Goal: Transaction & Acquisition: Purchase product/service

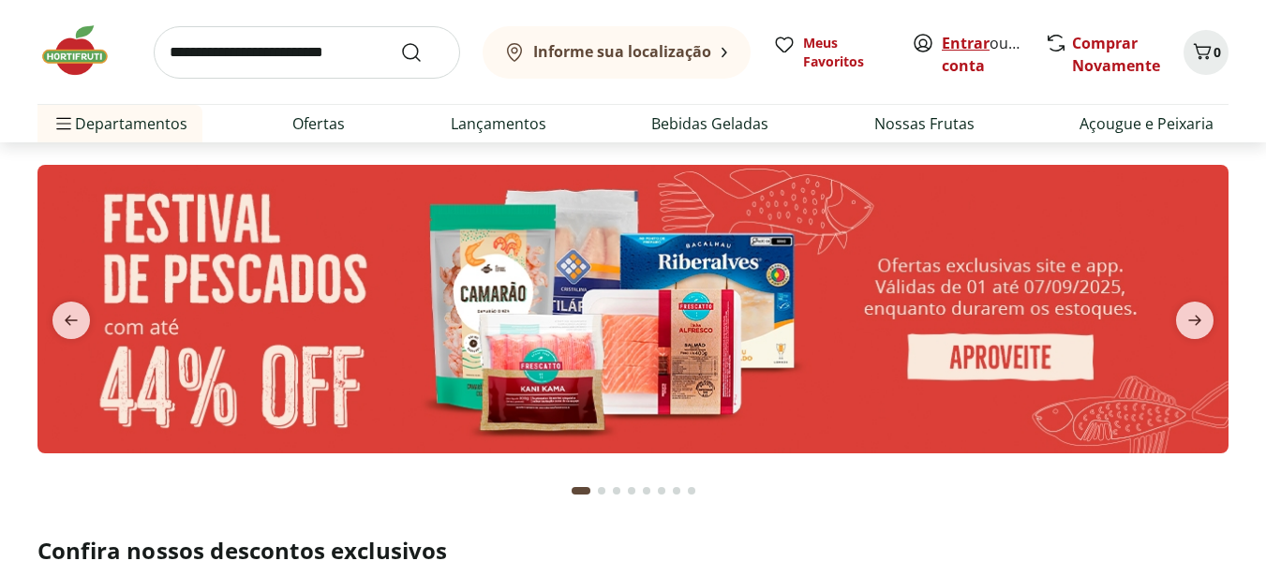
click at [967, 37] on link "Entrar" at bounding box center [966, 43] width 48 height 21
click at [445, 299] on img at bounding box center [632, 309] width 1191 height 289
select select "**********"
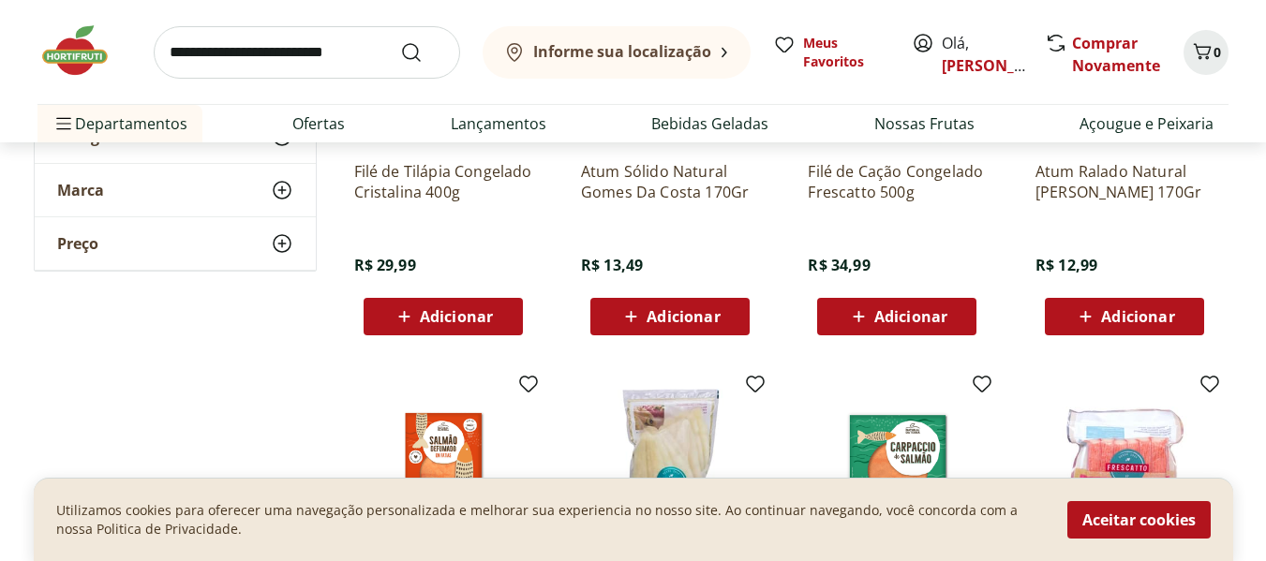
scroll to position [750, 0]
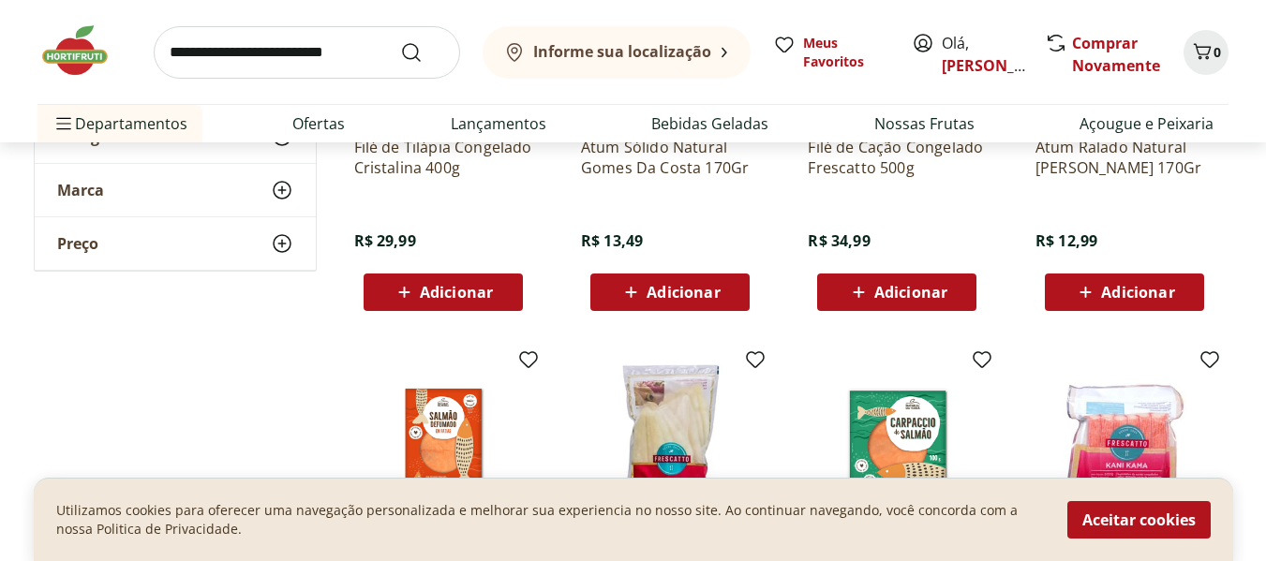
click at [1126, 295] on span "Adicionar" at bounding box center [1137, 292] width 73 height 15
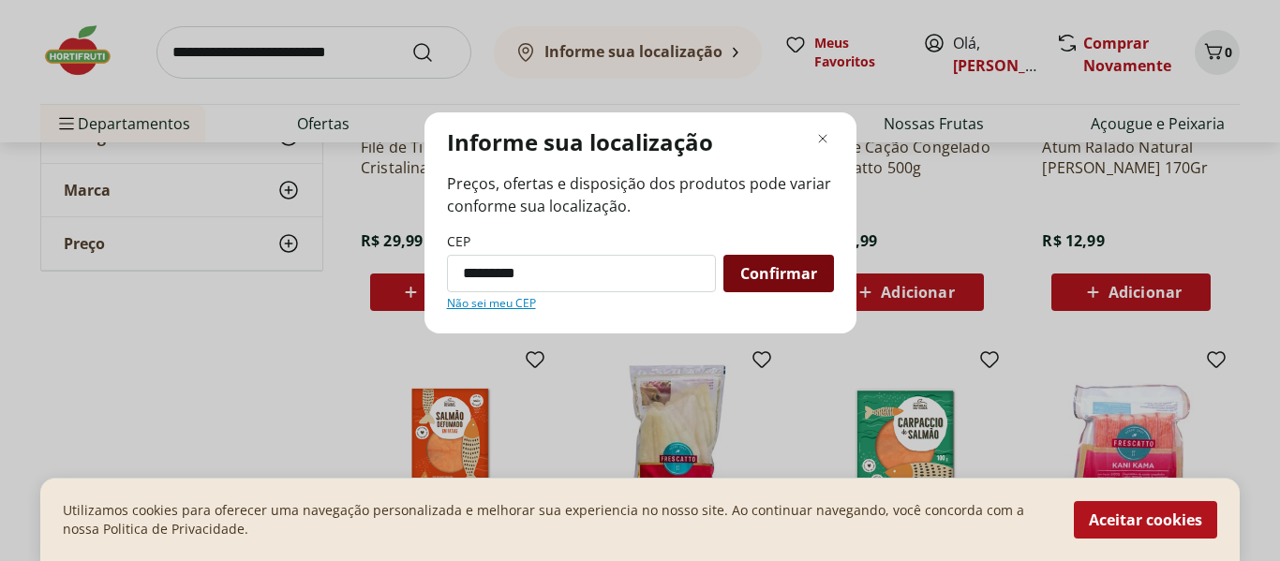
type input "*********"
click at [779, 271] on span "Confirmar" at bounding box center [778, 273] width 77 height 15
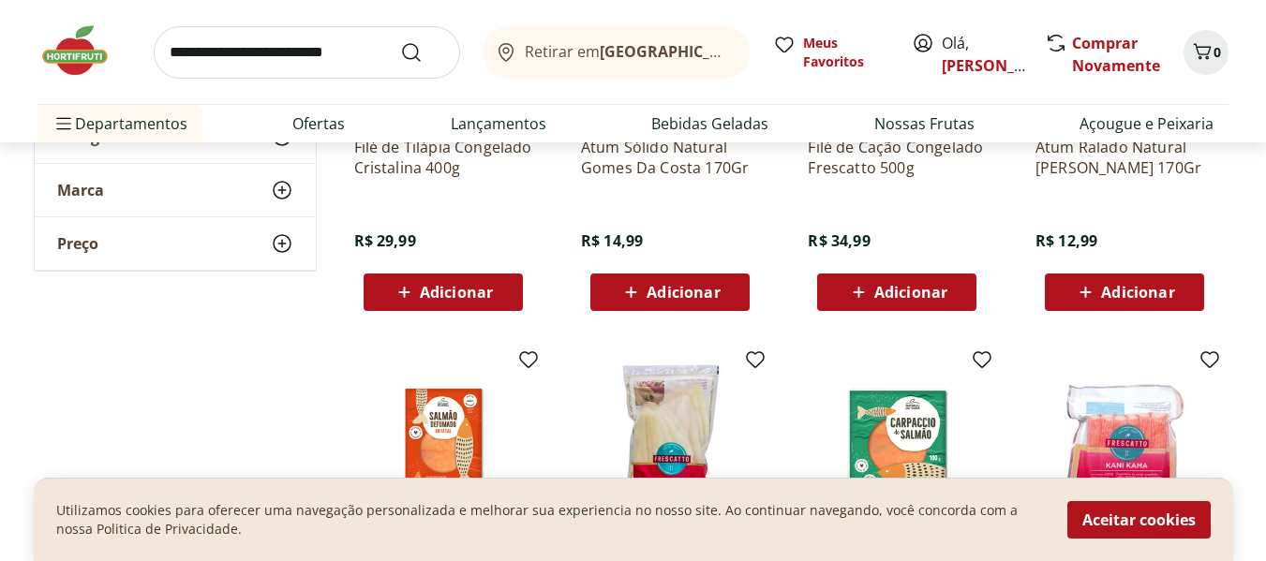
click at [1126, 297] on span "Adicionar" at bounding box center [1137, 292] width 73 height 15
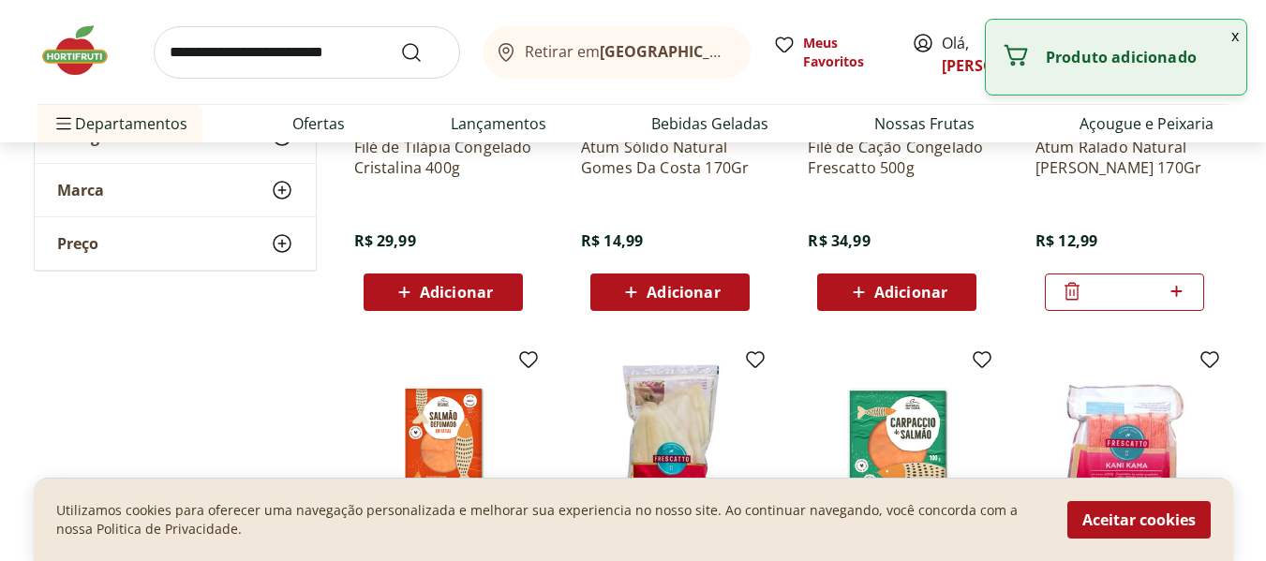
click at [1174, 306] on div at bounding box center [1177, 292] width 22 height 45
type input "*"
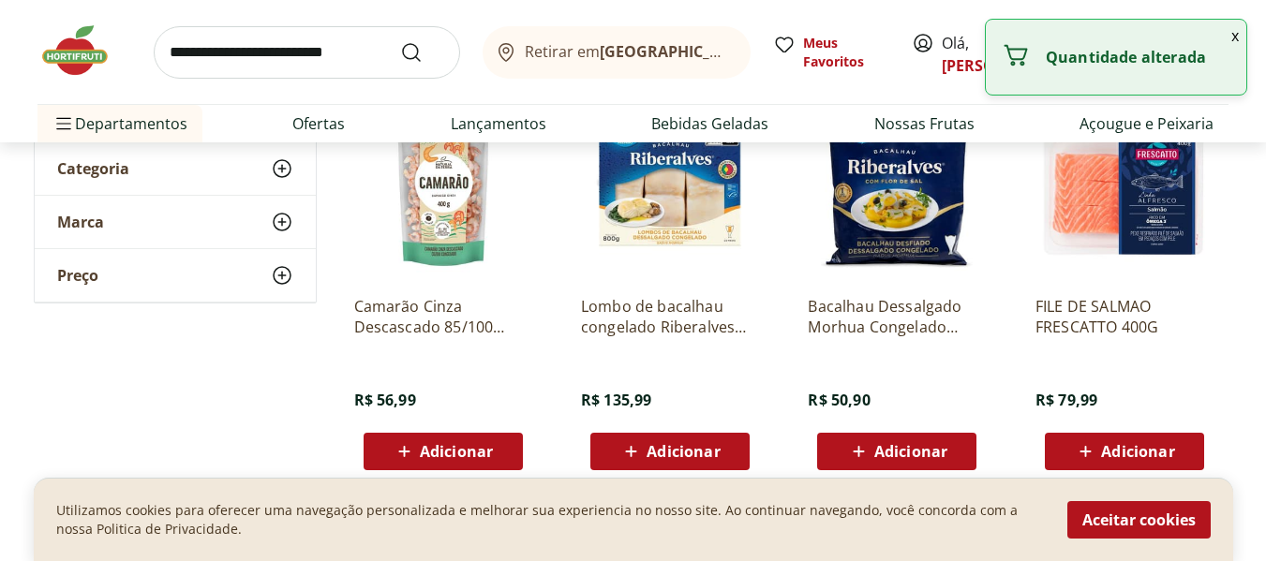
scroll to position [0, 0]
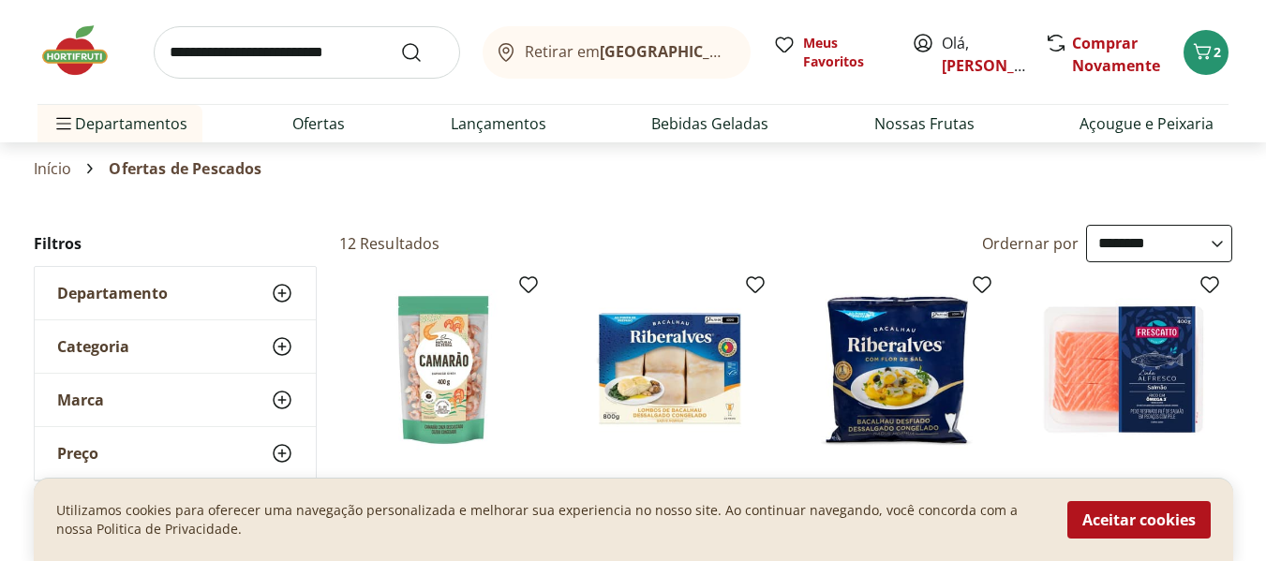
click at [90, 48] on img at bounding box center [84, 50] width 94 height 56
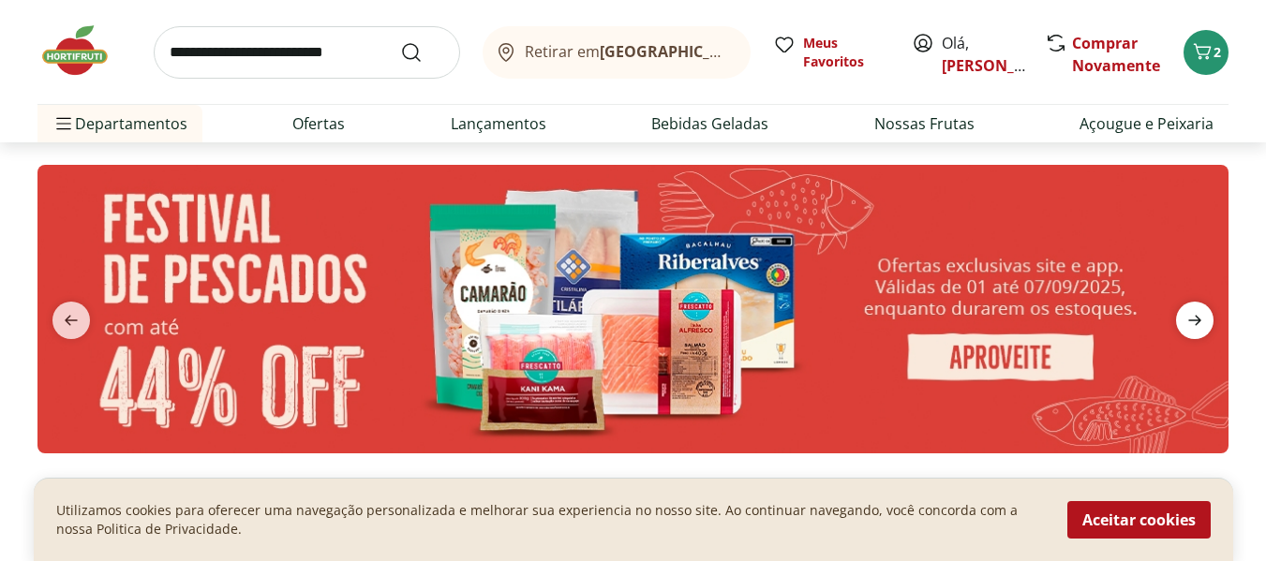
click at [1198, 317] on icon "next" at bounding box center [1194, 321] width 13 height 10
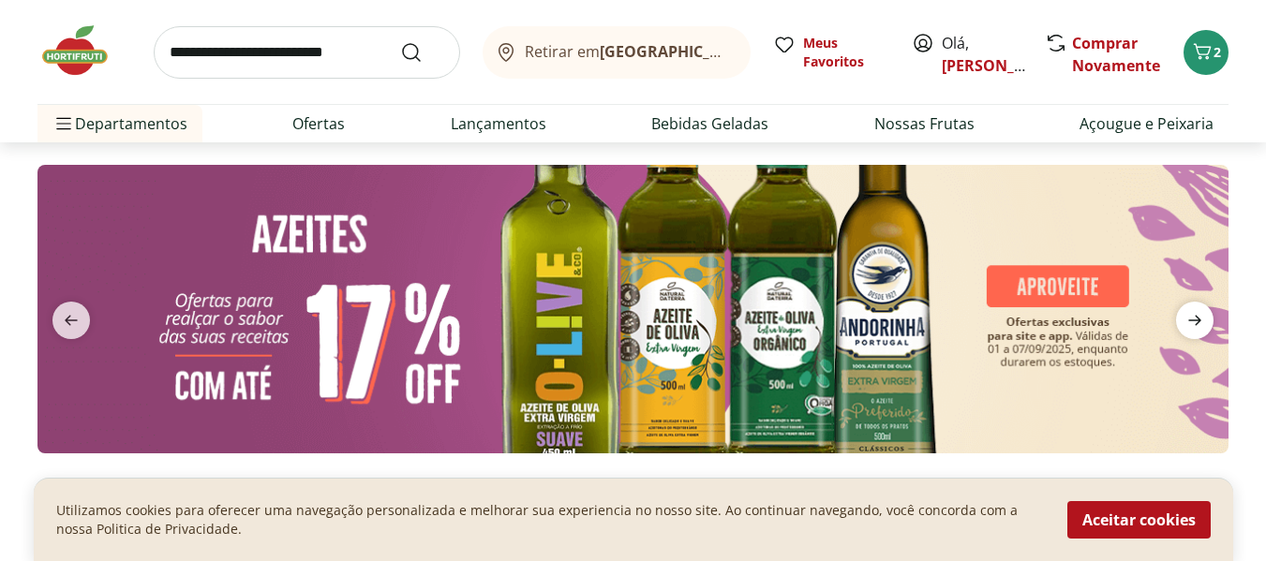
click at [1198, 317] on icon "next" at bounding box center [1194, 321] width 13 height 10
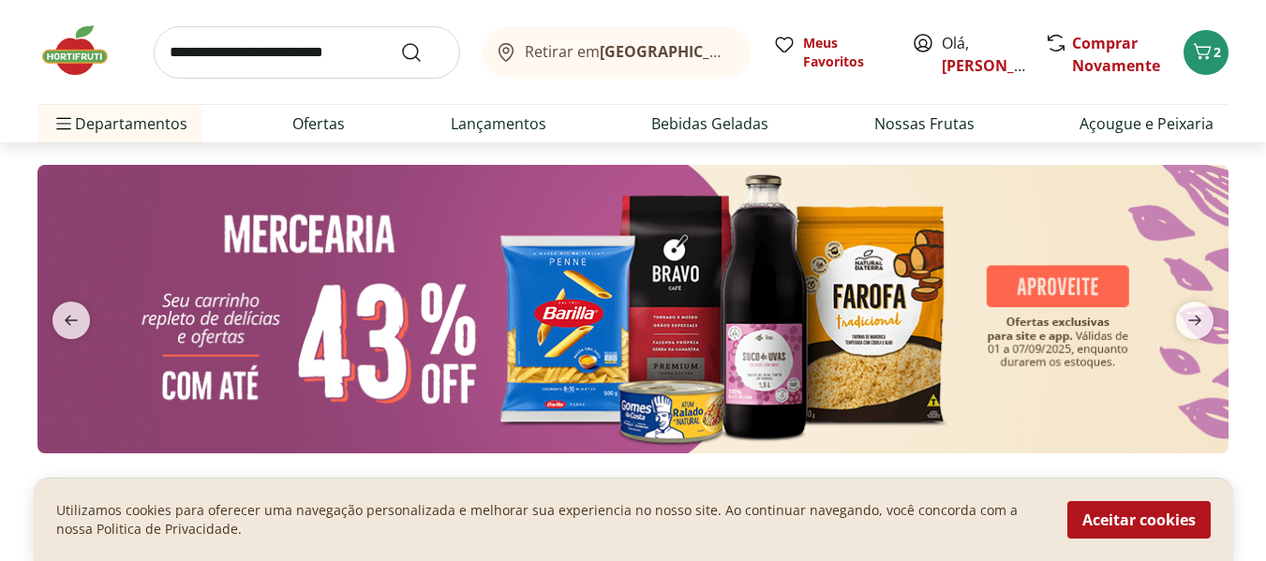
click at [710, 362] on img at bounding box center [632, 309] width 1191 height 289
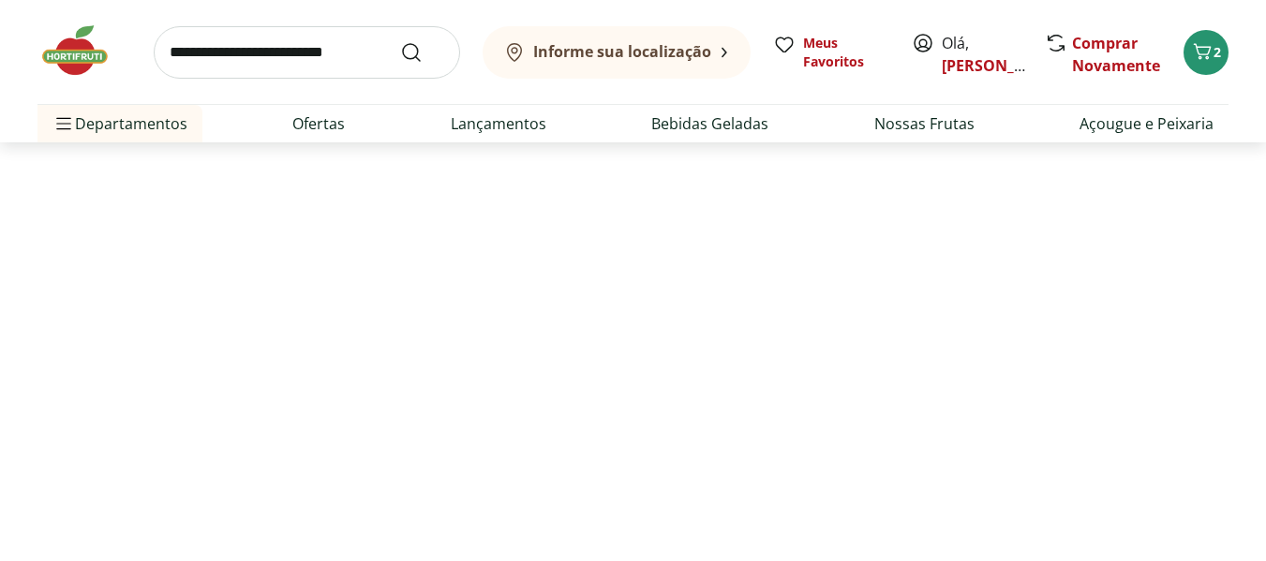
select select "**********"
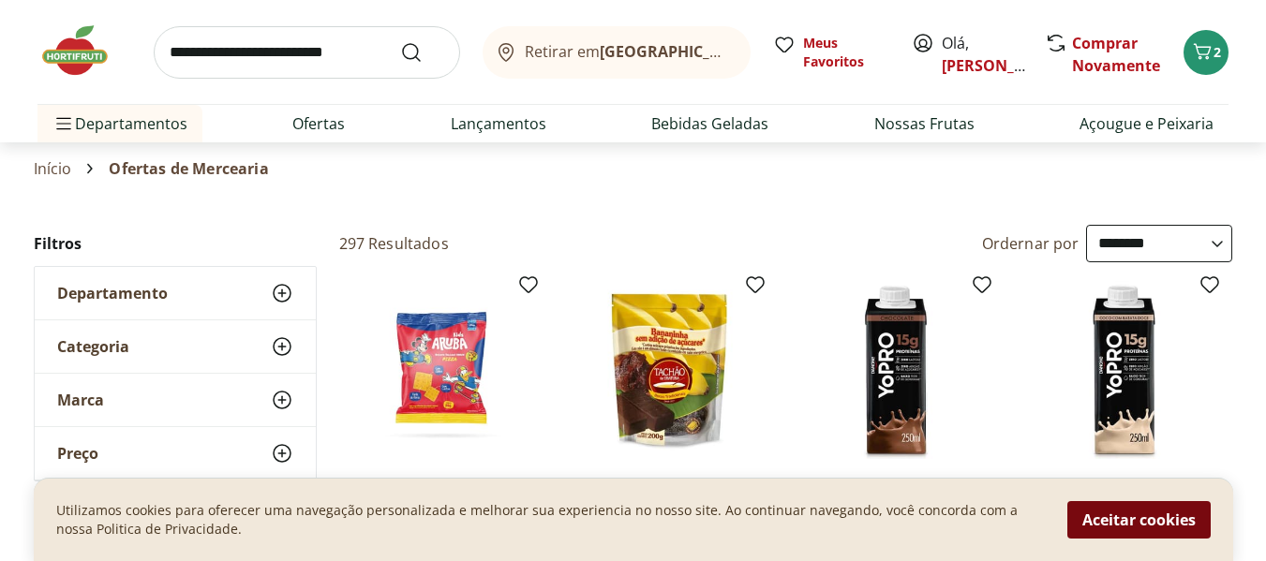
click at [1180, 513] on button "Aceitar cookies" at bounding box center [1138, 519] width 143 height 37
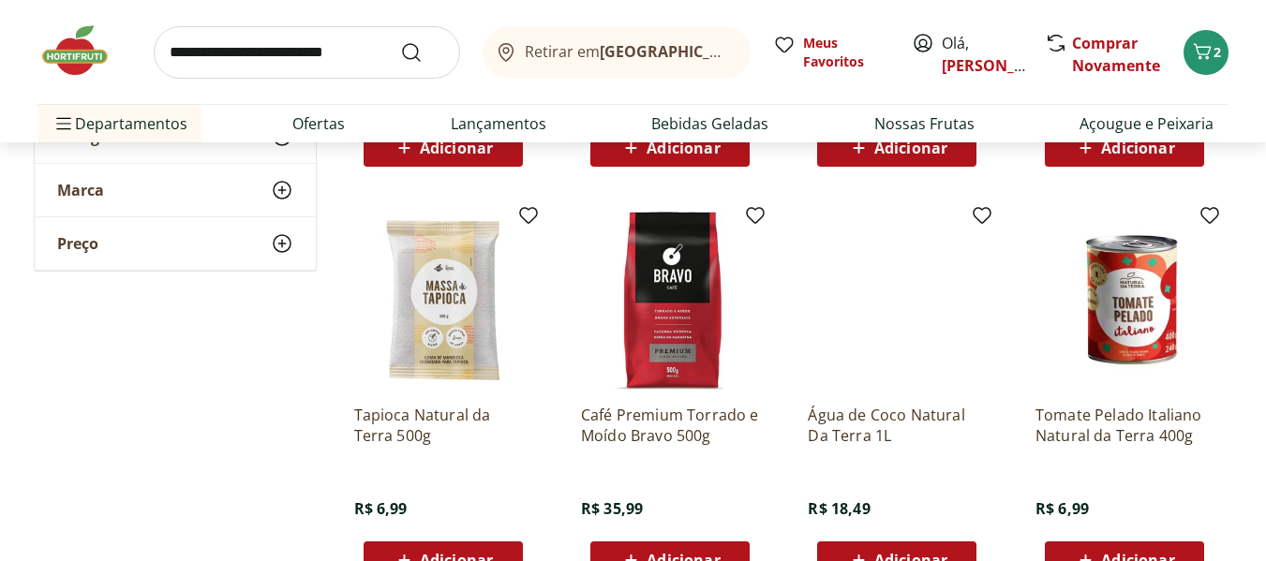
scroll to position [937, 0]
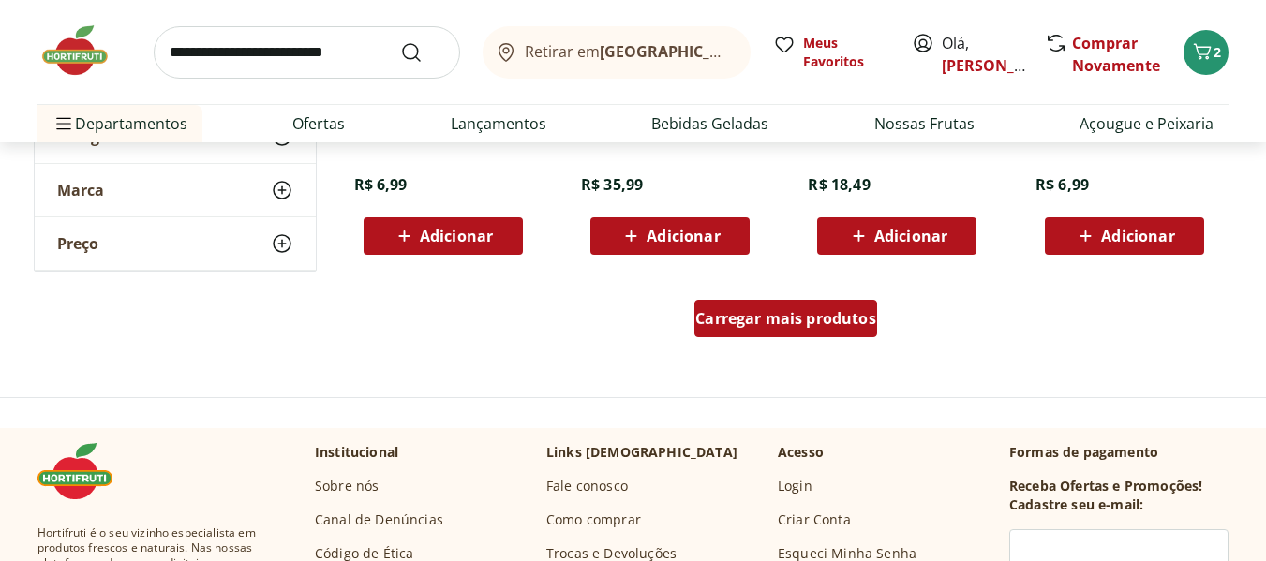
click at [747, 330] on div "Carregar mais produtos" at bounding box center [785, 318] width 183 height 37
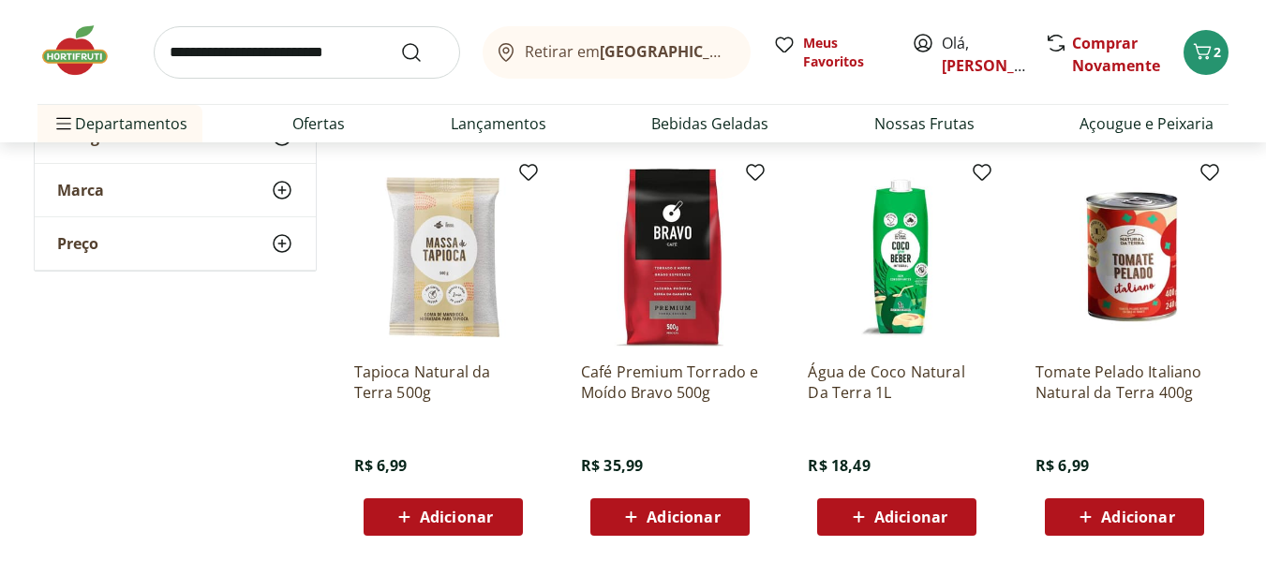
click at [411, 510] on icon at bounding box center [404, 517] width 23 height 22
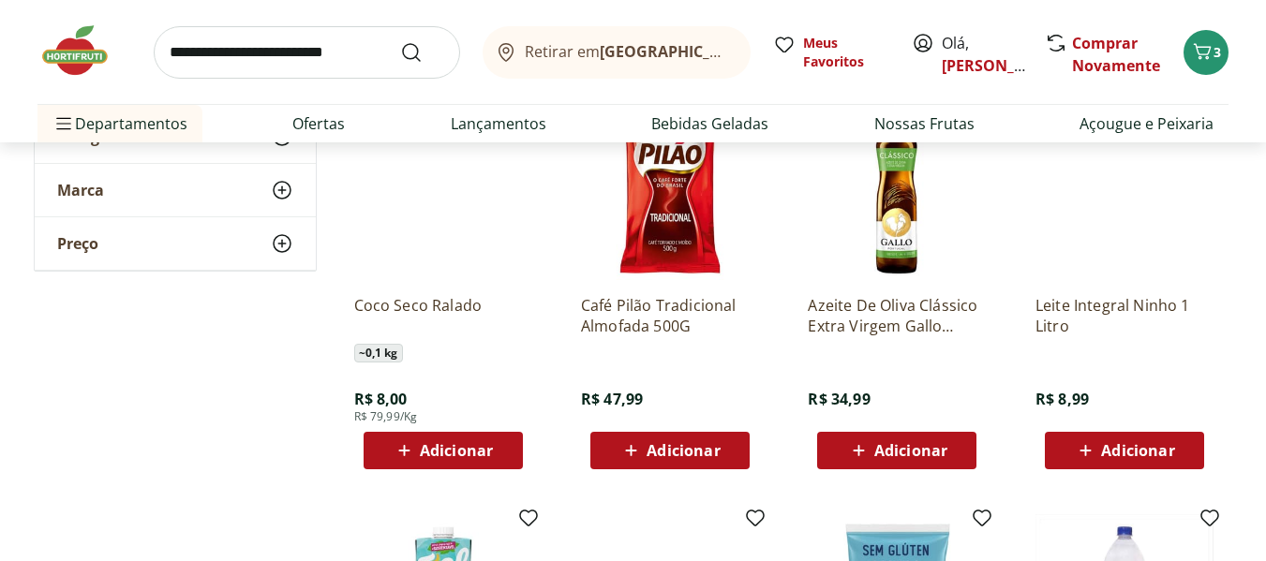
scroll to position [1781, 0]
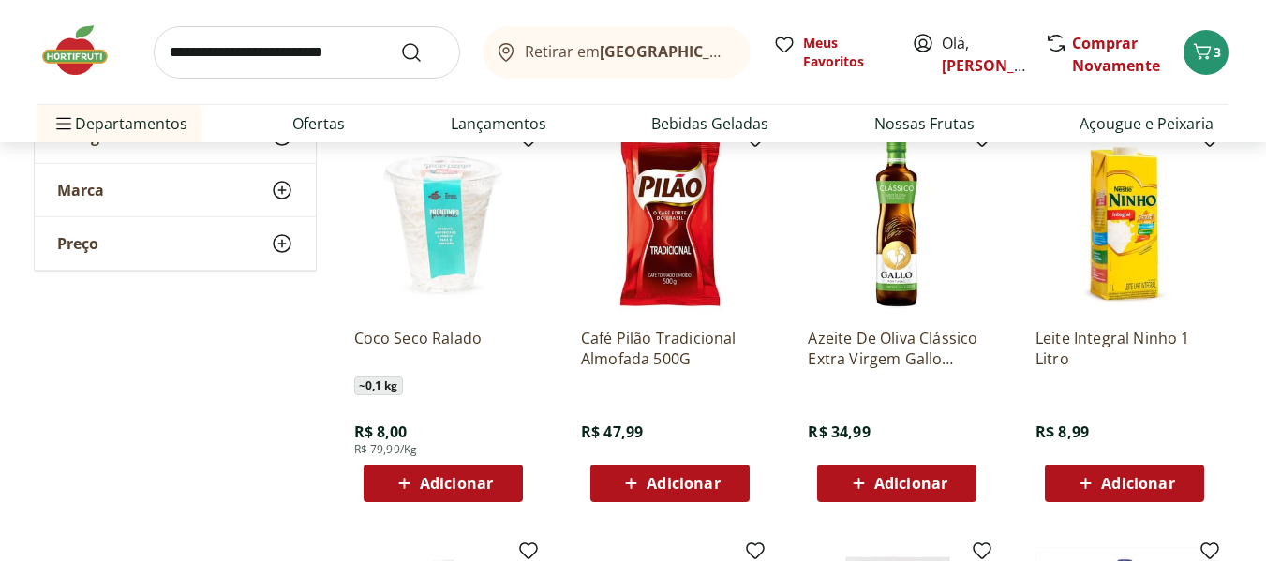
click at [1114, 478] on span "Adicionar" at bounding box center [1137, 483] width 73 height 15
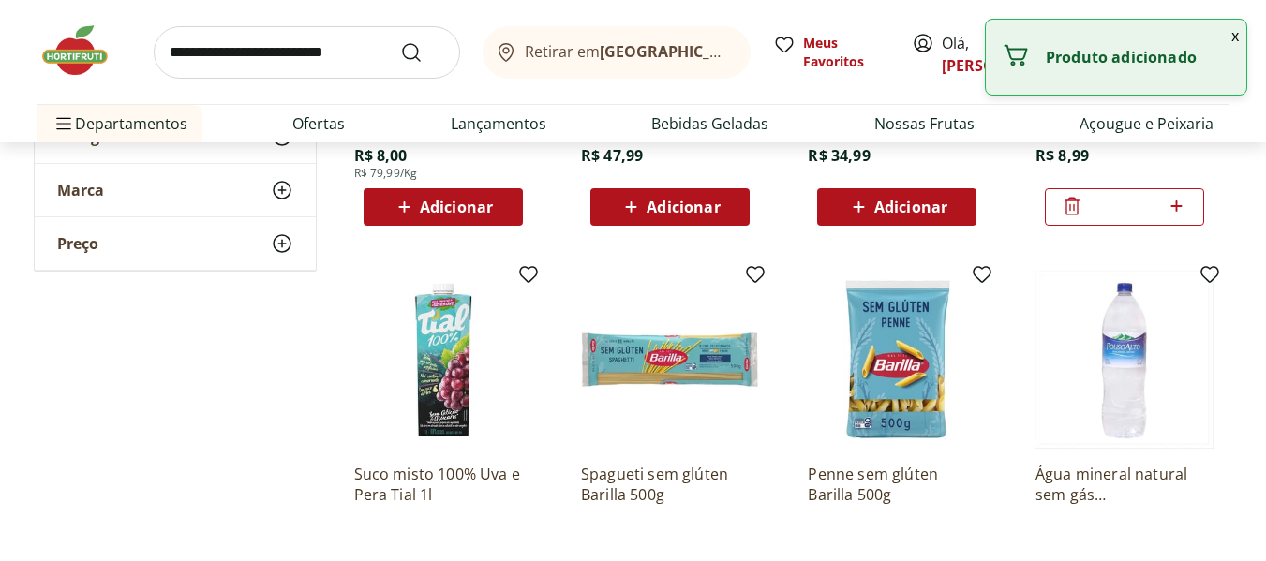
scroll to position [2062, 0]
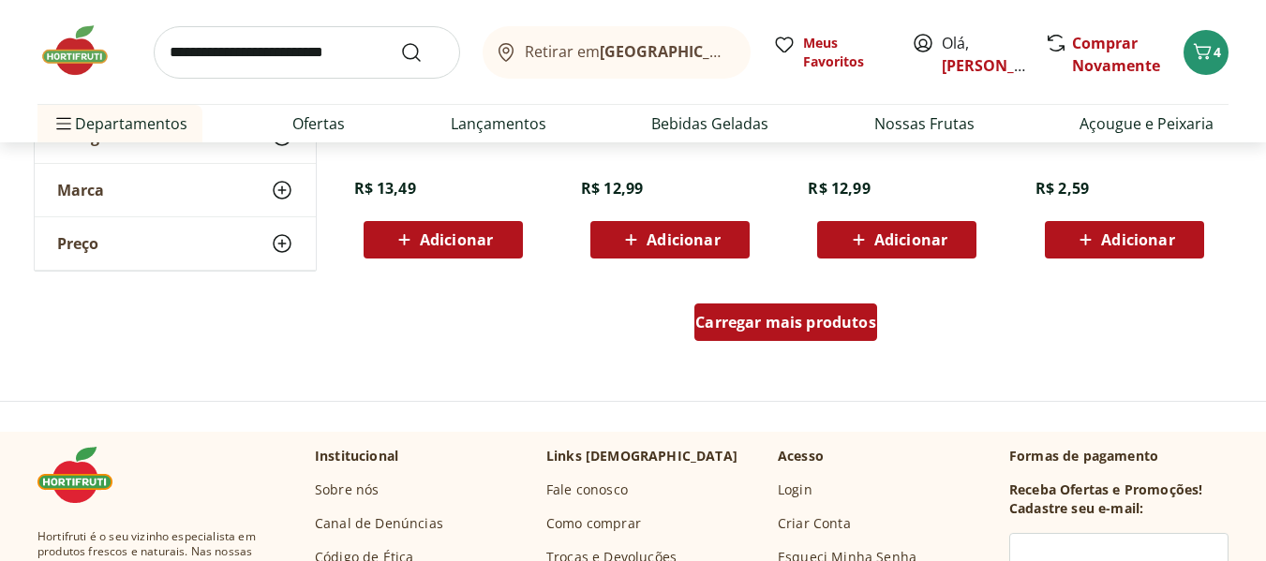
click at [728, 327] on span "Carregar mais produtos" at bounding box center [785, 322] width 181 height 15
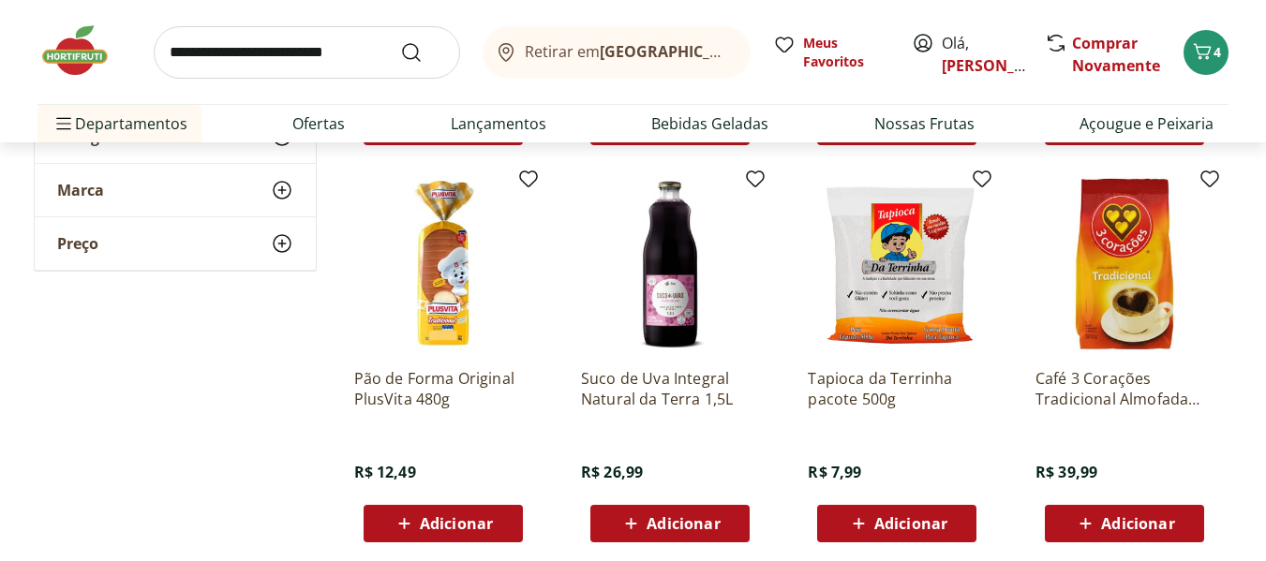
scroll to position [2530, 0]
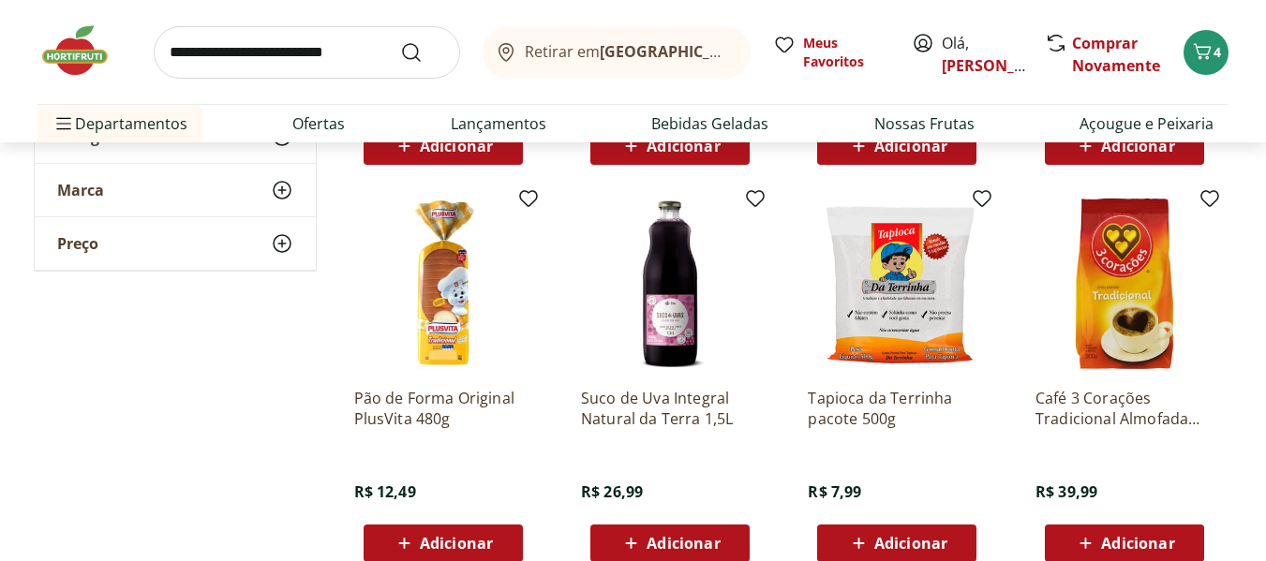
click at [876, 542] on span "Adicionar" at bounding box center [910, 543] width 73 height 15
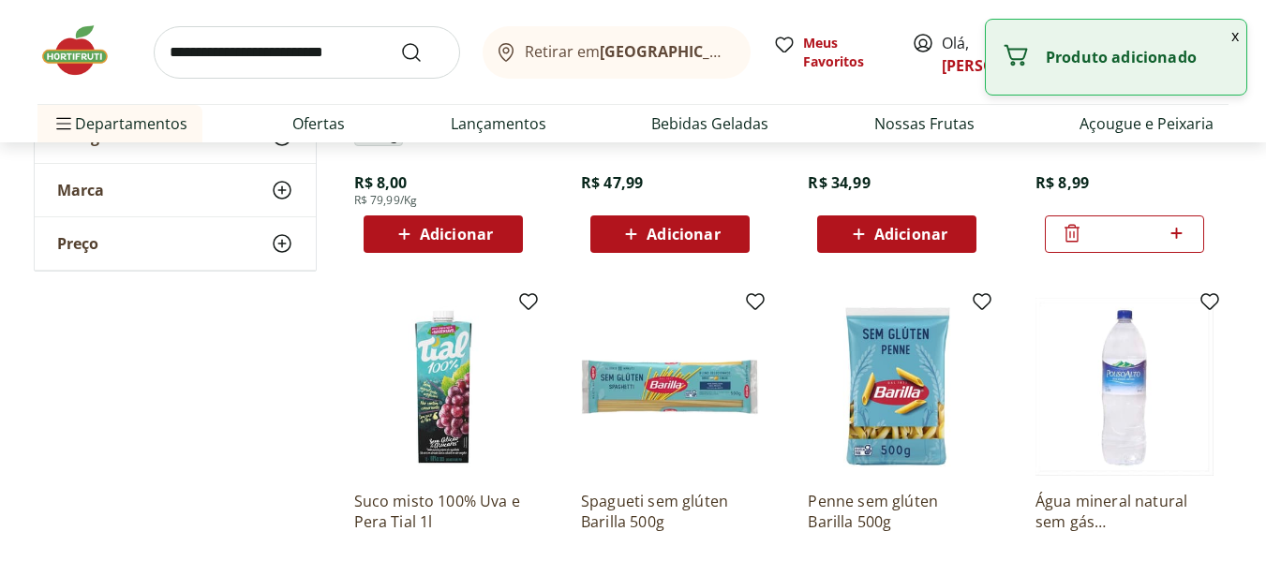
scroll to position [1874, 0]
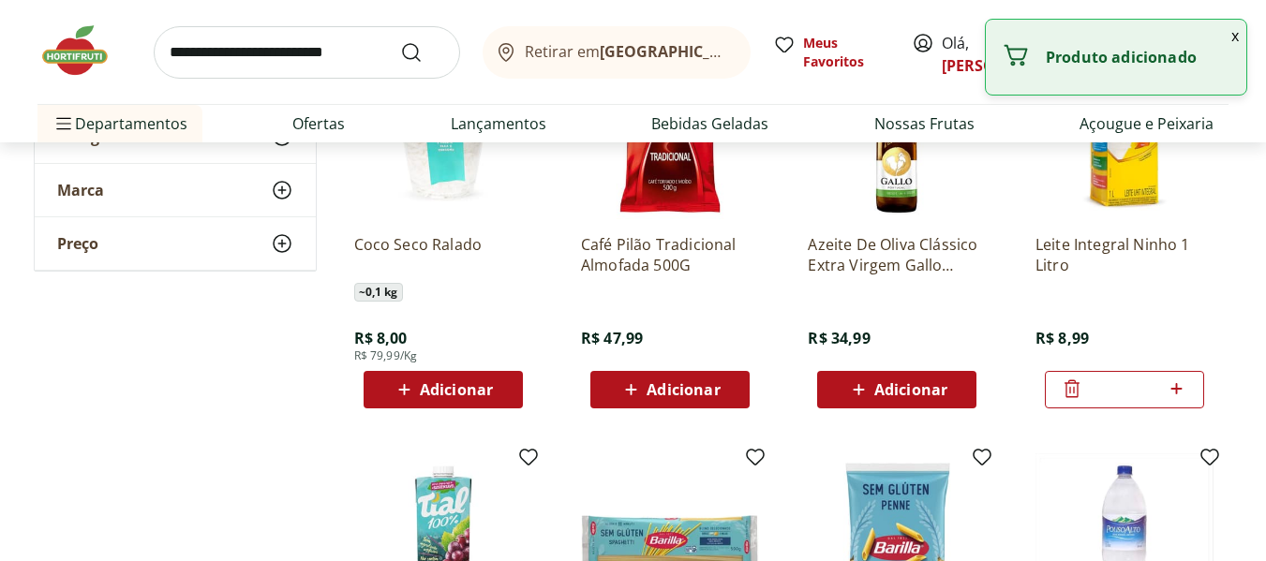
click at [1075, 394] on icon at bounding box center [1072, 389] width 22 height 22
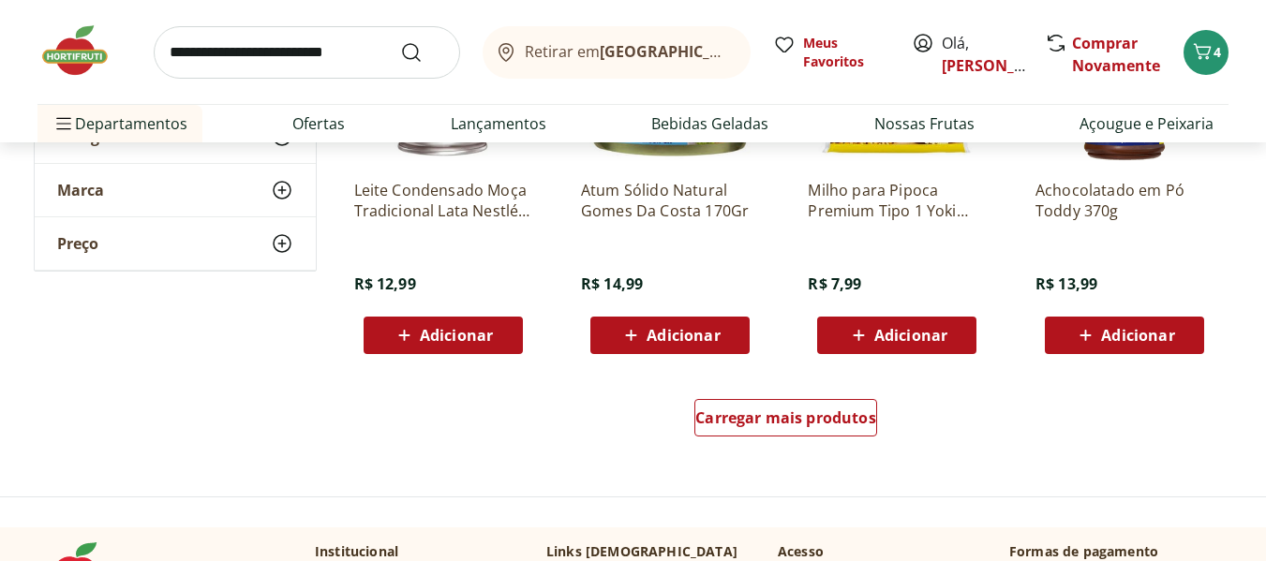
scroll to position [3655, 0]
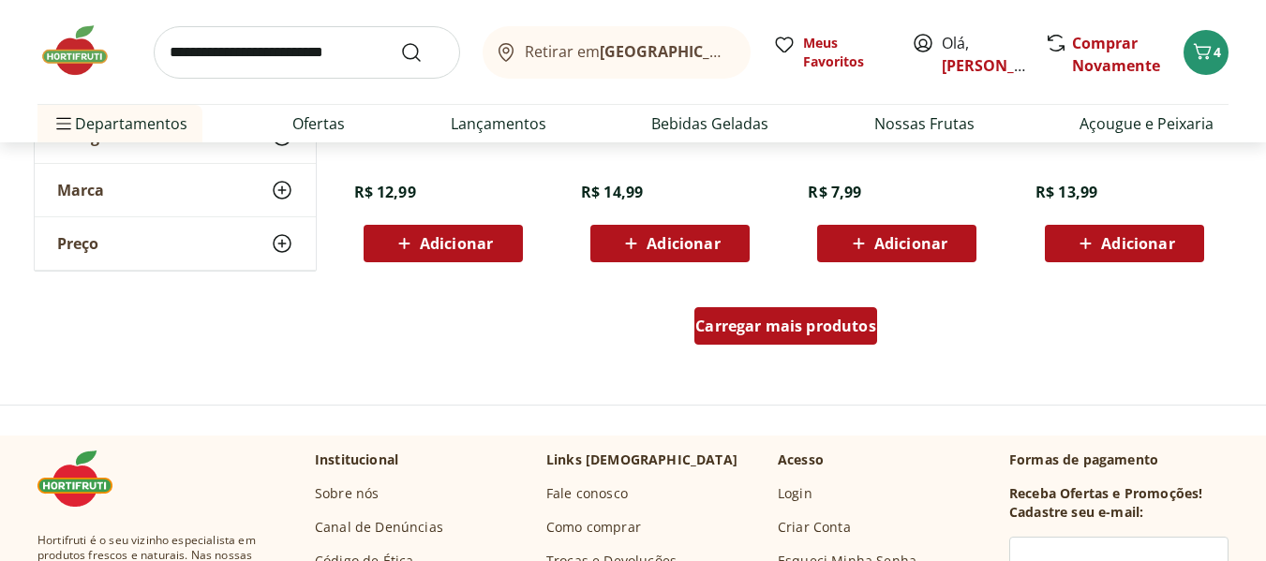
click at [729, 323] on span "Carregar mais produtos" at bounding box center [785, 326] width 181 height 15
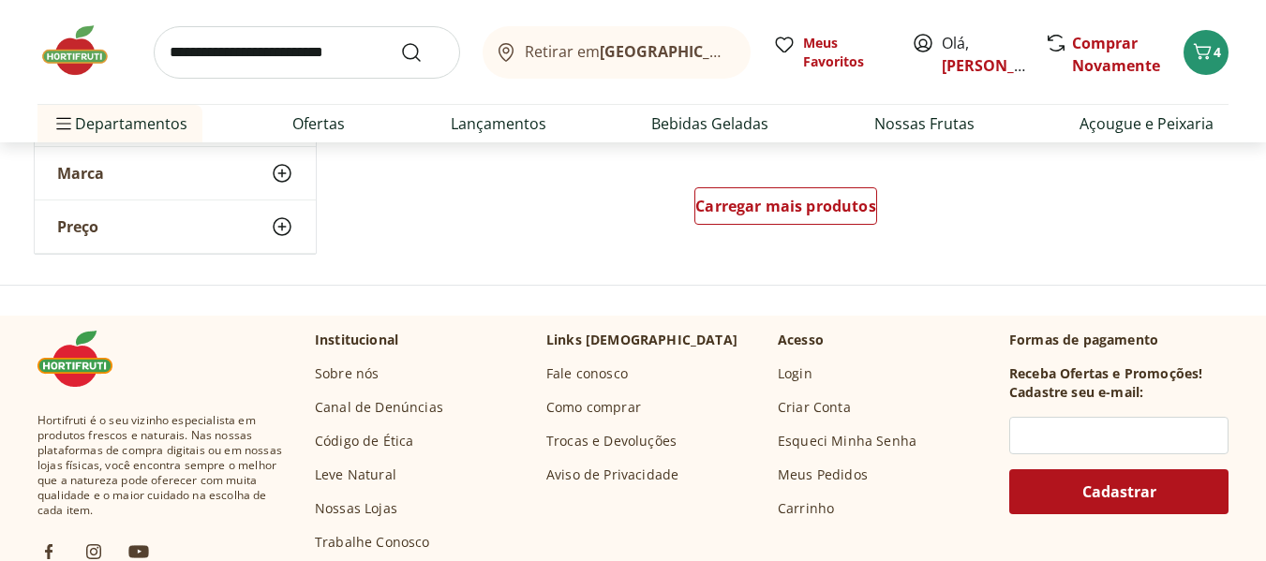
scroll to position [4967, 0]
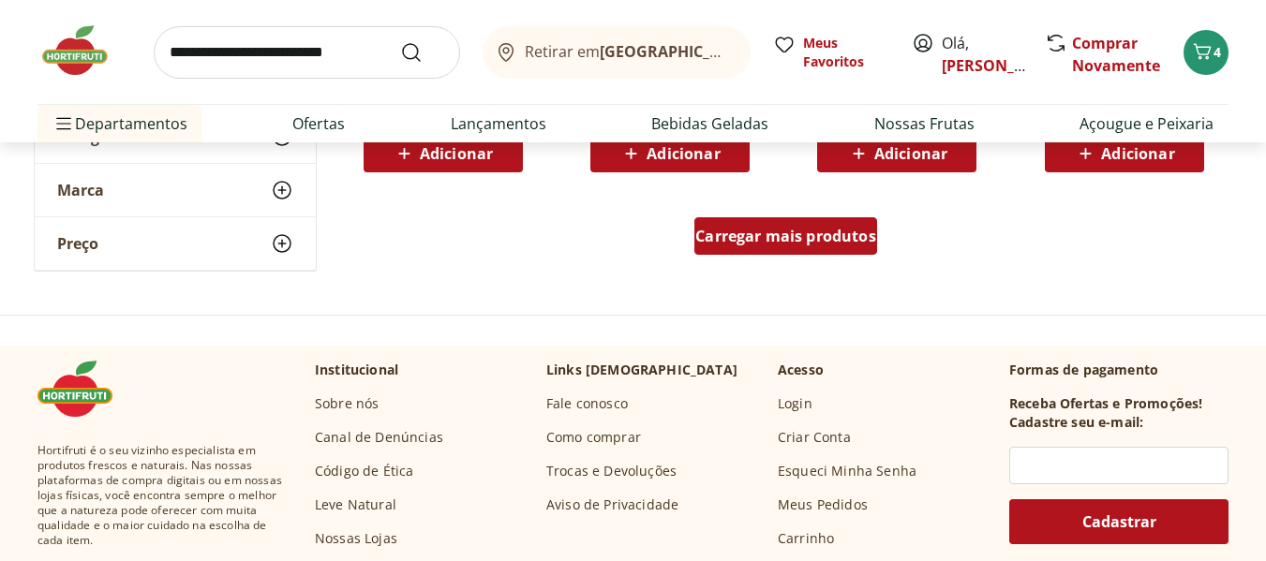
click at [771, 244] on span "Carregar mais produtos" at bounding box center [785, 236] width 181 height 15
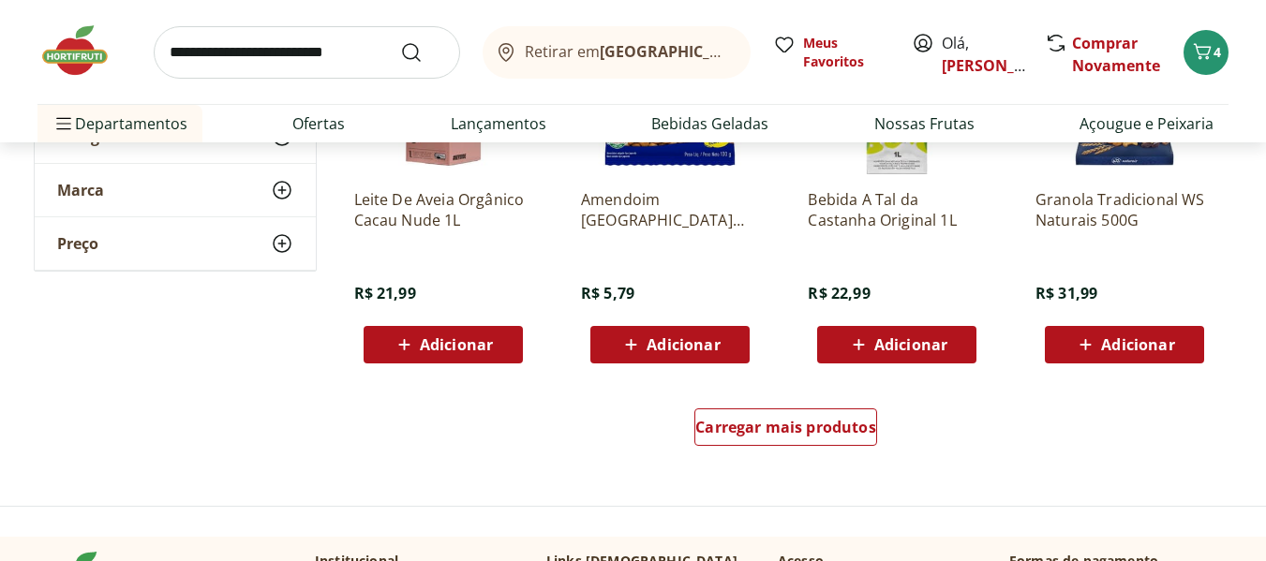
scroll to position [6092, 0]
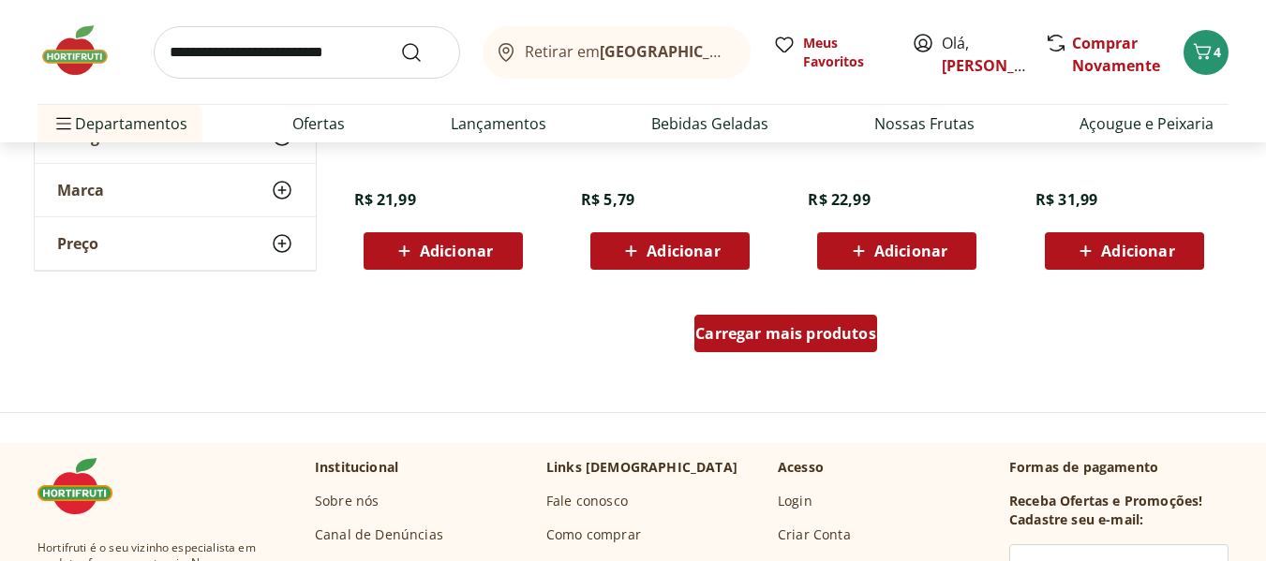
click at [795, 322] on div "Carregar mais produtos" at bounding box center [785, 333] width 183 height 37
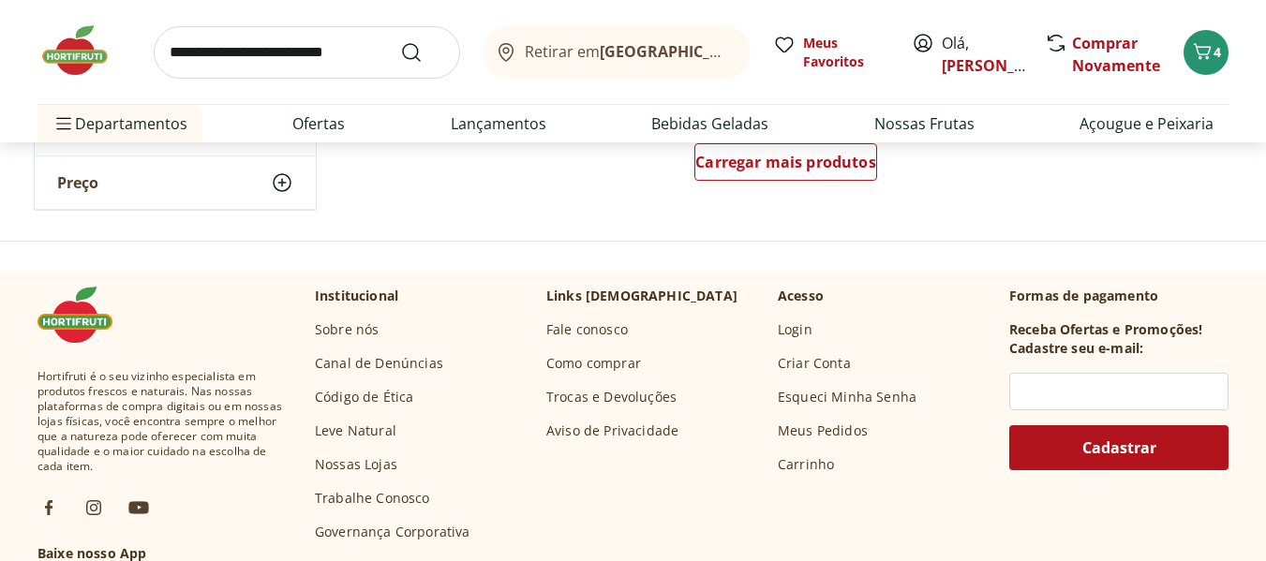
scroll to position [7497, 0]
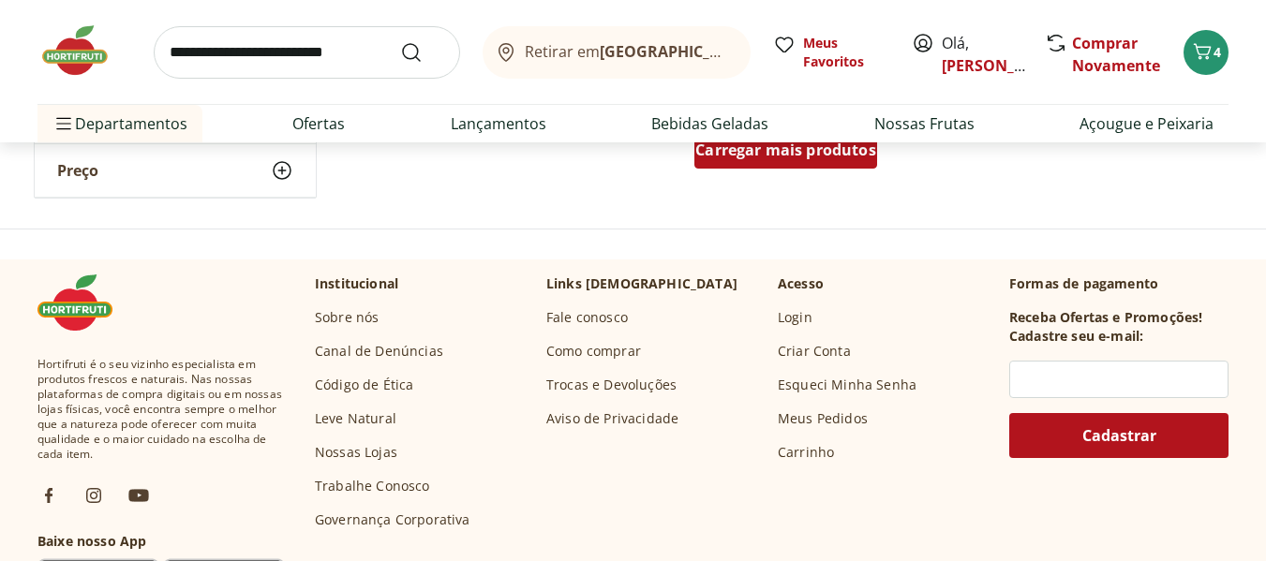
click at [783, 157] on span "Carregar mais produtos" at bounding box center [785, 149] width 181 height 15
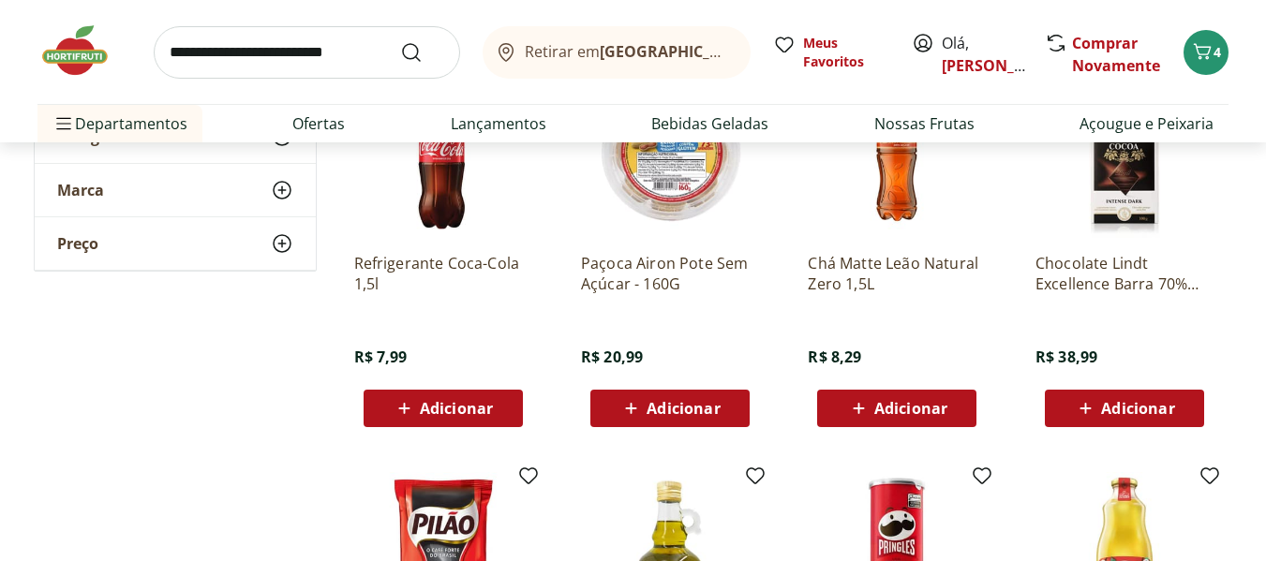
scroll to position [7872, 0]
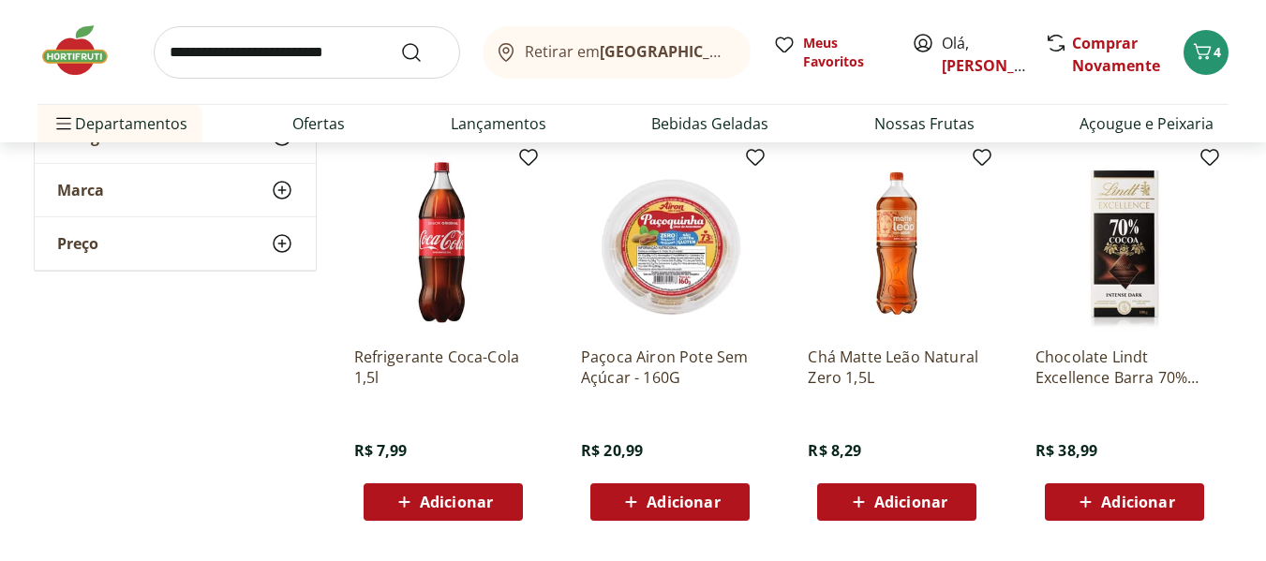
click at [1143, 506] on span "Adicionar" at bounding box center [1137, 502] width 73 height 15
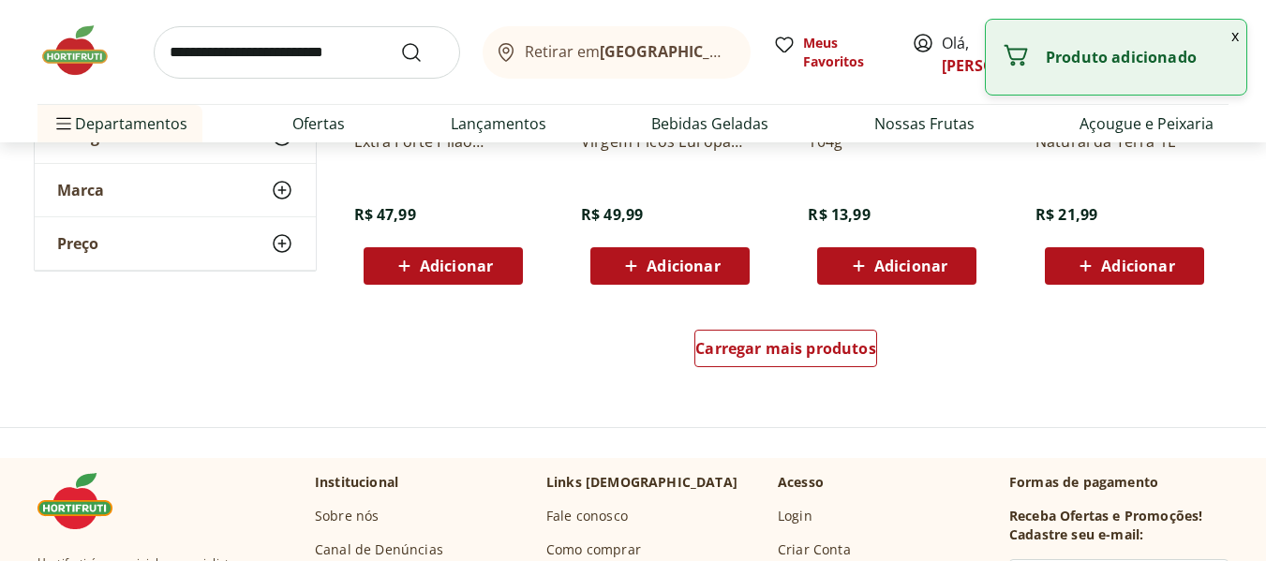
scroll to position [8528, 0]
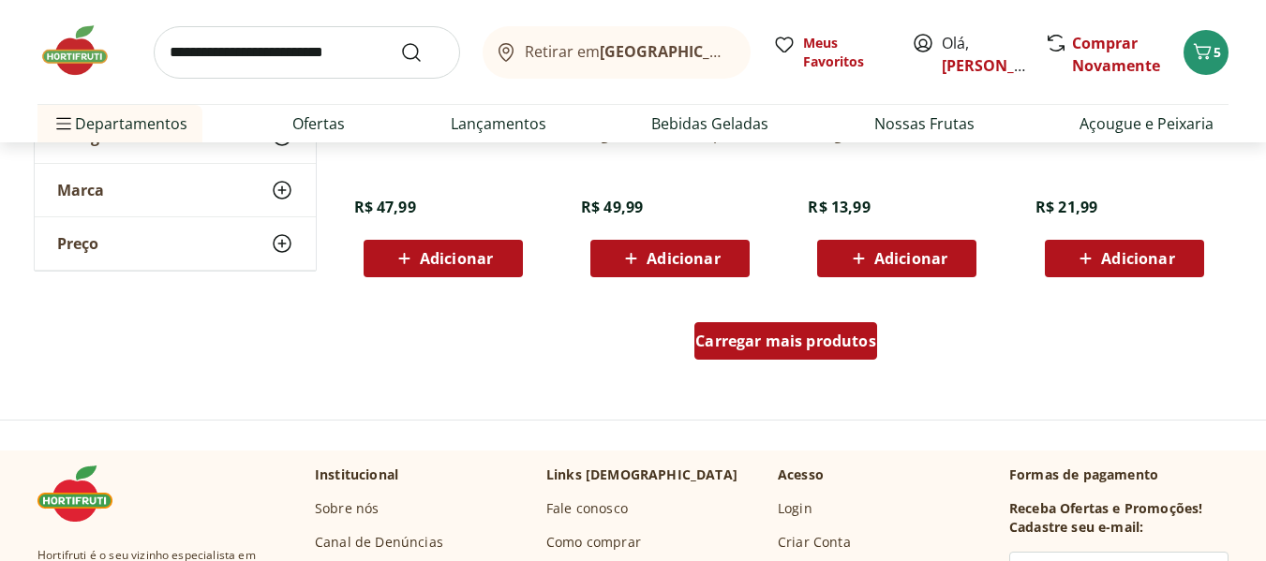
click at [729, 326] on div "Carregar mais produtos" at bounding box center [785, 340] width 183 height 37
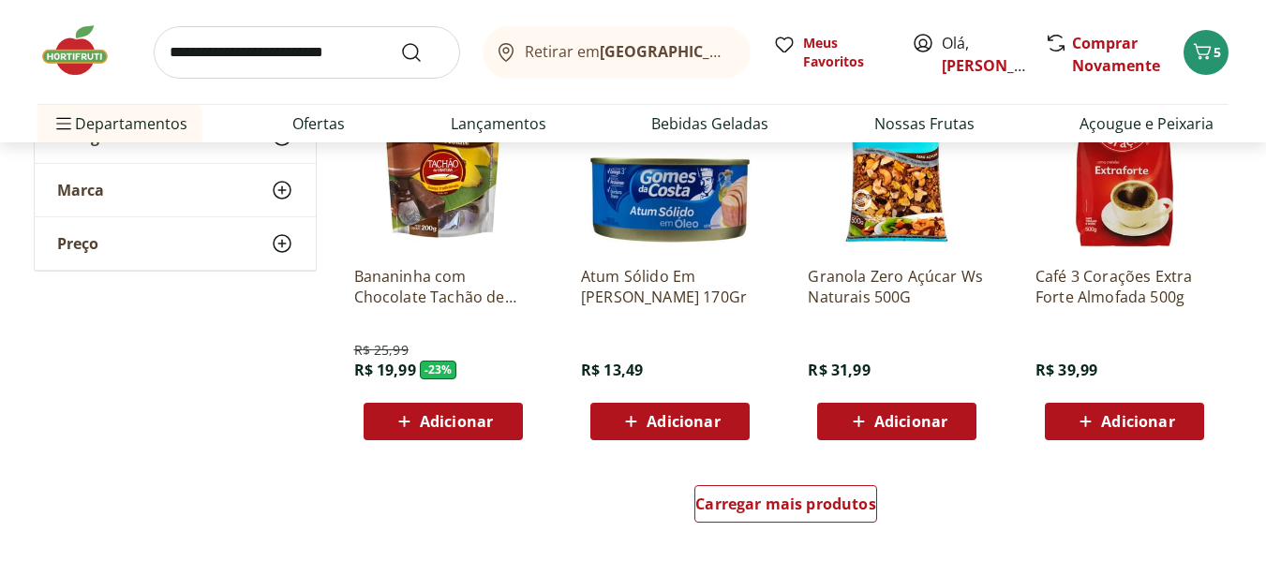
scroll to position [9653, 0]
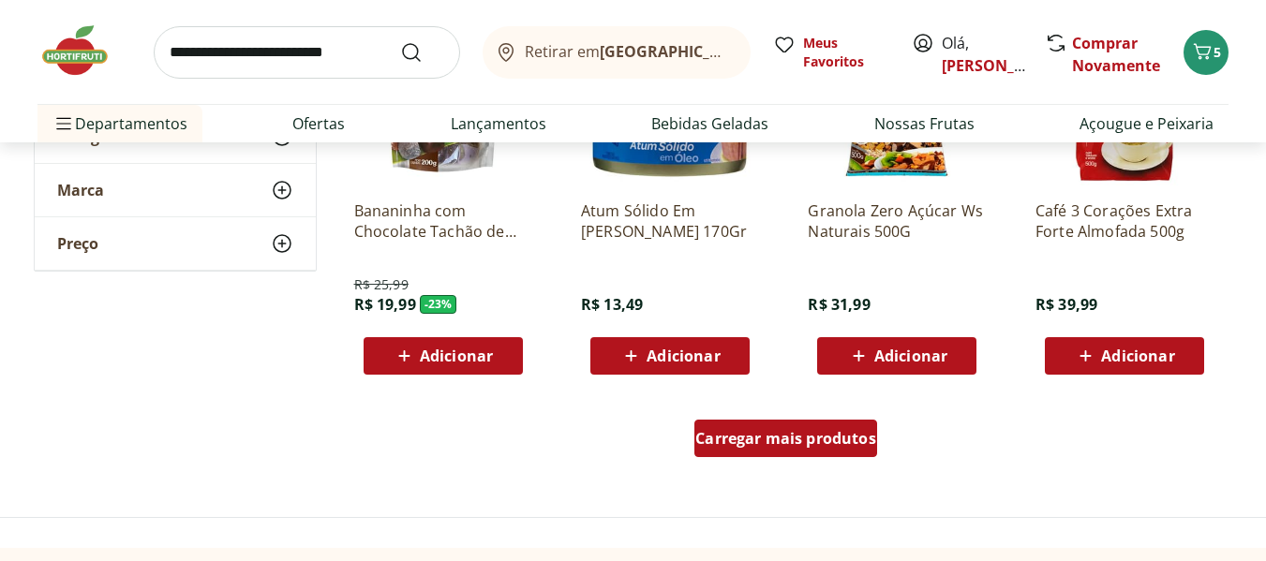
click at [799, 431] on span "Carregar mais produtos" at bounding box center [785, 438] width 181 height 15
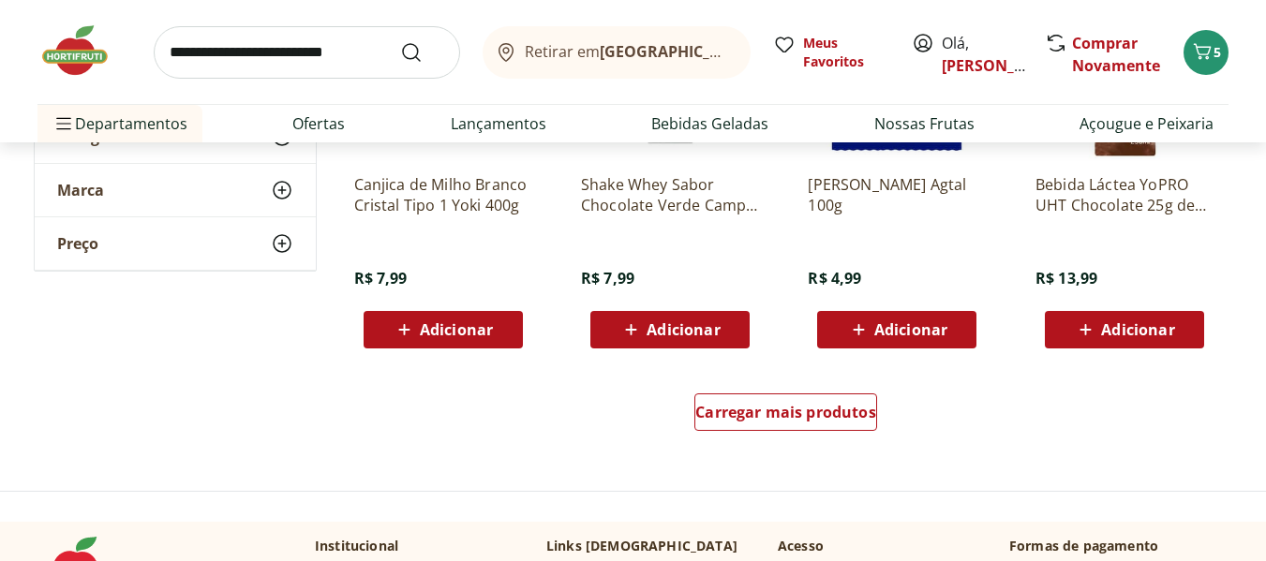
scroll to position [10965, 0]
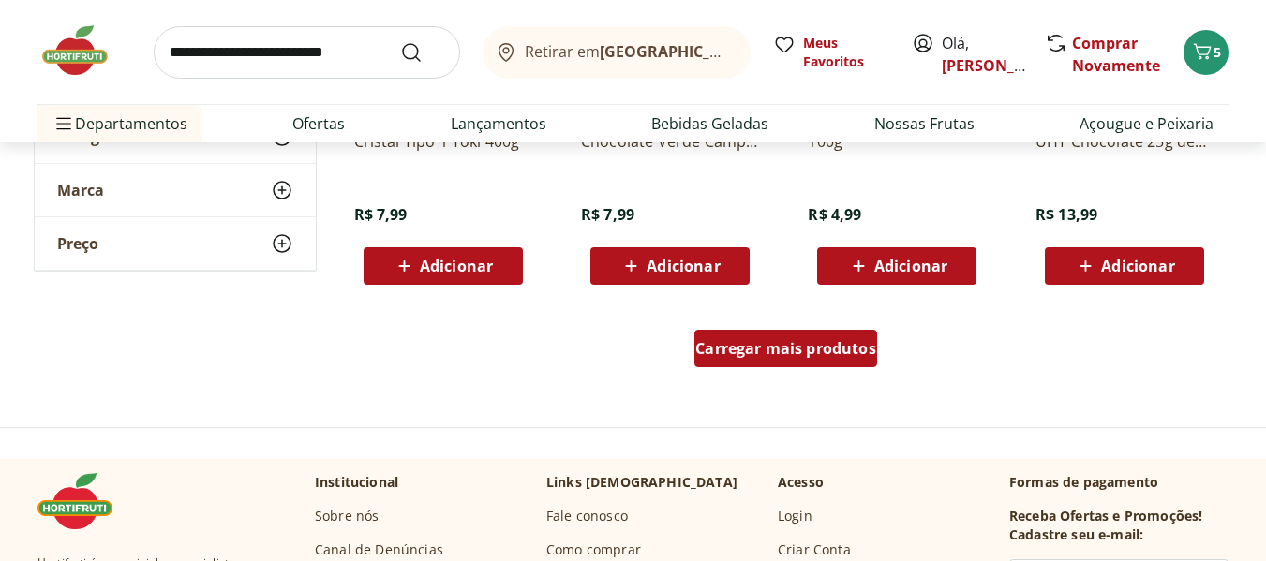
click at [760, 359] on div "Carregar mais produtos" at bounding box center [785, 348] width 183 height 37
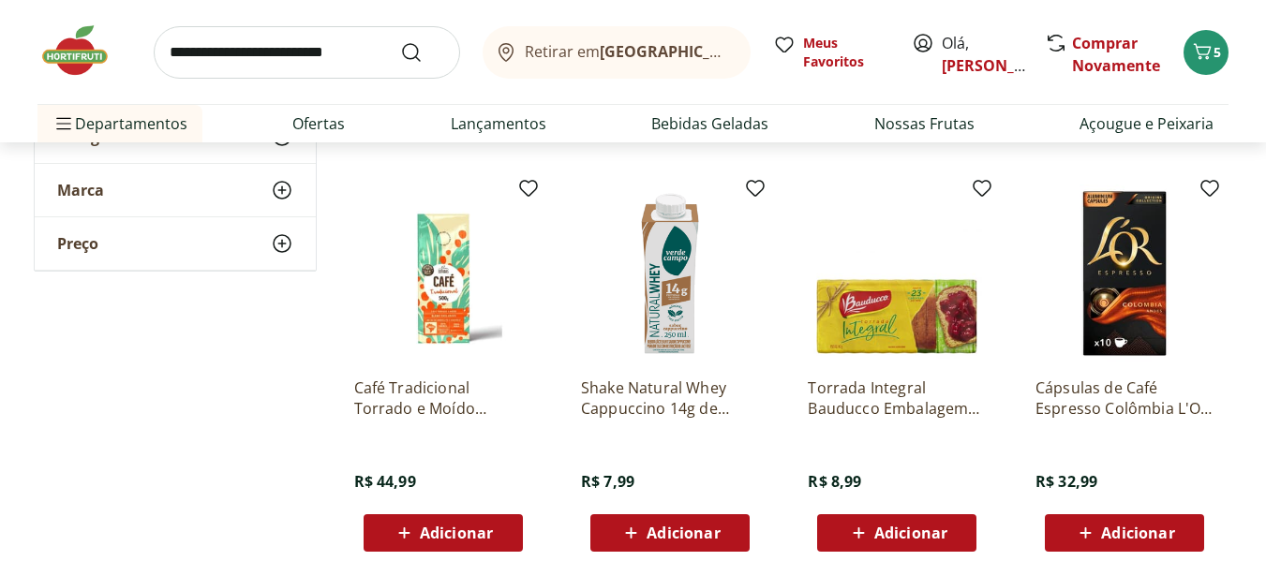
scroll to position [12089, 0]
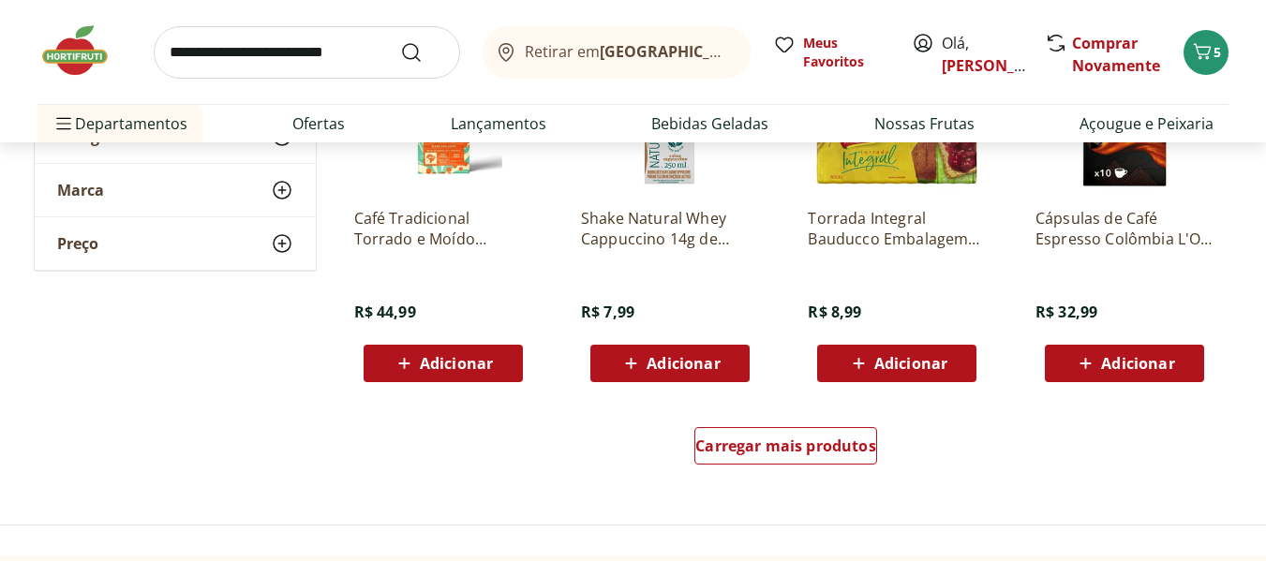
click at [813, 490] on div "Carregar mais produtos" at bounding box center [786, 450] width 909 height 90
click at [813, 463] on div "Carregar mais produtos" at bounding box center [785, 445] width 183 height 37
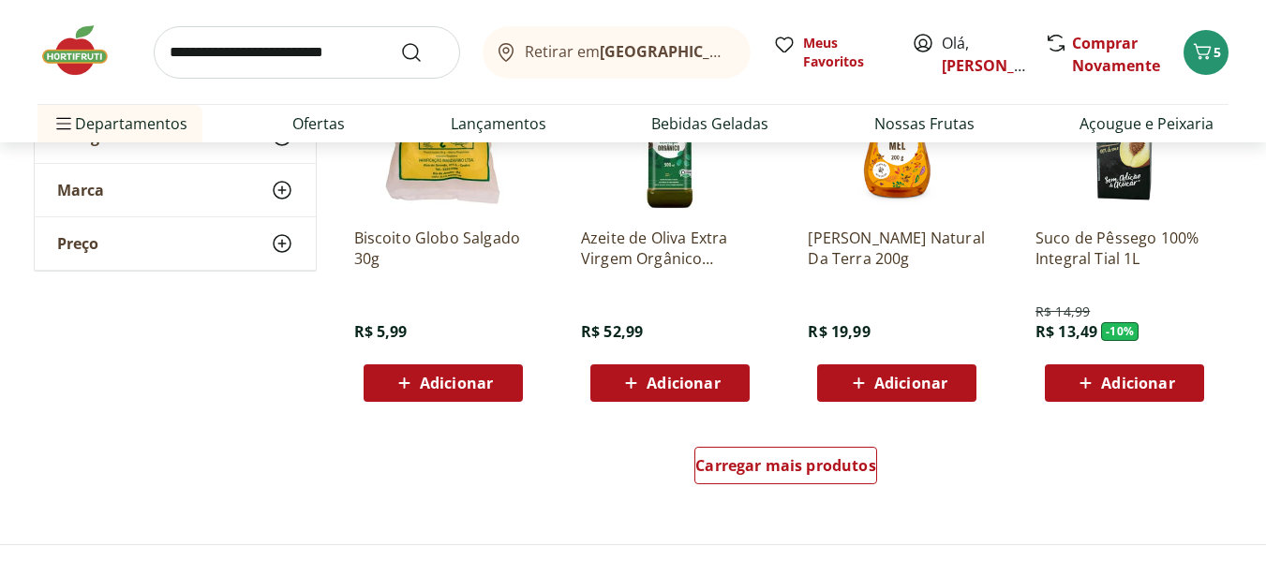
scroll to position [13308, 0]
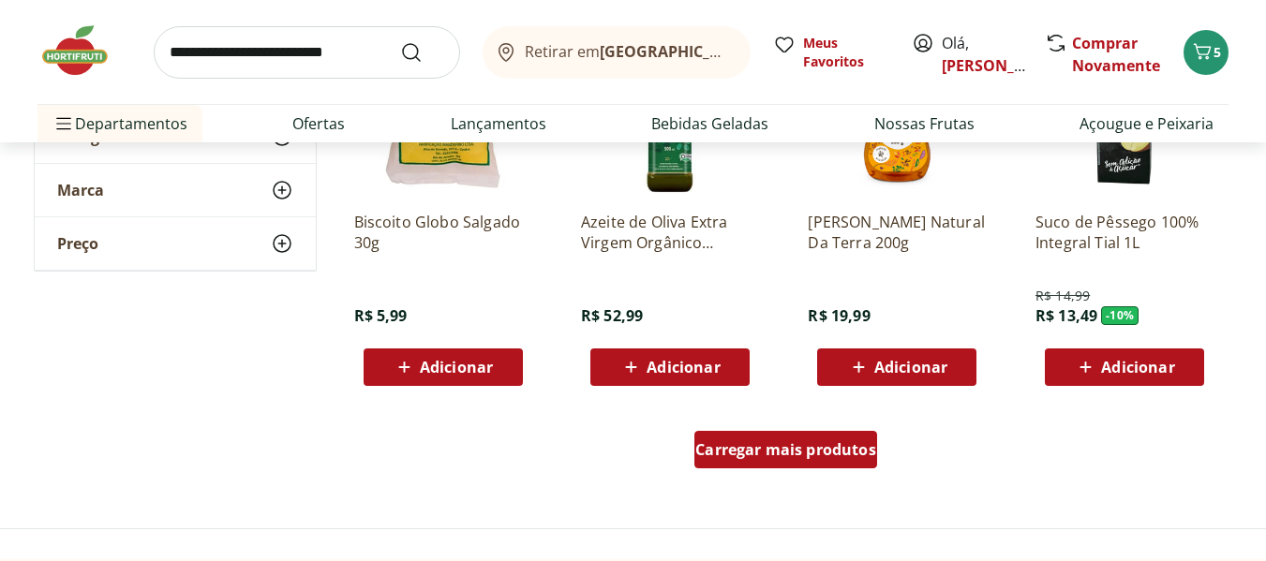
click at [800, 461] on div "Carregar mais produtos" at bounding box center [785, 449] width 183 height 37
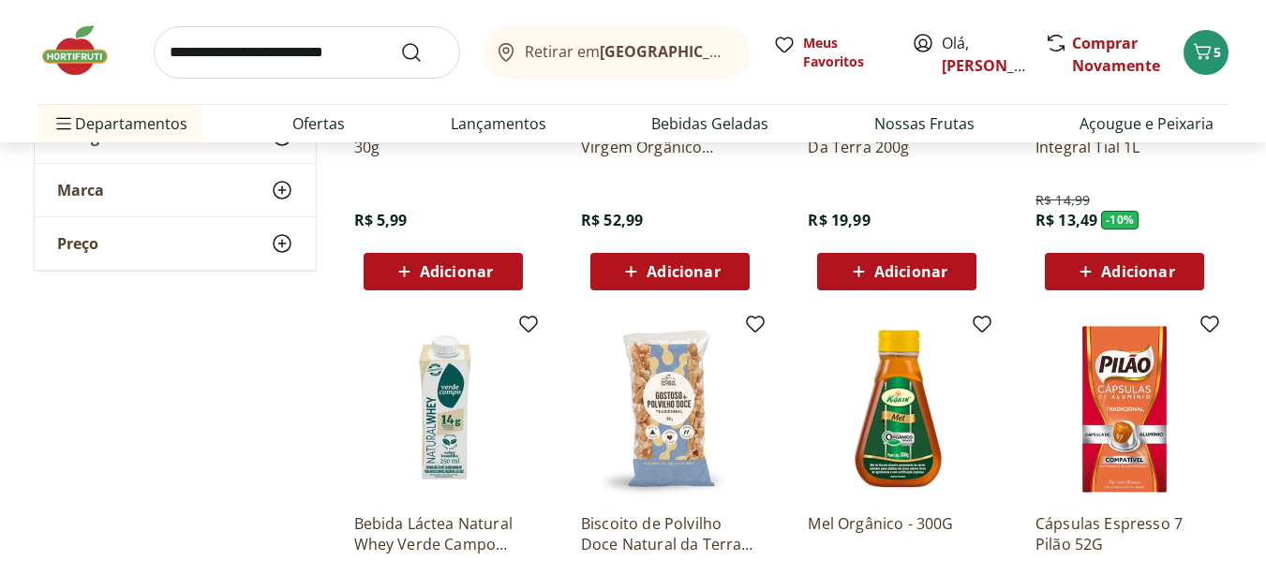
scroll to position [13589, 0]
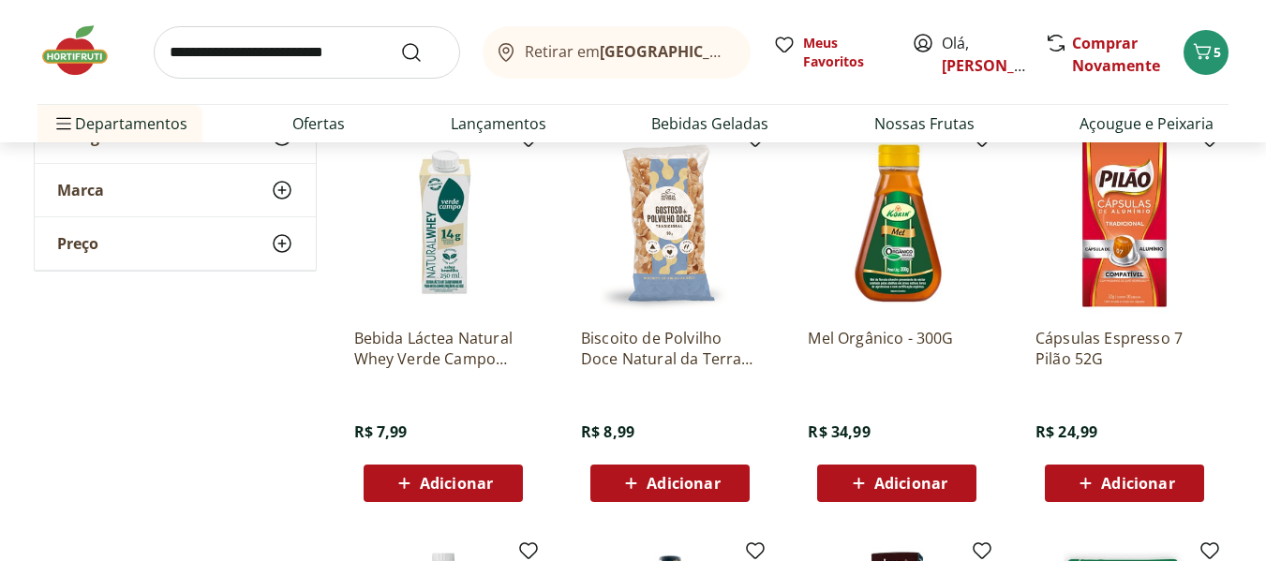
click at [271, 62] on input "search" at bounding box center [307, 52] width 306 height 52
type input "**********"
click at [400, 41] on button "Submit Search" at bounding box center [422, 52] width 45 height 22
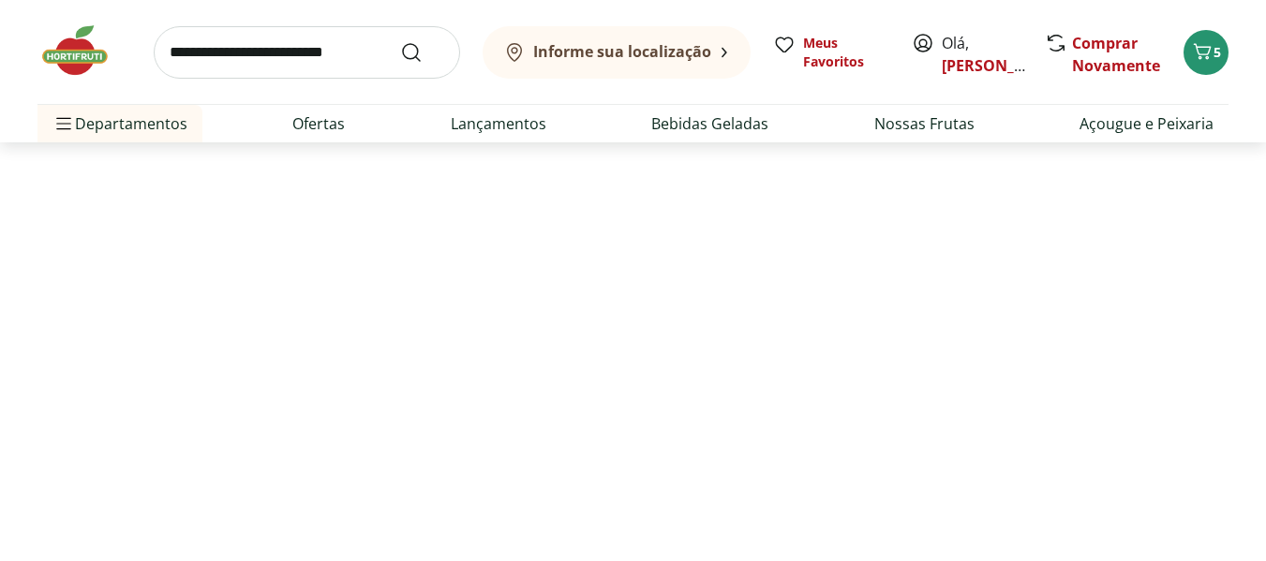
select select "**********"
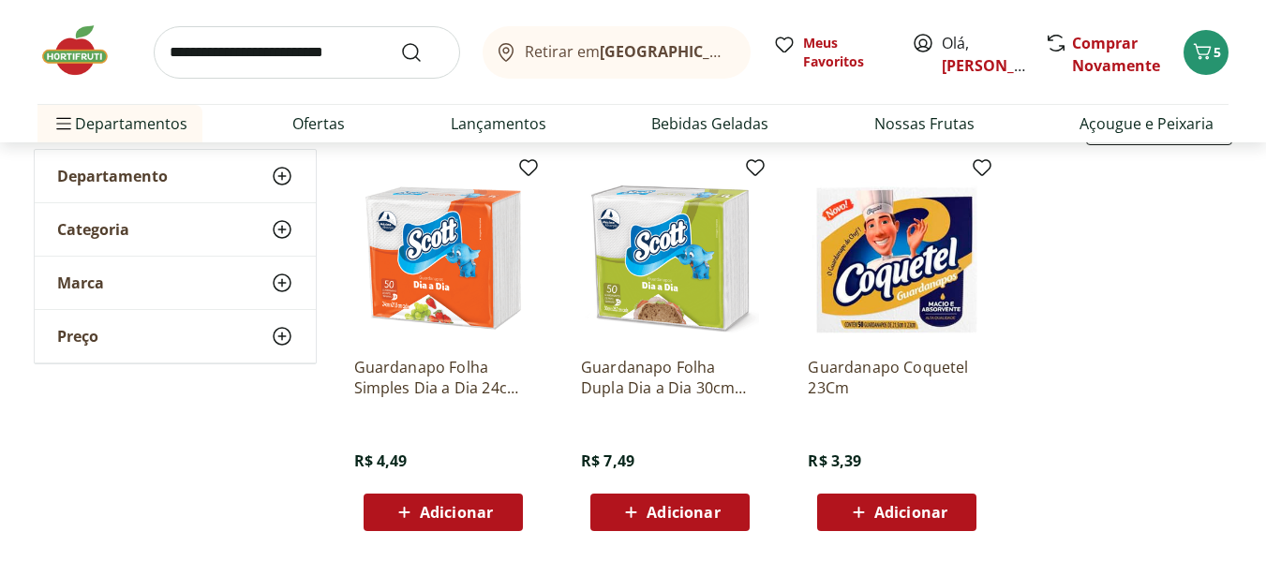
scroll to position [187, 0]
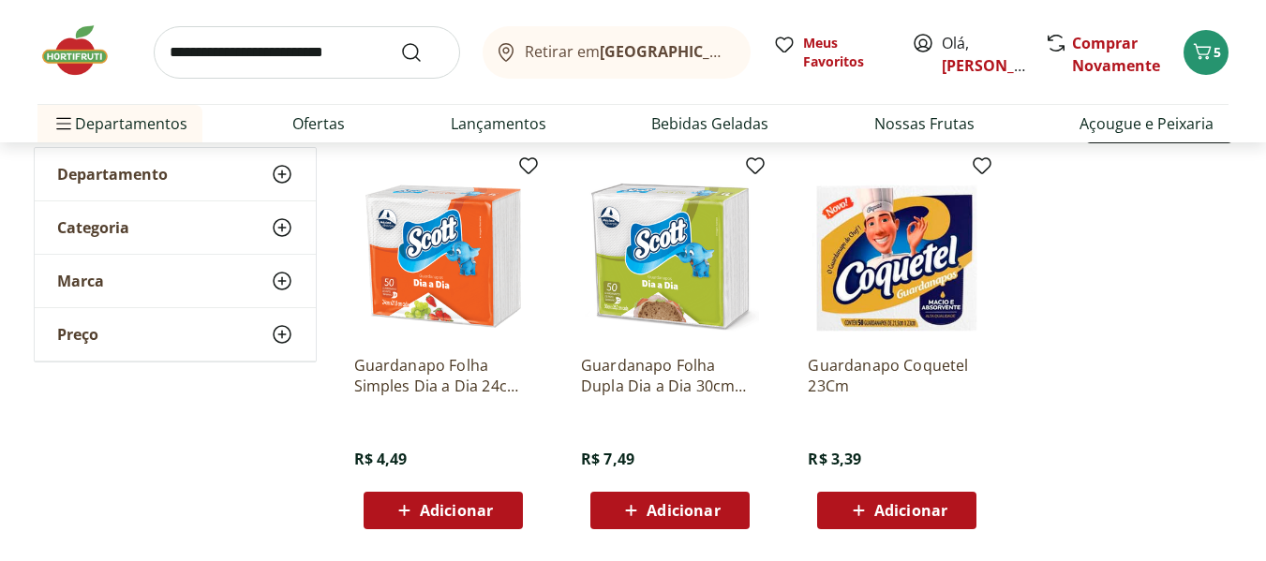
click at [471, 503] on span "Adicionar" at bounding box center [456, 510] width 73 height 15
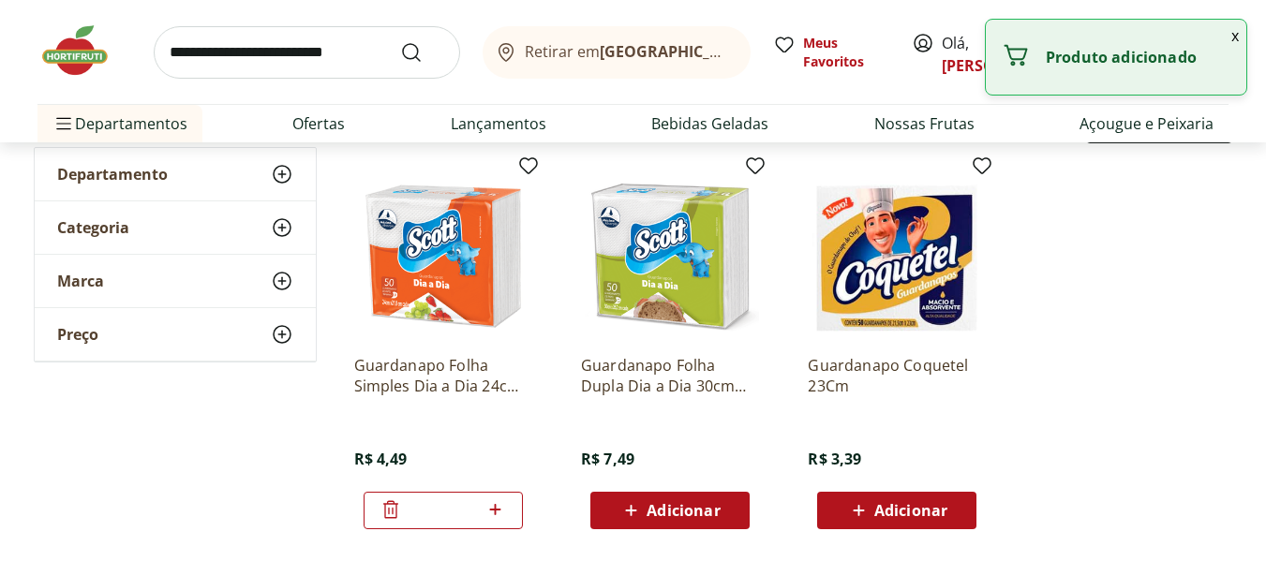
click at [67, 63] on img at bounding box center [84, 50] width 94 height 56
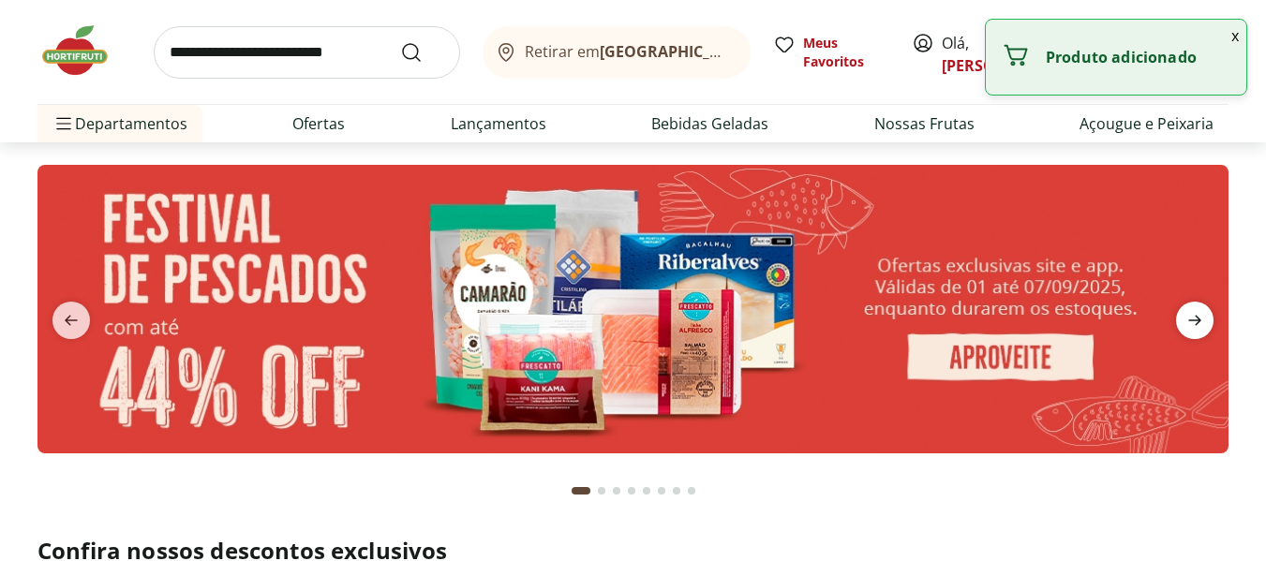
click at [1190, 329] on icon "next" at bounding box center [1195, 320] width 22 height 22
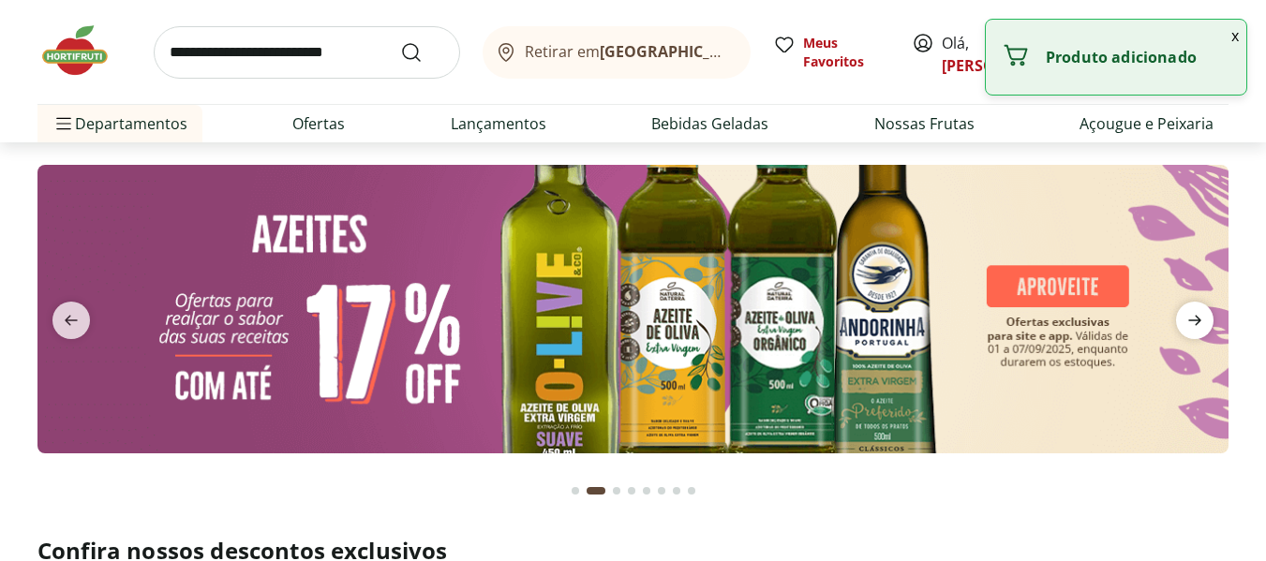
click at [1190, 329] on icon "next" at bounding box center [1195, 320] width 22 height 22
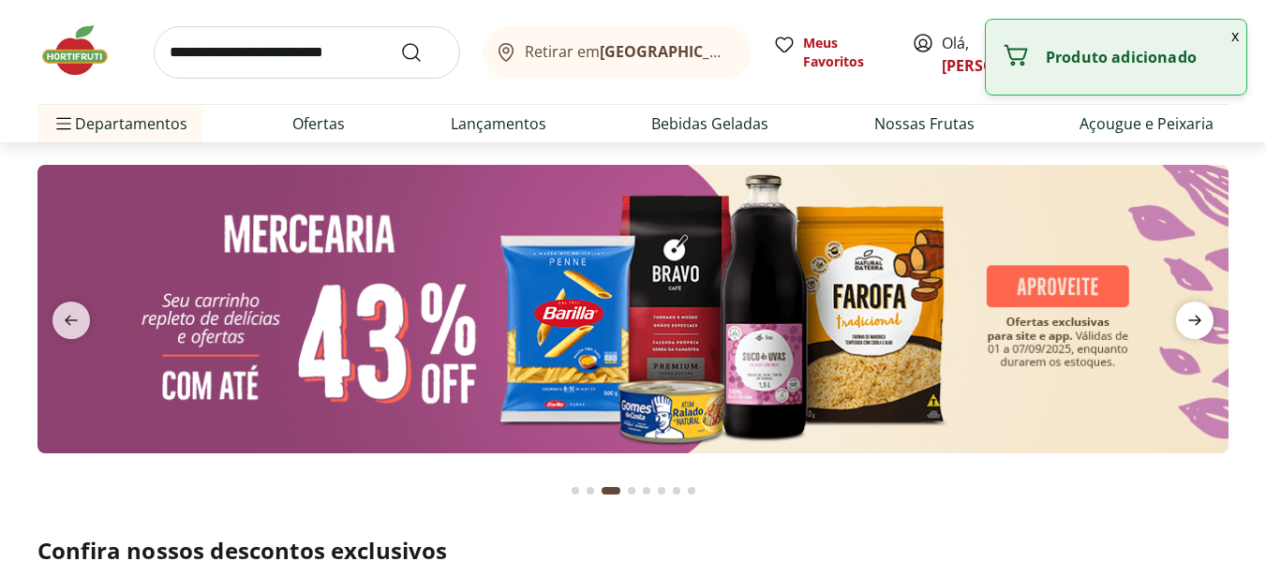
click at [1190, 329] on icon "next" at bounding box center [1195, 320] width 22 height 22
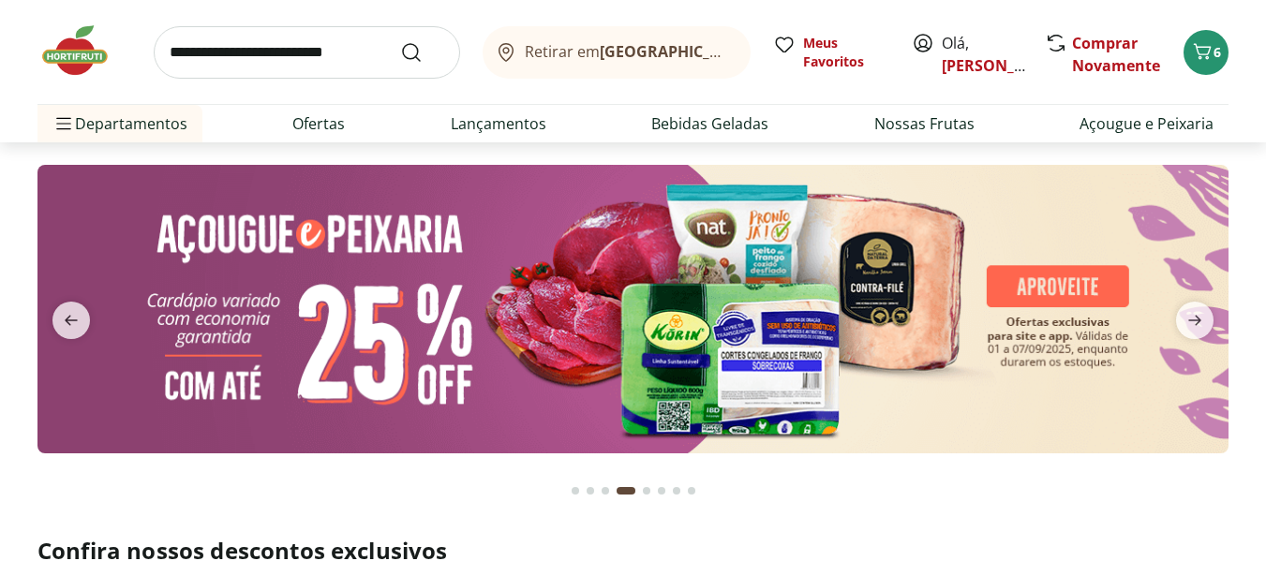
click at [382, 311] on img at bounding box center [632, 309] width 1191 height 289
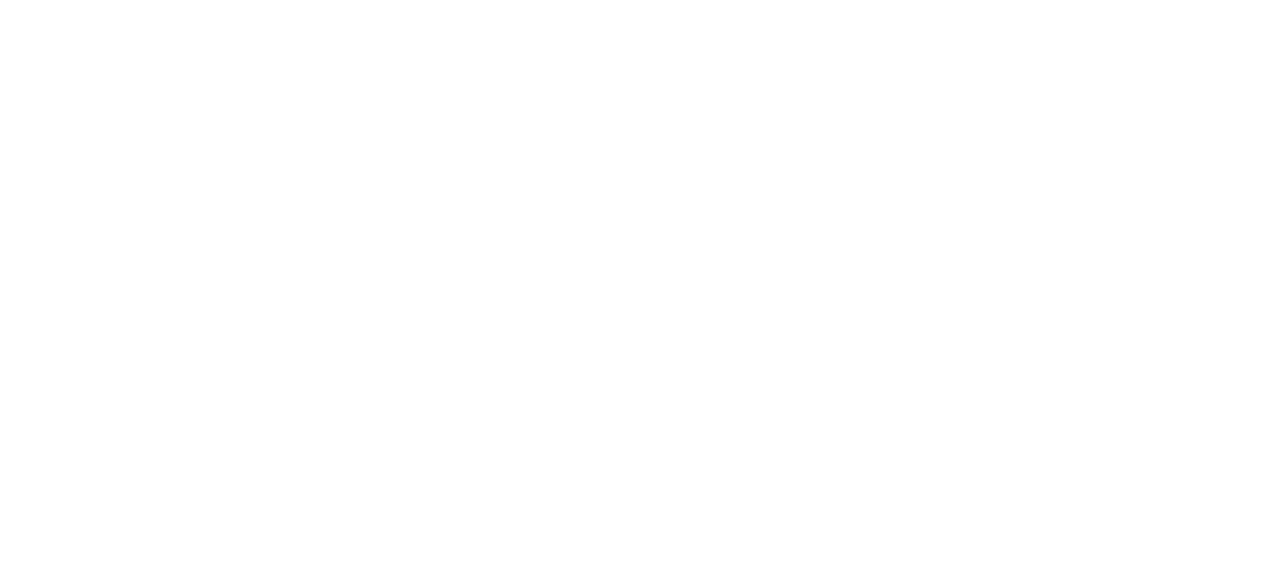
select select "**********"
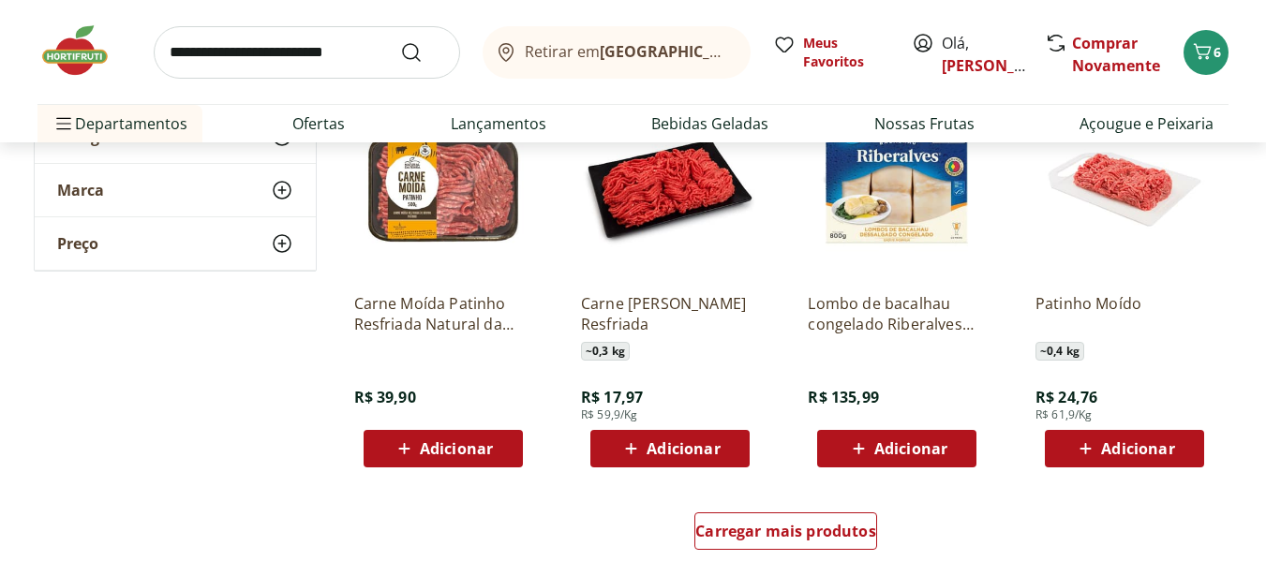
scroll to position [1031, 0]
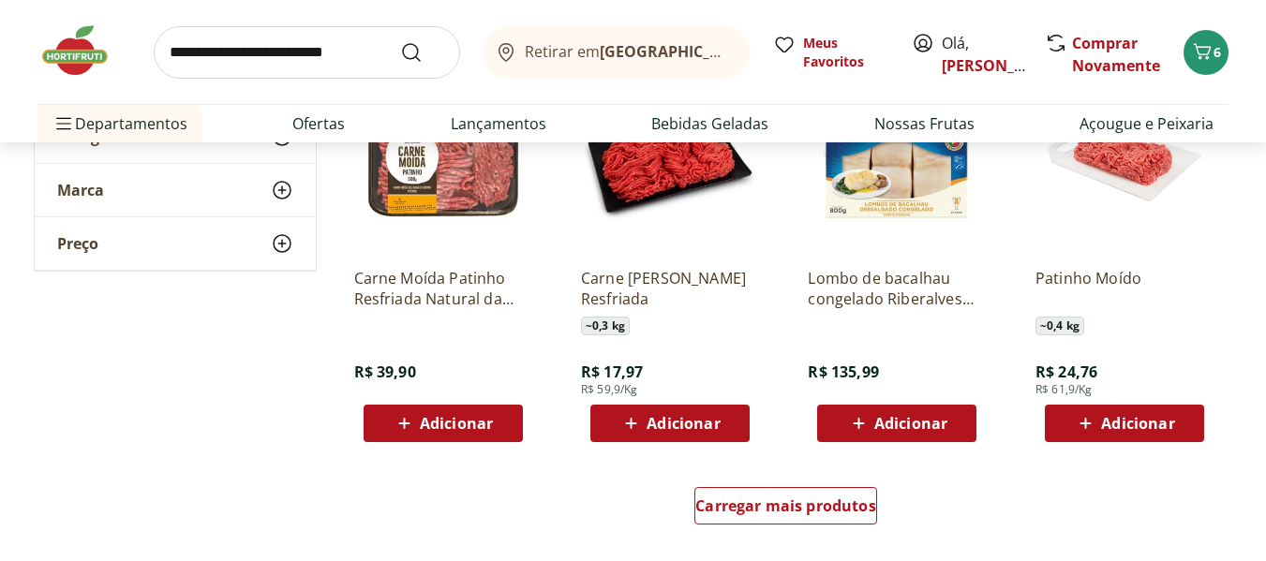
click at [458, 434] on span "Adicionar" at bounding box center [443, 423] width 100 height 22
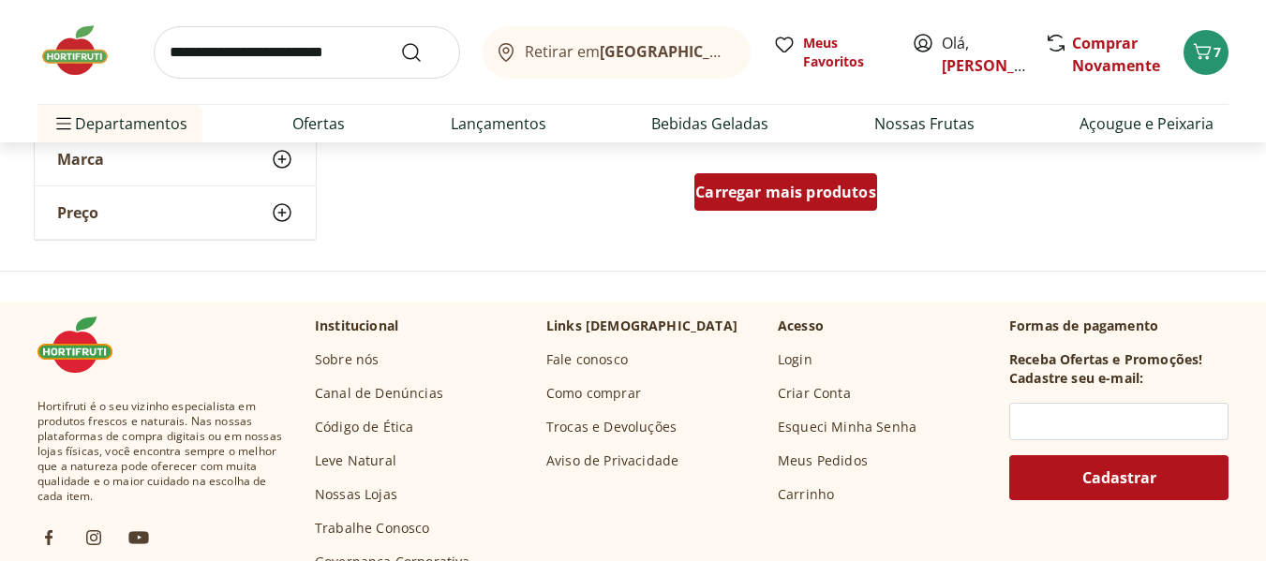
scroll to position [1312, 0]
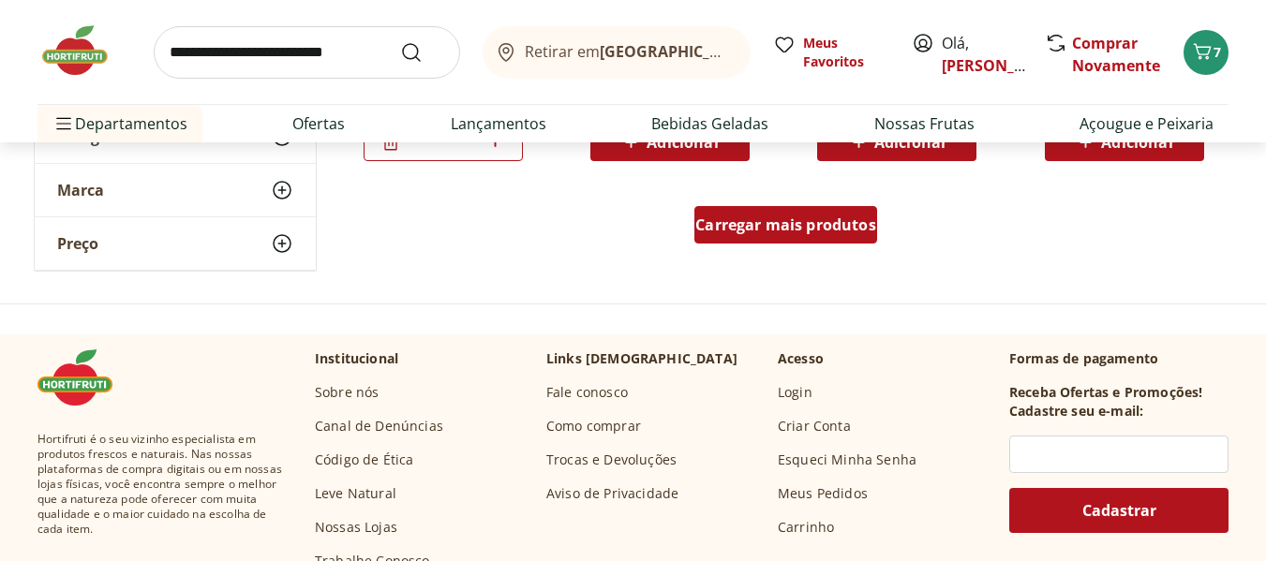
click at [755, 212] on div "Carregar mais produtos" at bounding box center [785, 224] width 183 height 37
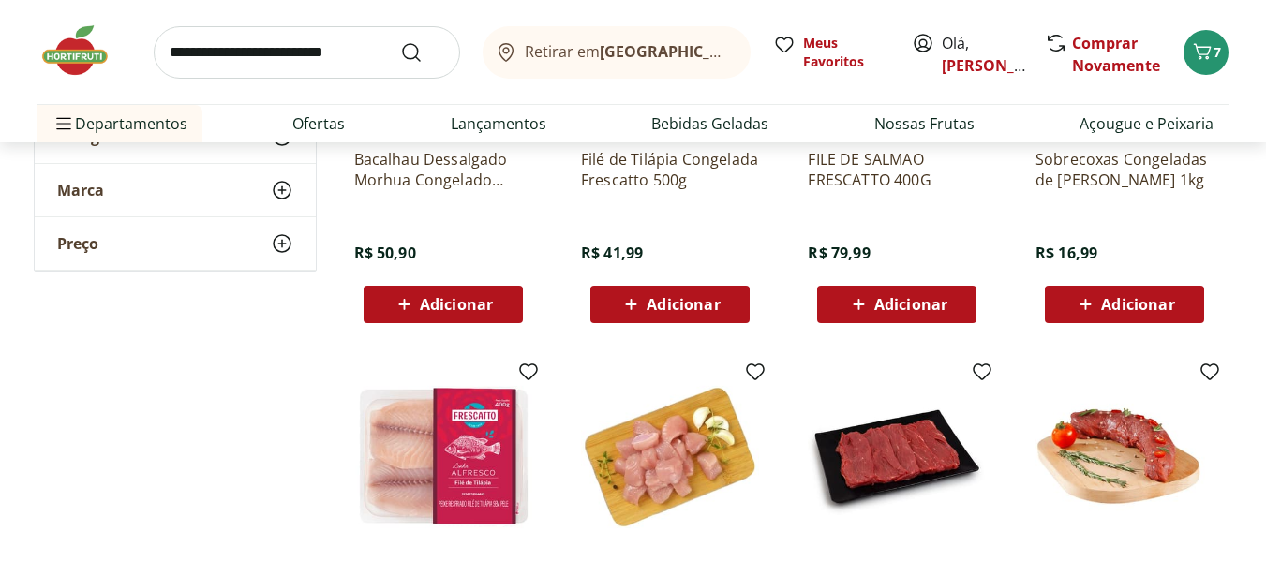
scroll to position [1593, 0]
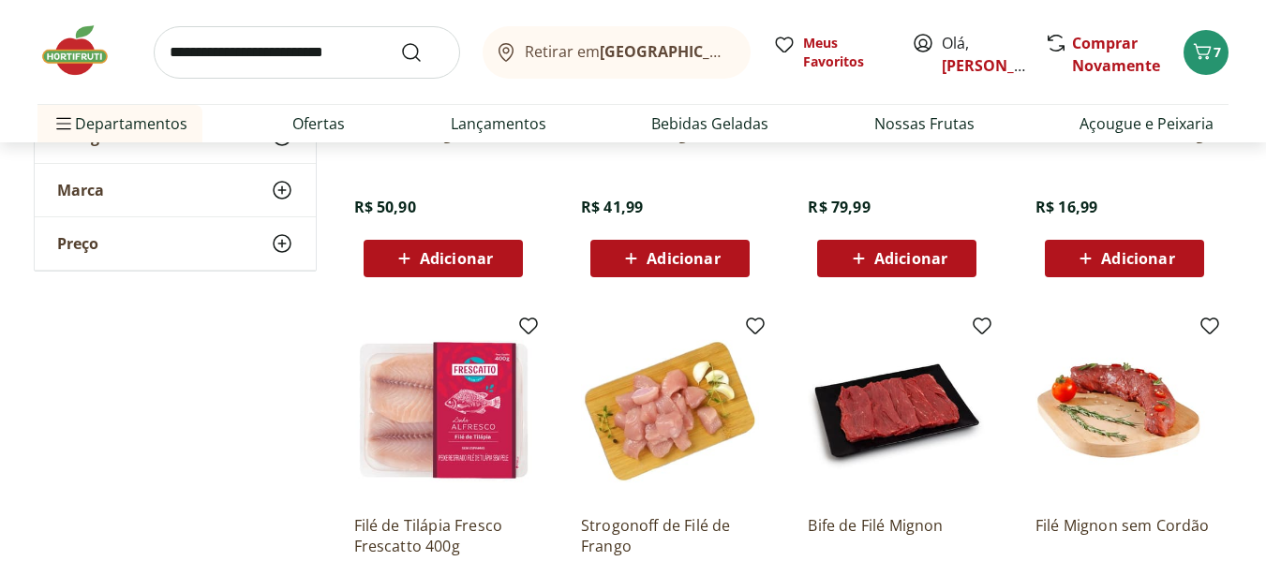
click at [929, 260] on span "Adicionar" at bounding box center [910, 258] width 73 height 15
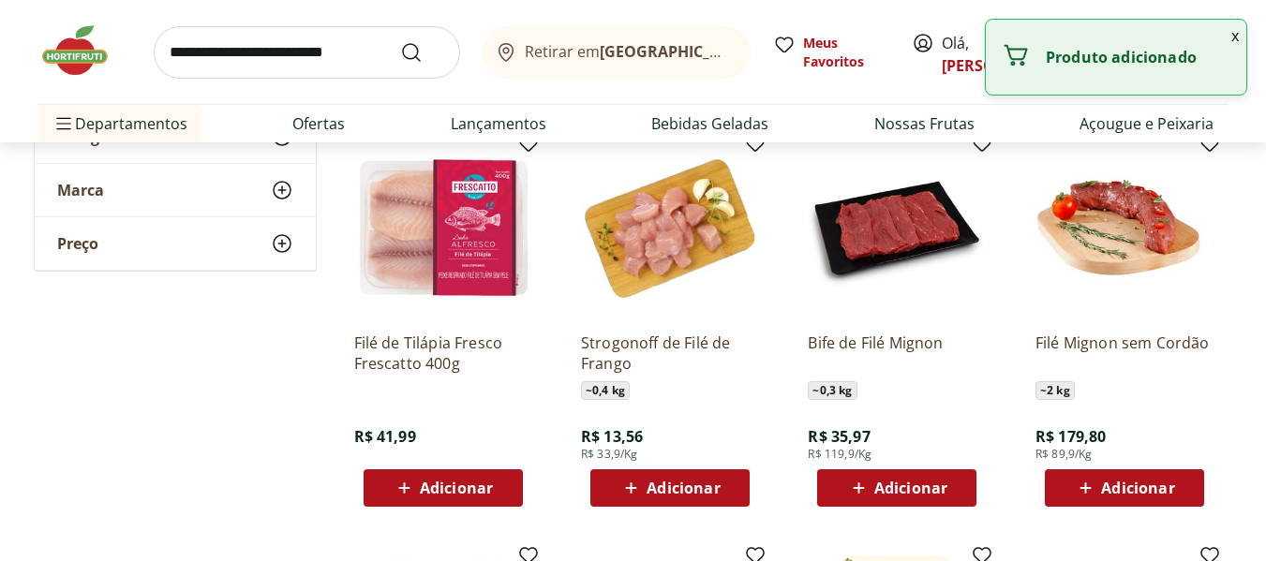
scroll to position [1781, 0]
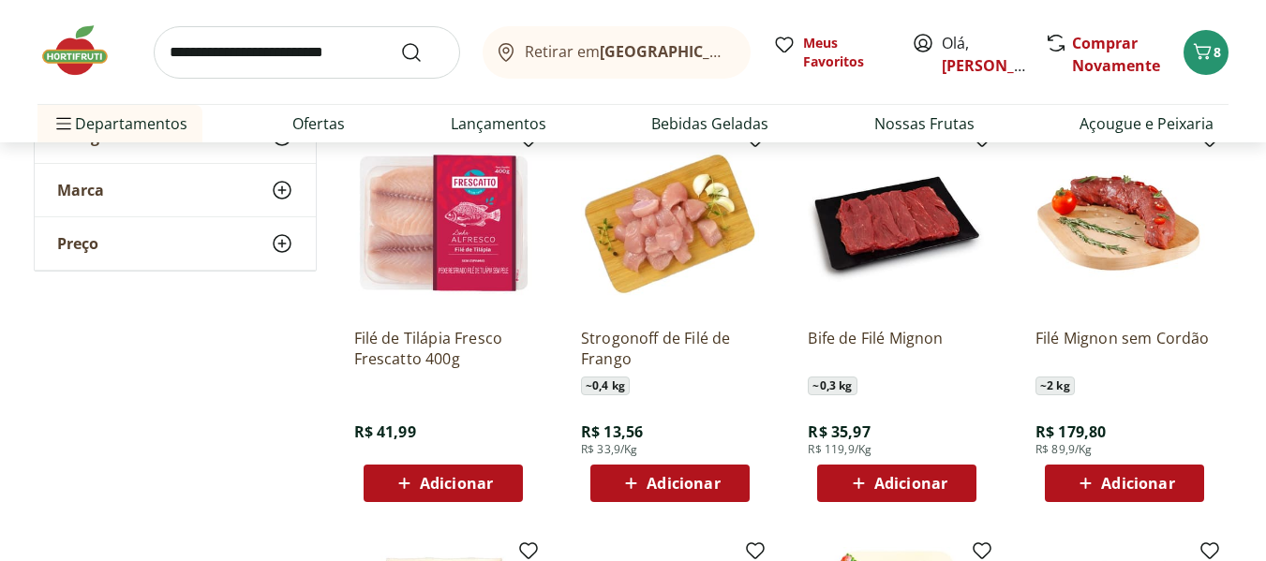
click at [907, 491] on span "Adicionar" at bounding box center [910, 483] width 73 height 15
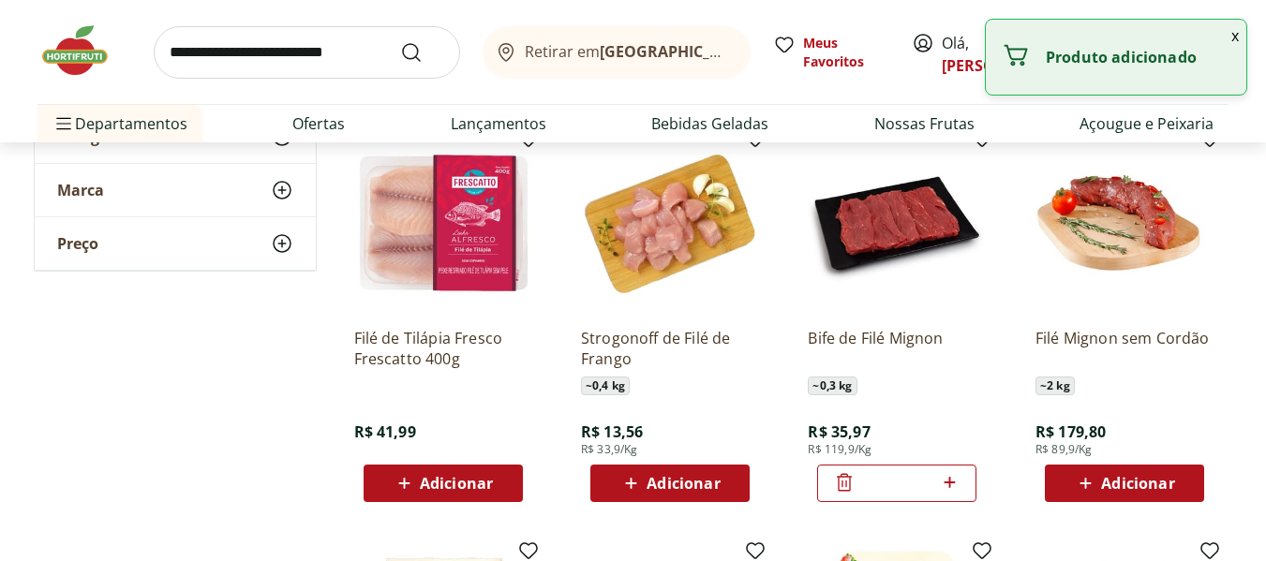
click at [967, 477] on div "*" at bounding box center [896, 483] width 159 height 37
click at [950, 481] on icon at bounding box center [949, 482] width 11 height 11
type input "*"
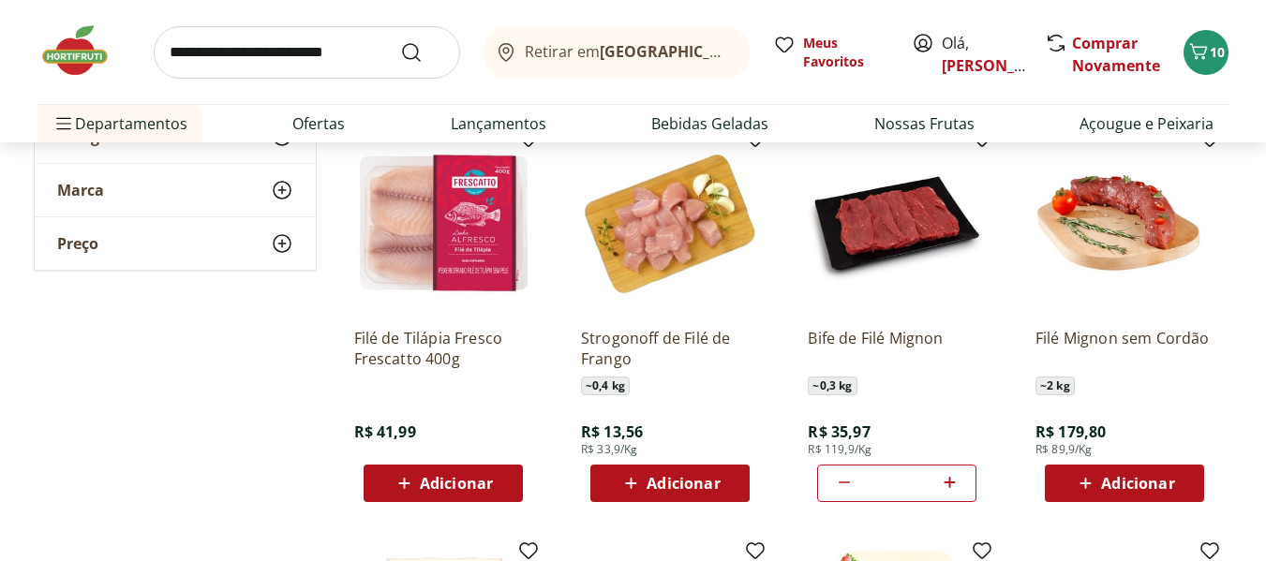
click at [643, 480] on icon at bounding box center [630, 483] width 23 height 22
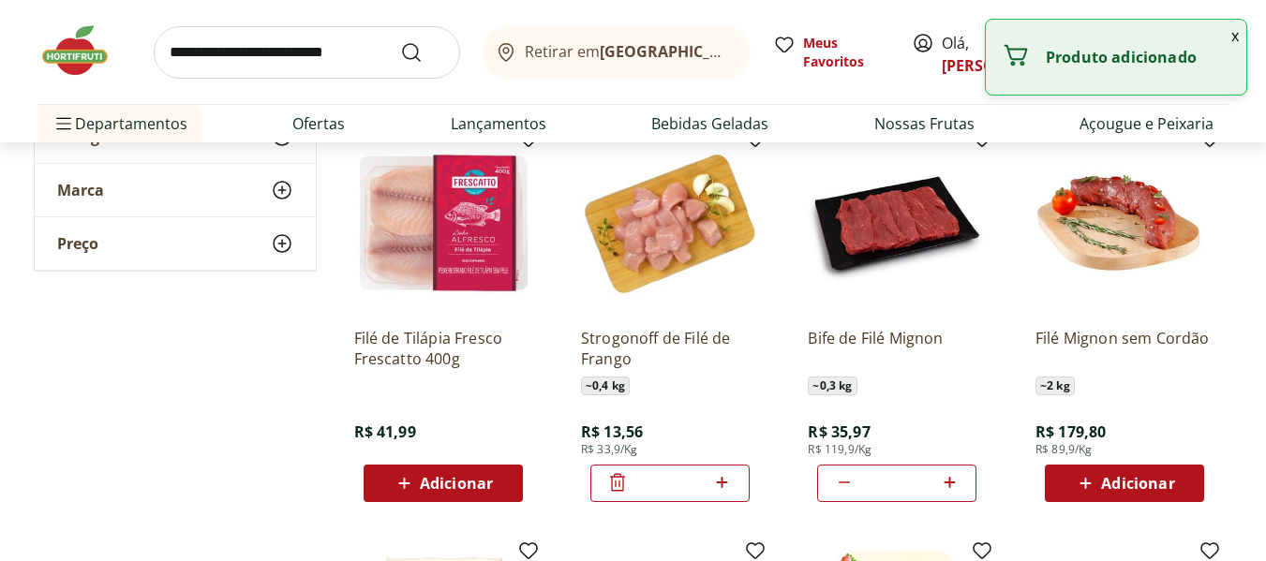
click at [614, 476] on icon at bounding box center [617, 483] width 15 height 18
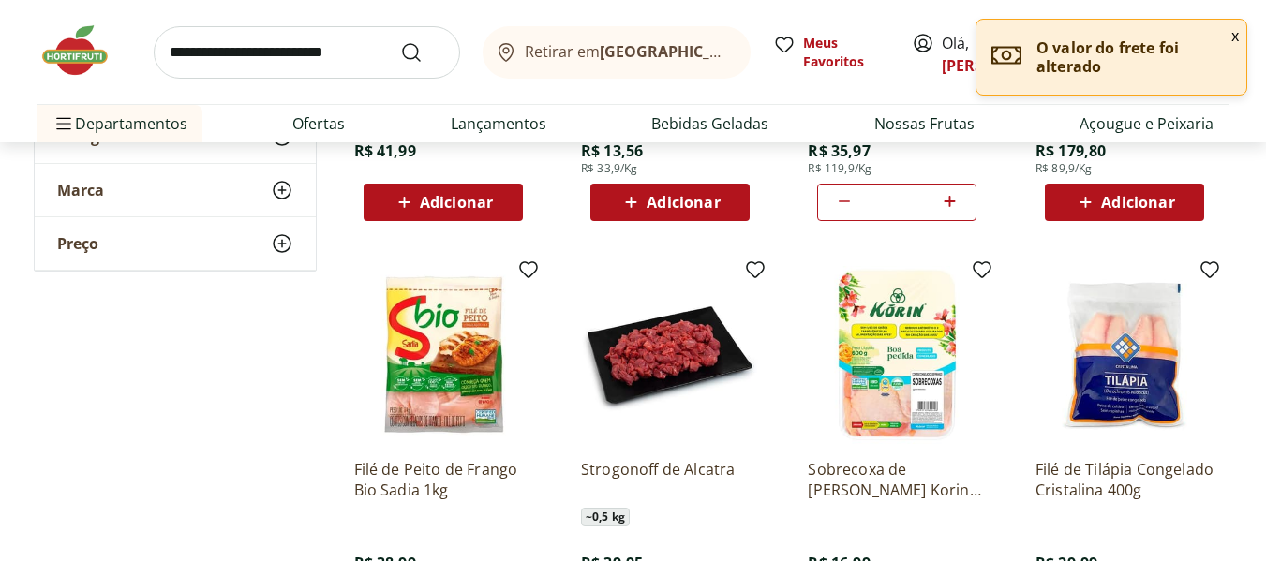
scroll to position [2155, 0]
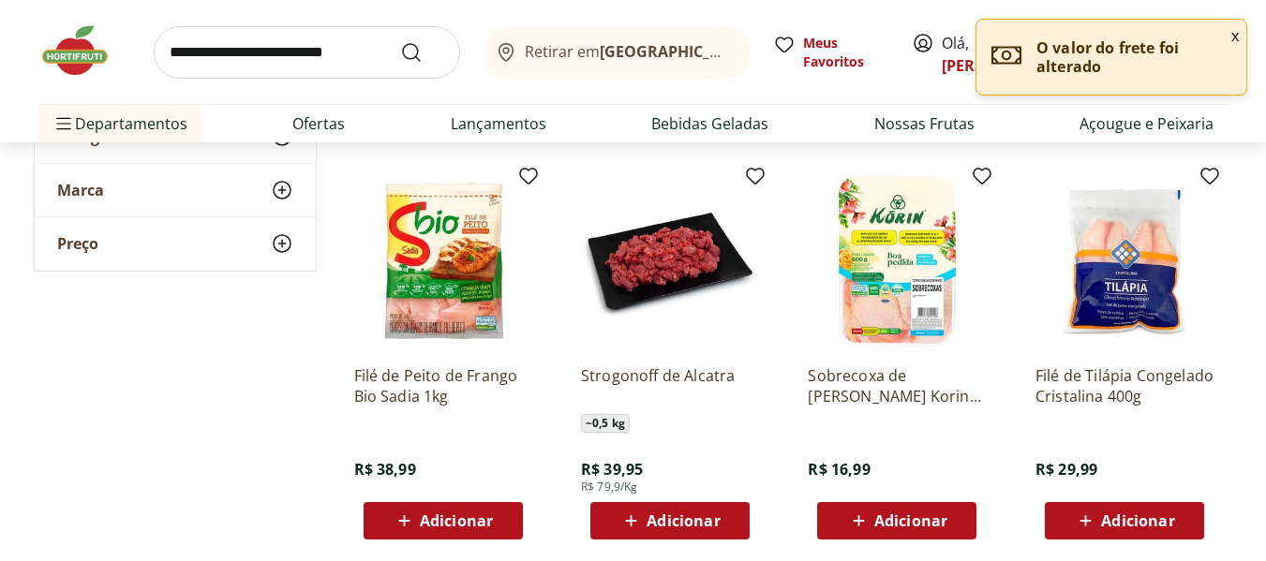
click at [693, 514] on span "Adicionar" at bounding box center [683, 521] width 73 height 15
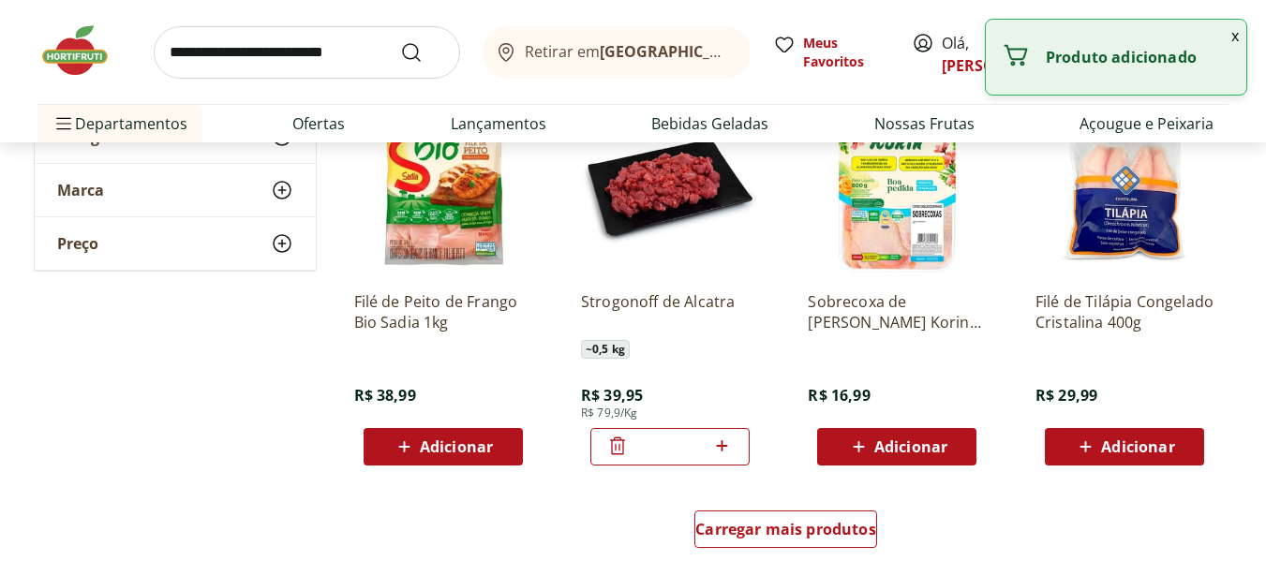
scroll to position [2343, 0]
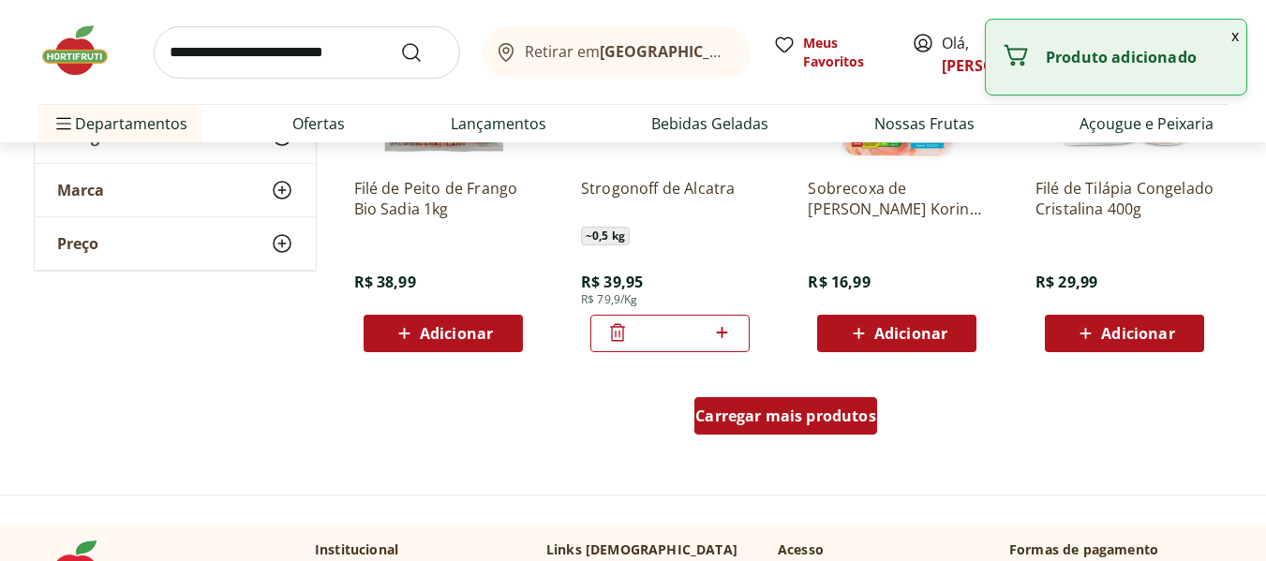
click at [698, 416] on span "Carregar mais produtos" at bounding box center [785, 416] width 181 height 15
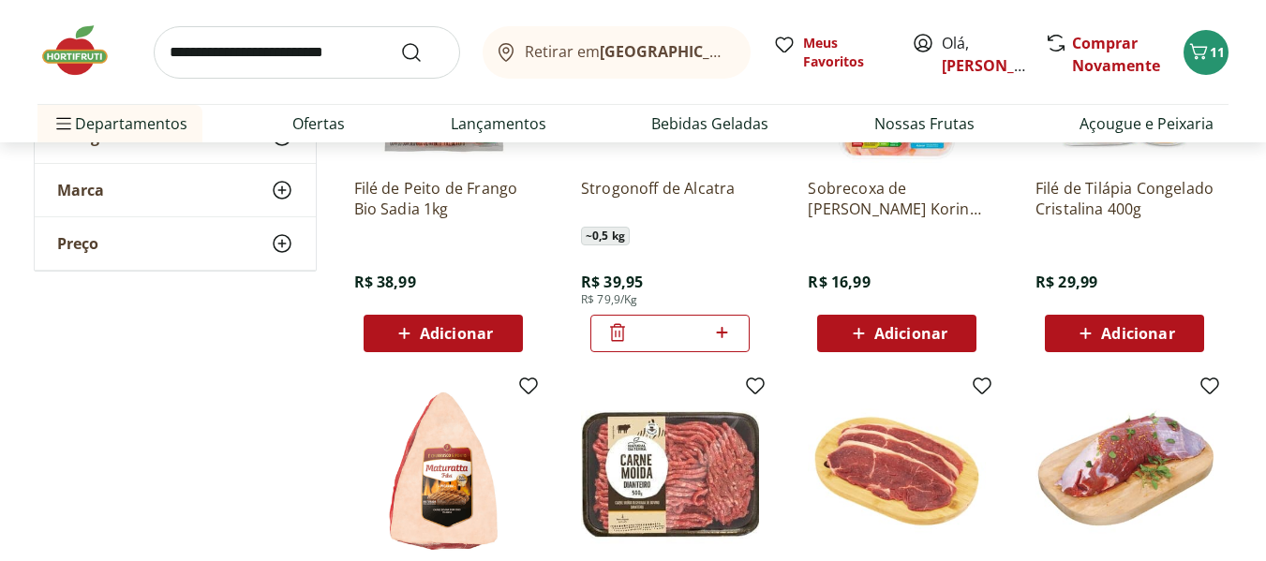
click at [602, 329] on div "*" at bounding box center [669, 333] width 159 height 37
click at [609, 329] on icon at bounding box center [617, 332] width 22 height 22
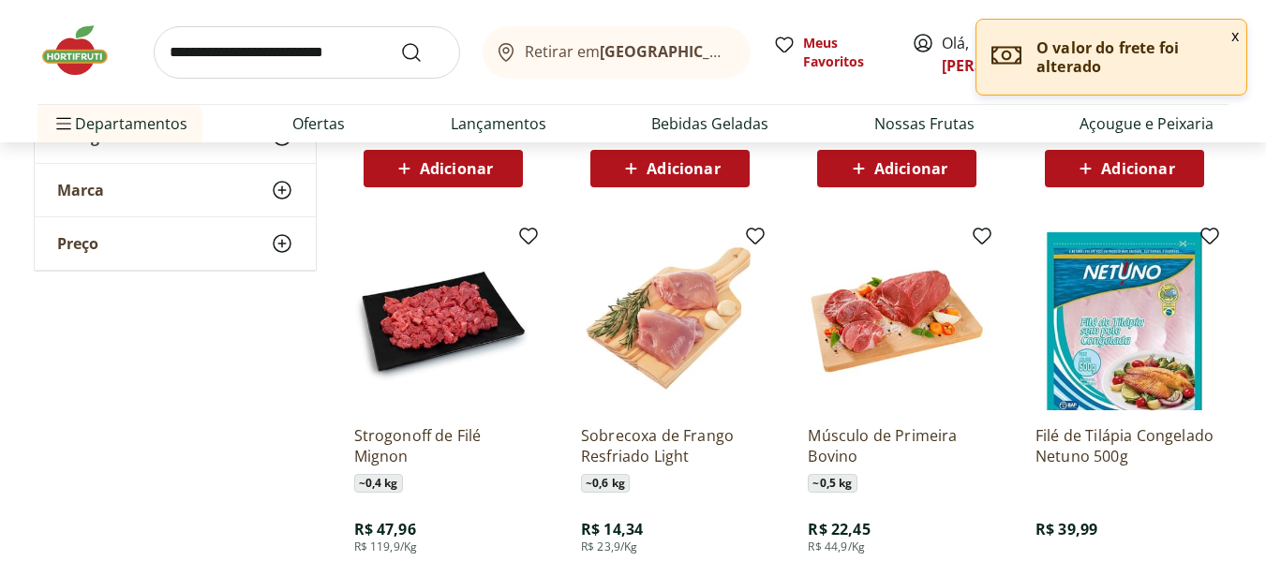
scroll to position [2999, 0]
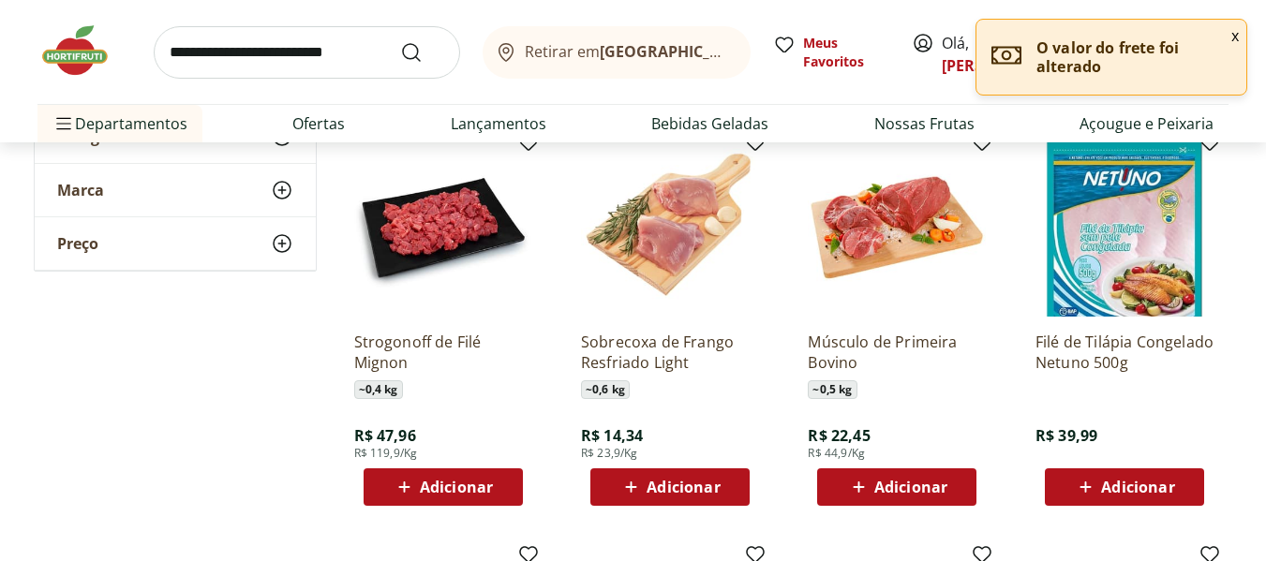
click at [464, 487] on span "Adicionar" at bounding box center [456, 487] width 73 height 15
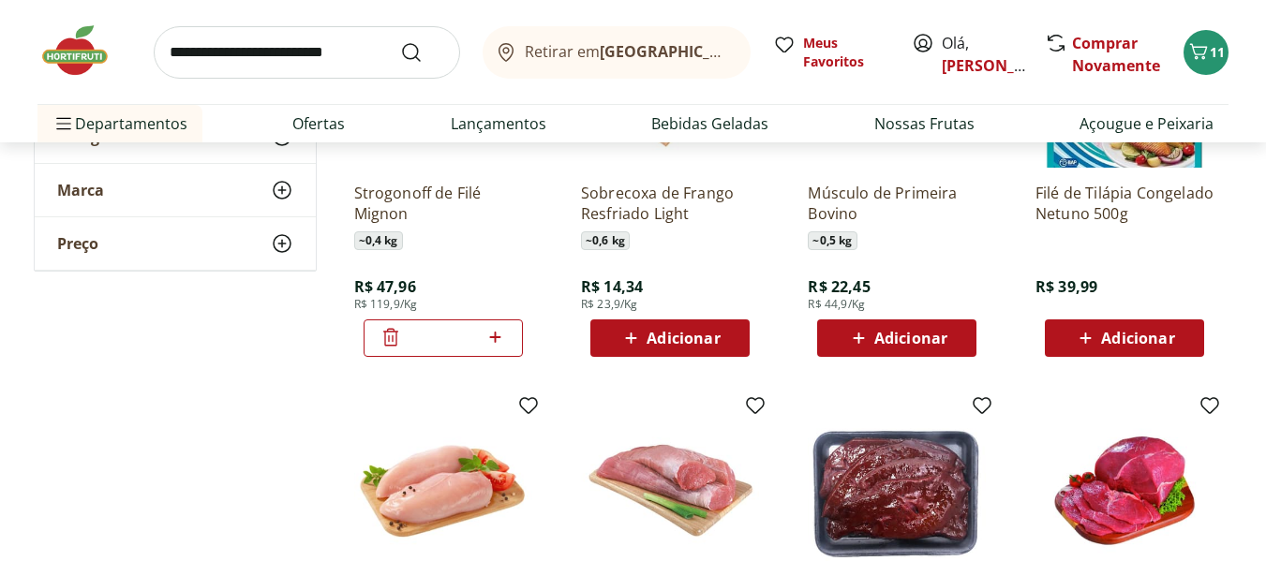
scroll to position [3186, 0]
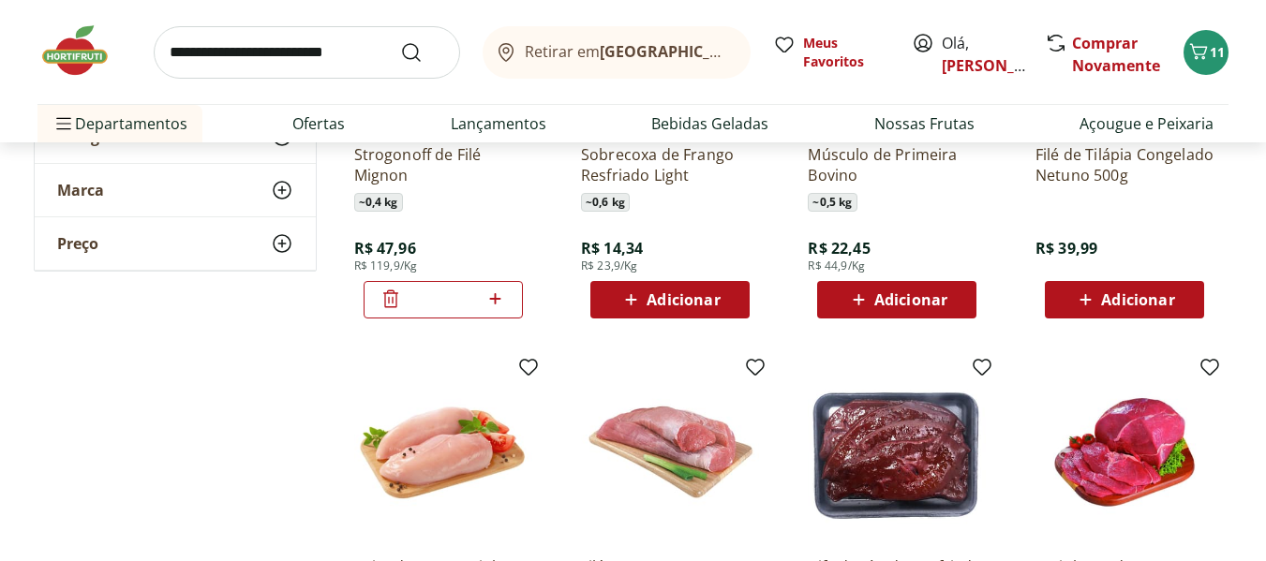
click at [697, 298] on span "Adicionar" at bounding box center [683, 299] width 73 height 15
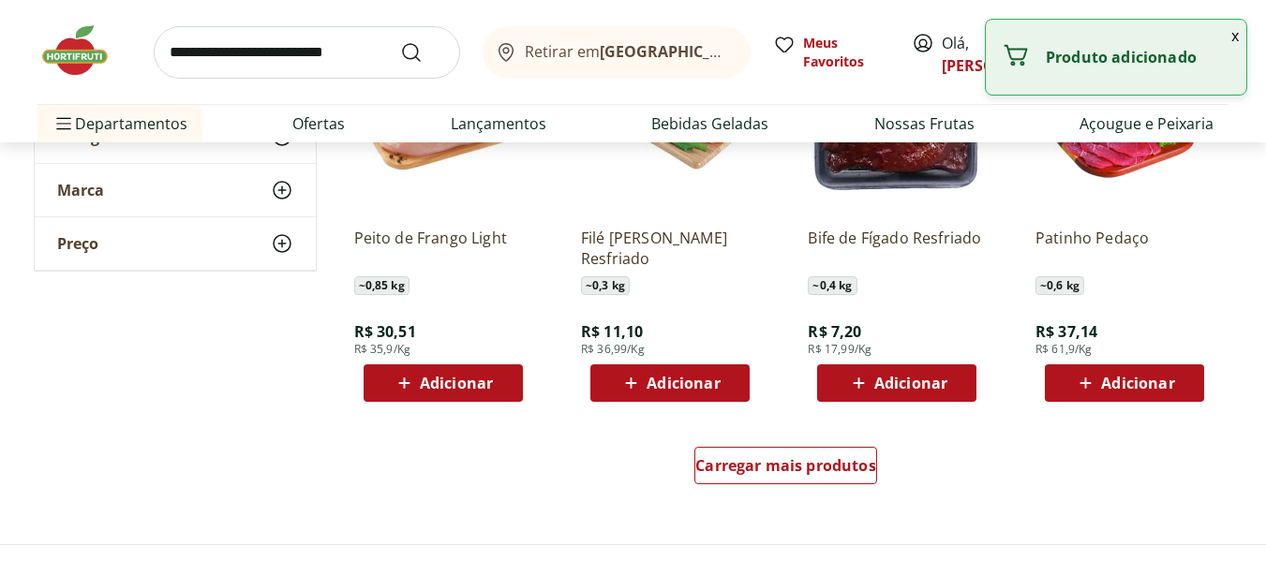
scroll to position [3561, 0]
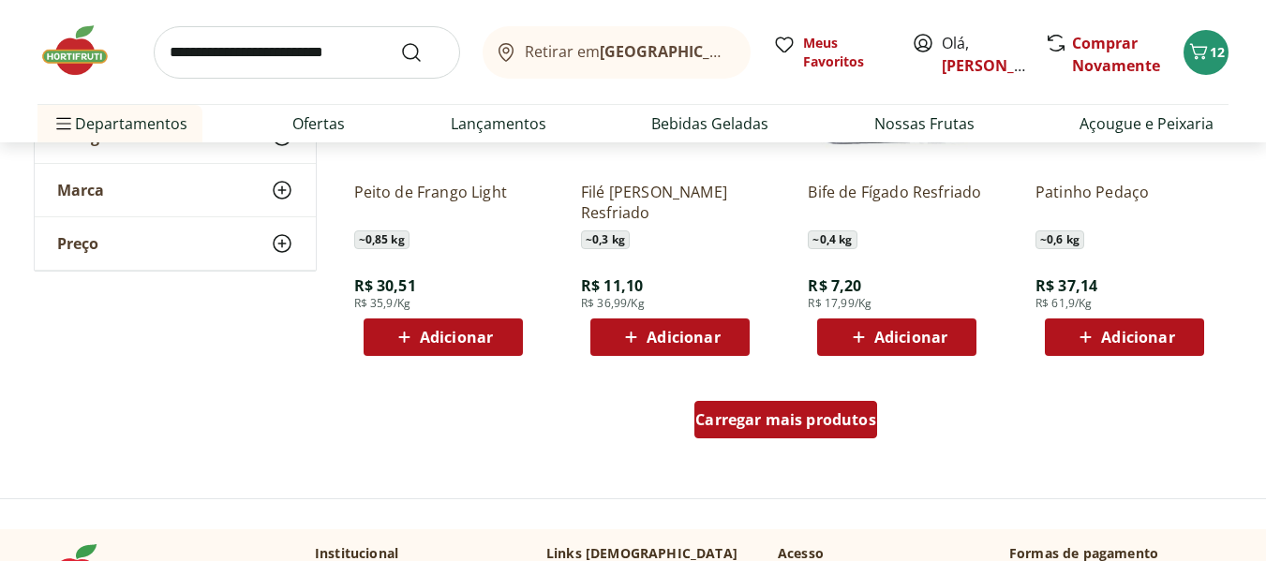
click at [723, 408] on div "Carregar mais produtos" at bounding box center [785, 419] width 183 height 37
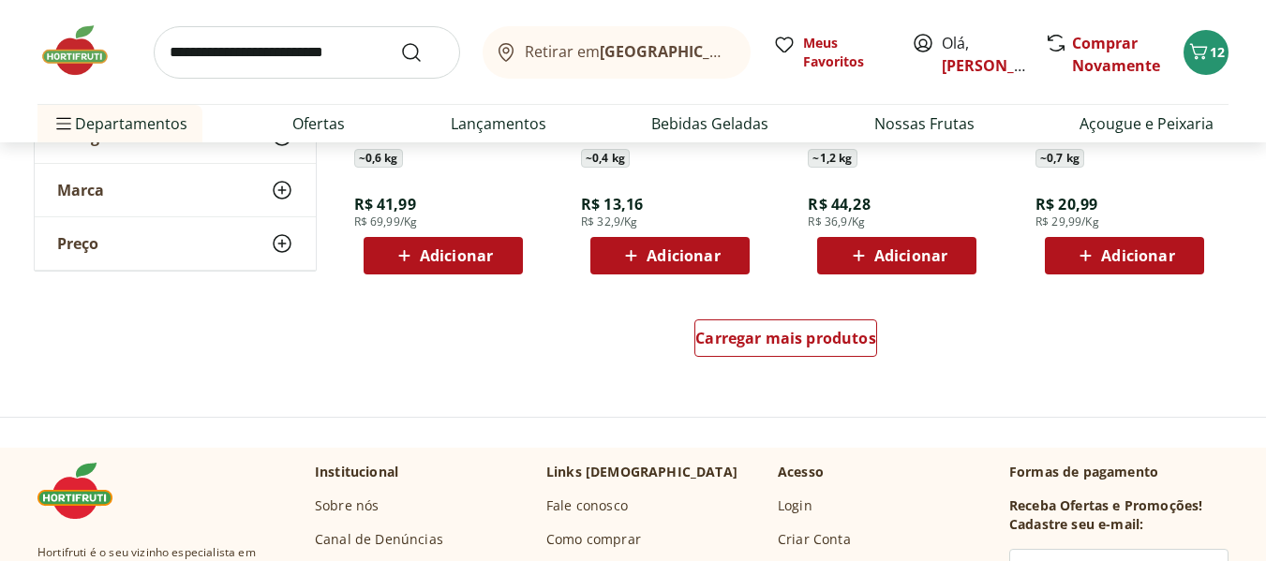
scroll to position [4873, 0]
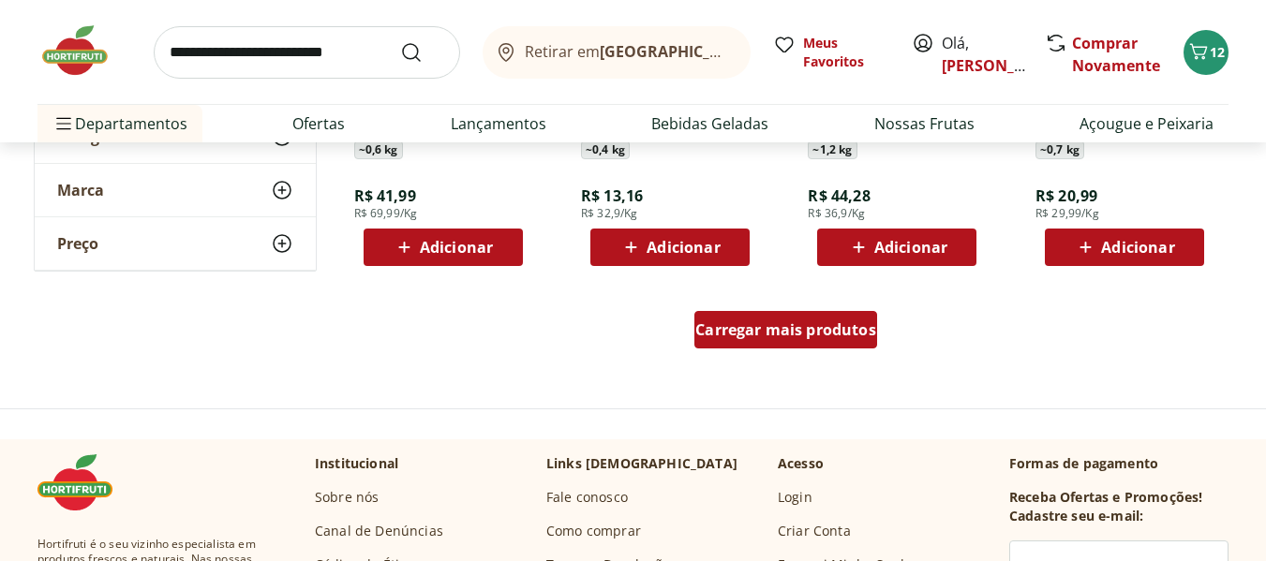
click at [736, 344] on div "Carregar mais produtos" at bounding box center [785, 329] width 183 height 37
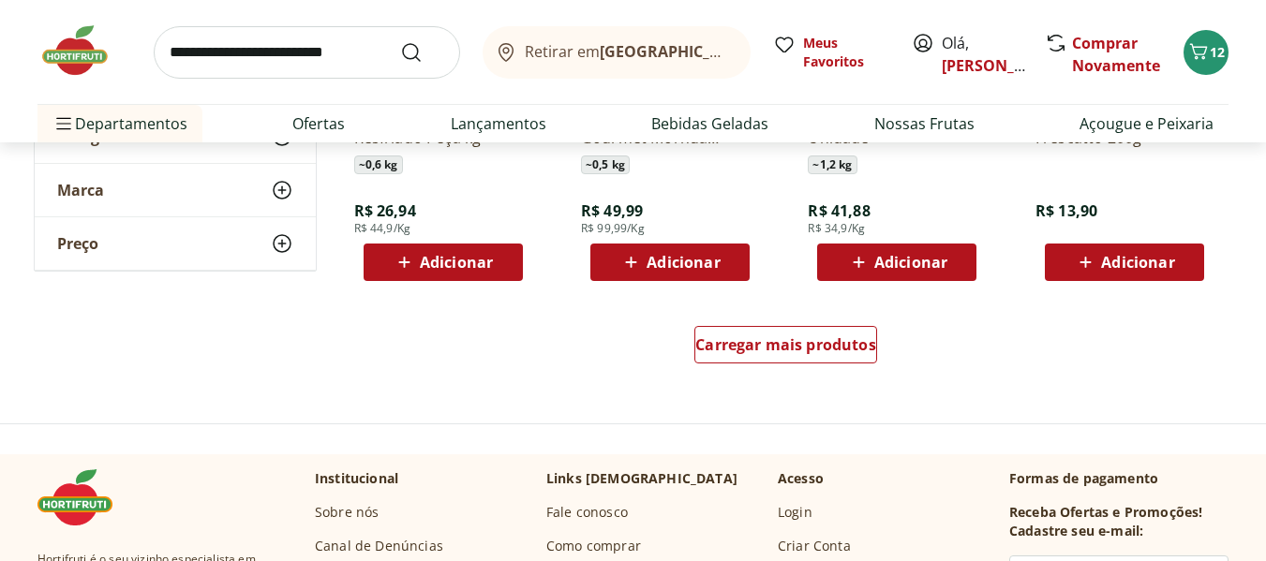
scroll to position [6092, 0]
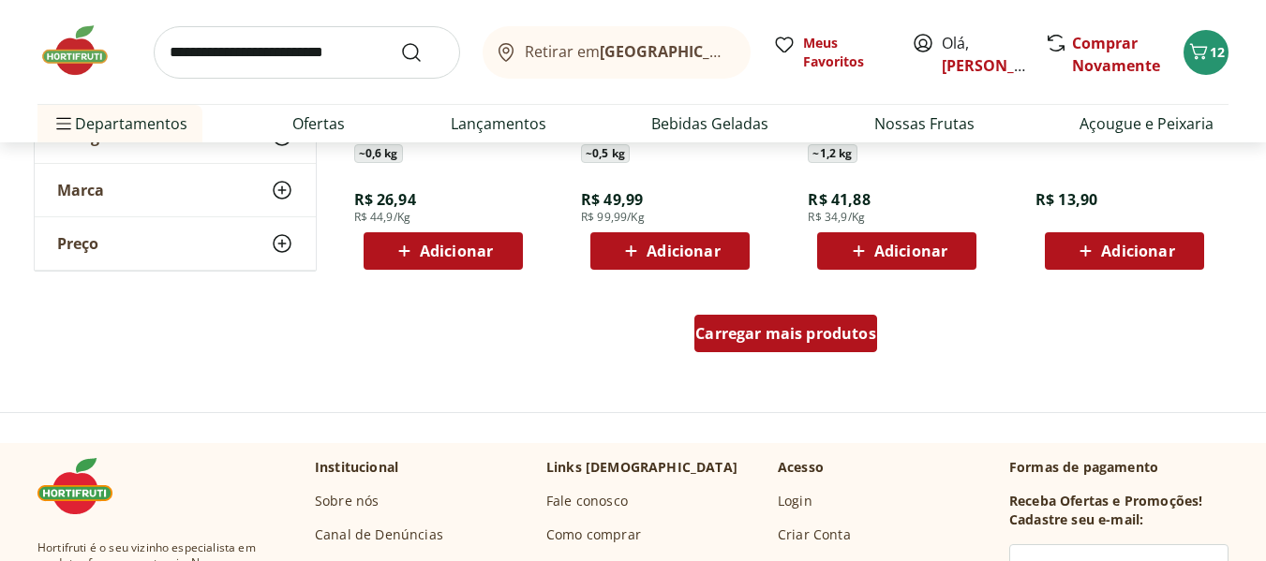
click at [705, 347] on div "Carregar mais produtos" at bounding box center [785, 333] width 183 height 37
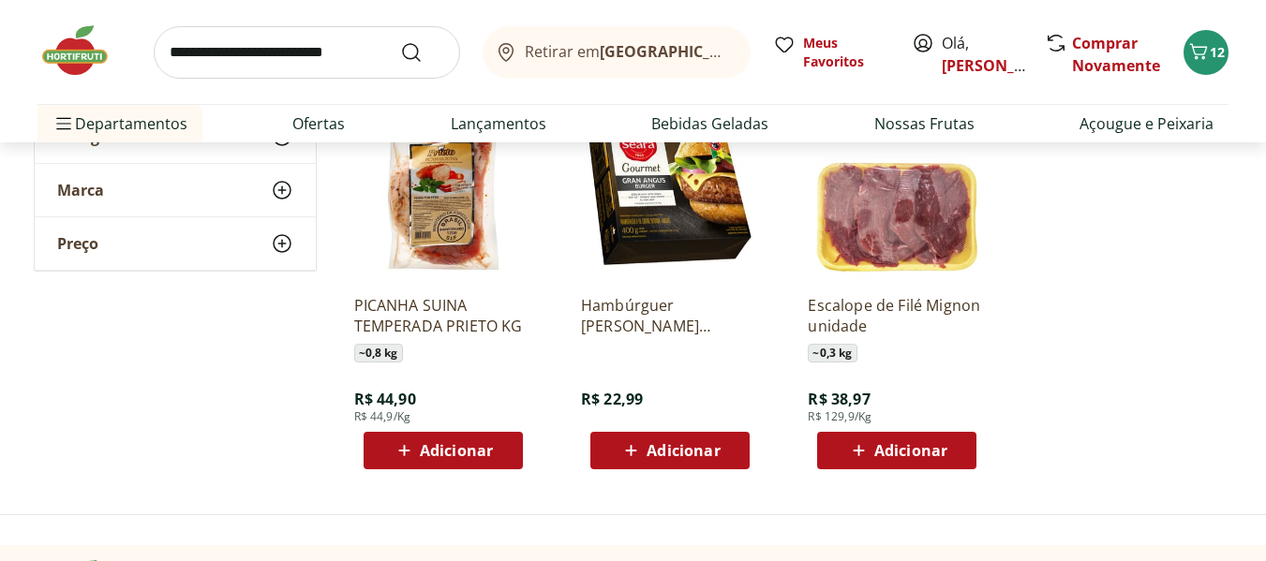
scroll to position [7122, 0]
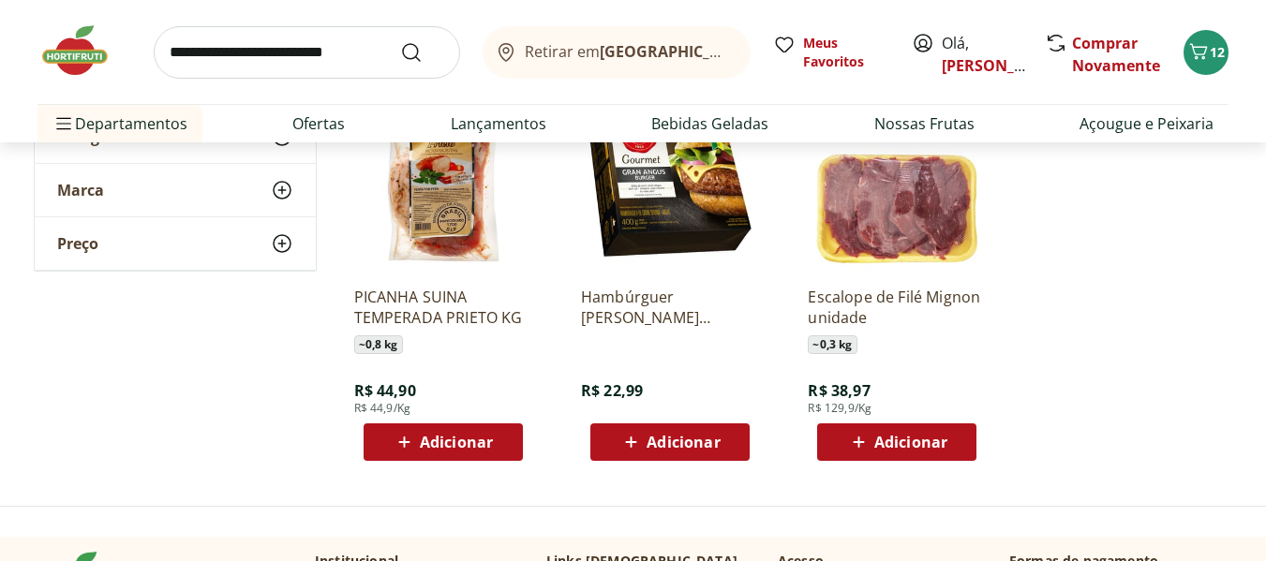
click at [77, 52] on img at bounding box center [84, 50] width 94 height 56
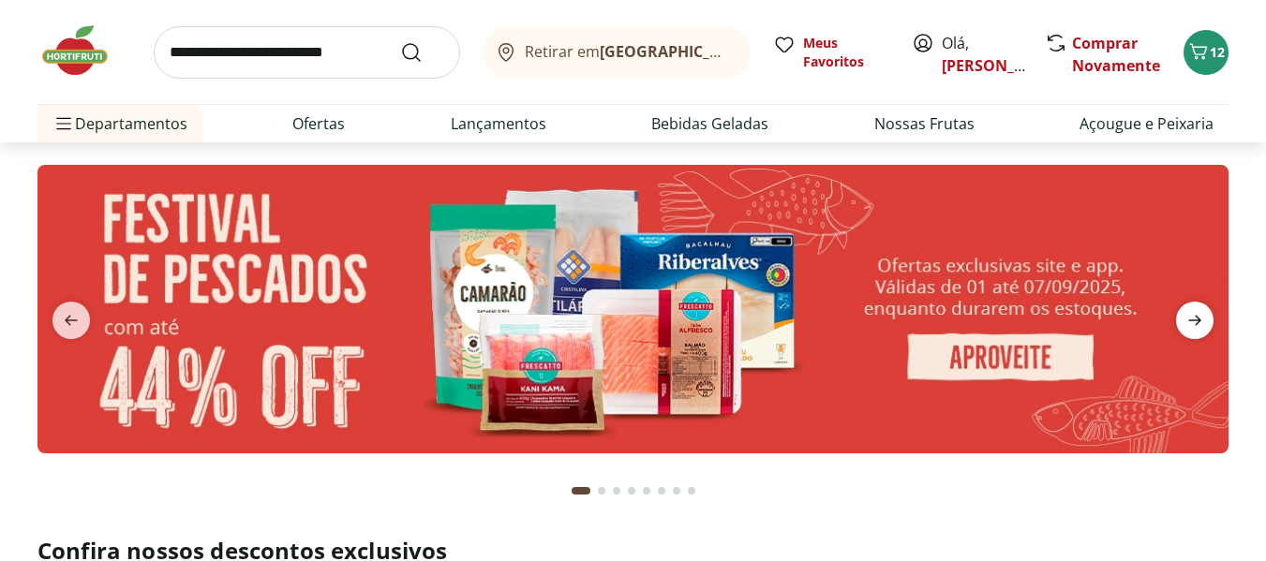
click at [1184, 314] on icon "next" at bounding box center [1195, 320] width 22 height 22
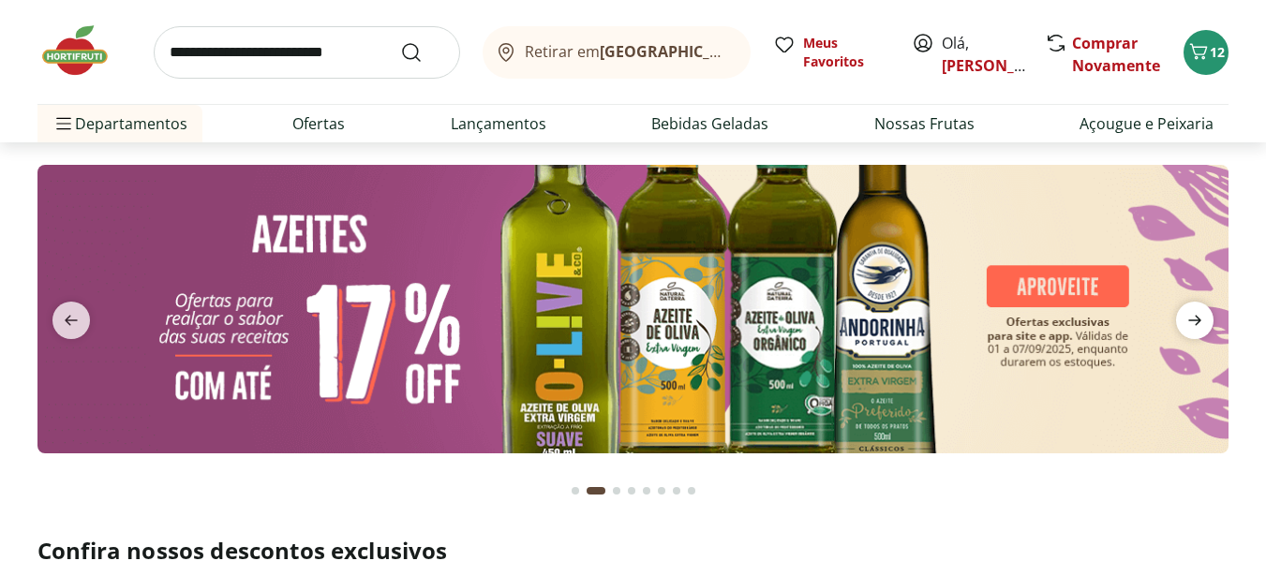
click at [1185, 313] on icon "next" at bounding box center [1195, 320] width 22 height 22
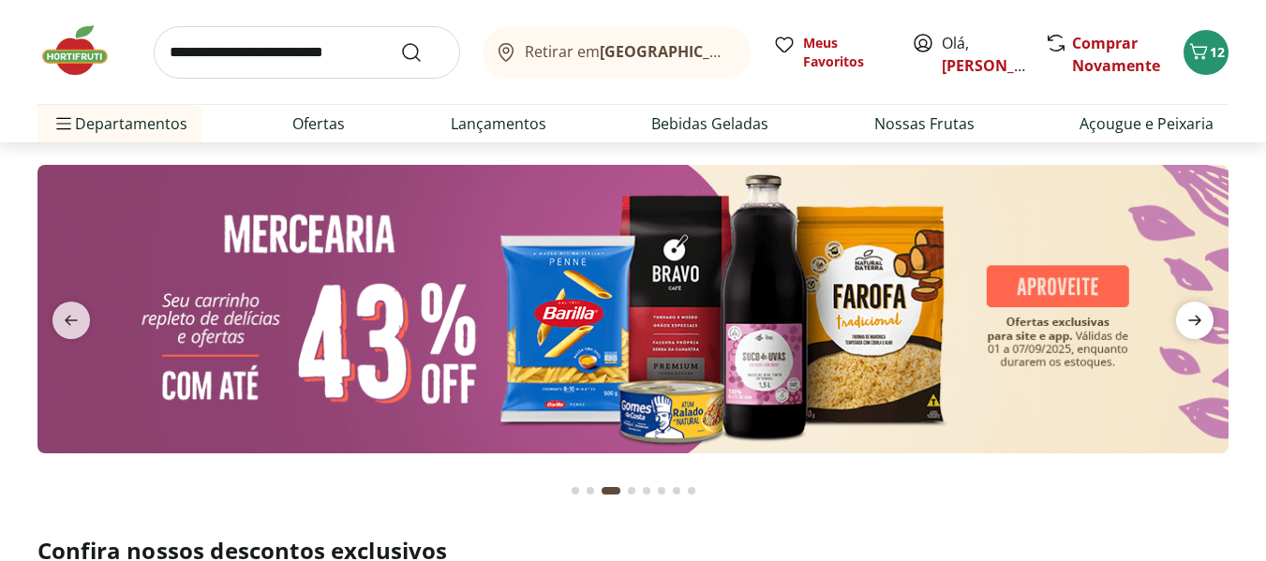
click at [1185, 313] on icon "next" at bounding box center [1195, 320] width 22 height 22
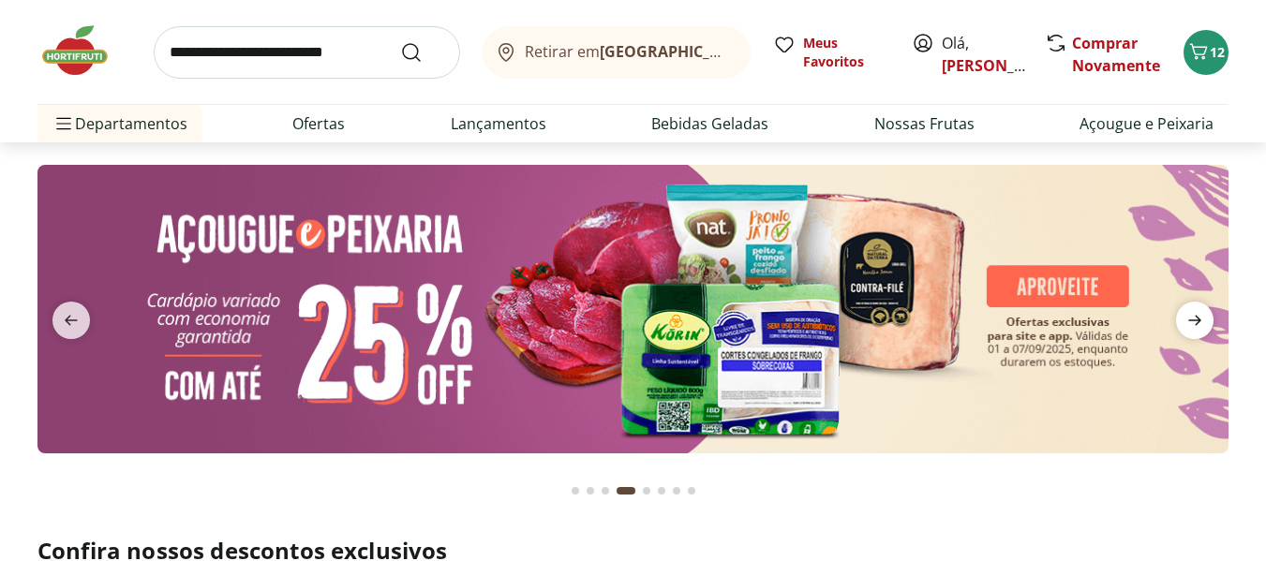
click at [1185, 313] on icon "next" at bounding box center [1195, 320] width 22 height 22
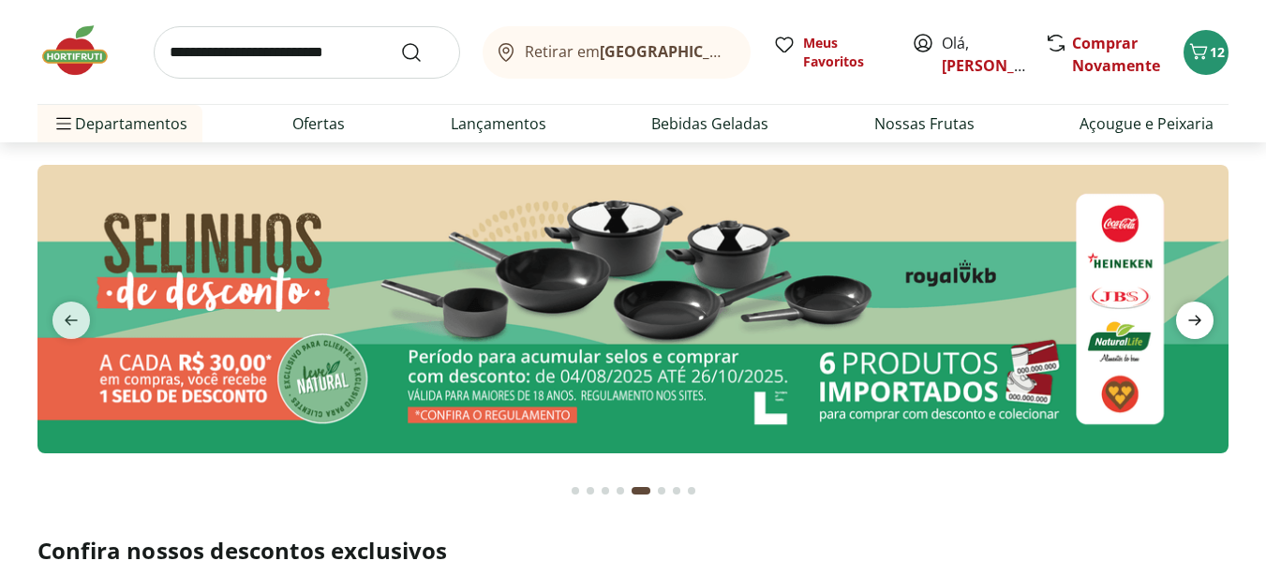
click at [1185, 313] on icon "next" at bounding box center [1195, 320] width 22 height 22
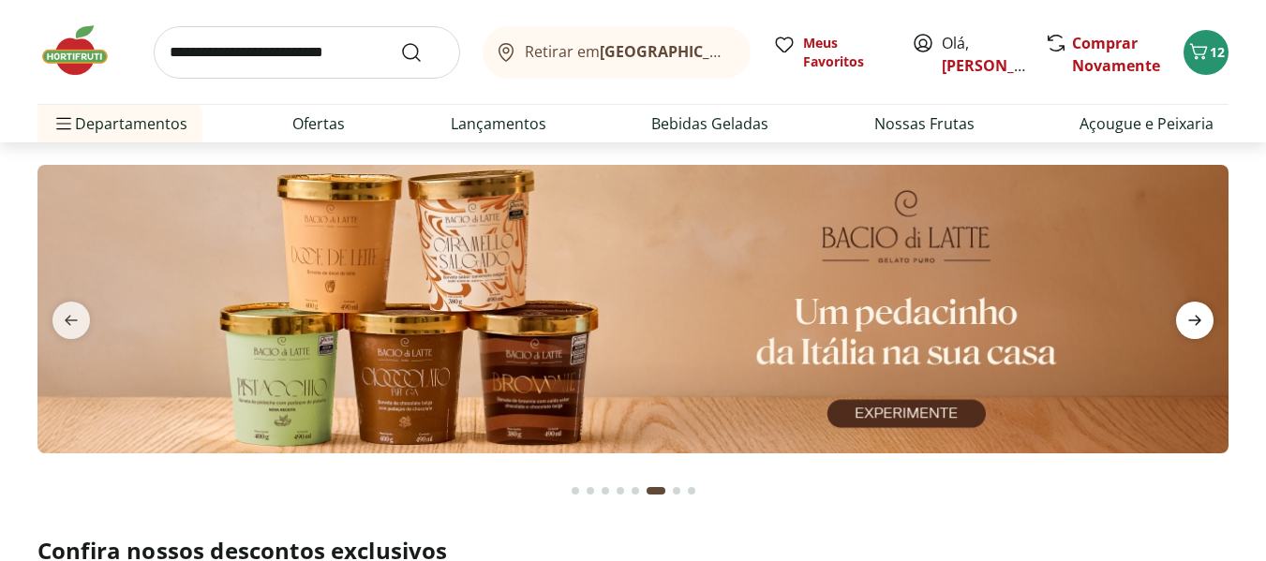
click at [1185, 313] on icon "next" at bounding box center [1195, 320] width 22 height 22
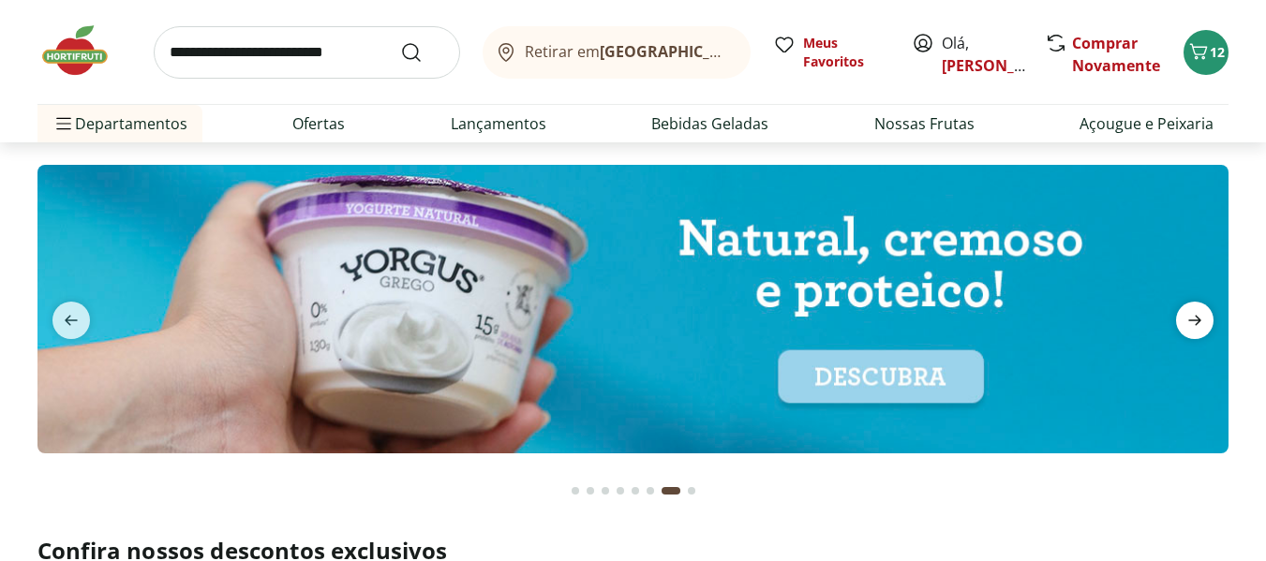
click at [1185, 313] on icon "next" at bounding box center [1195, 320] width 22 height 22
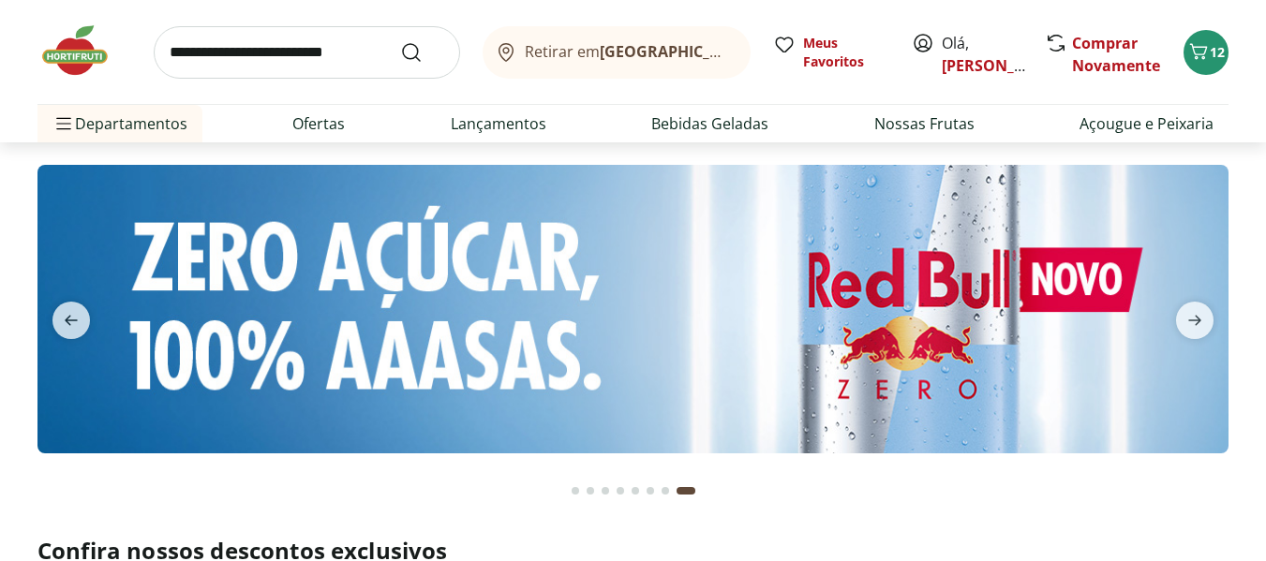
click at [259, 62] on input "search" at bounding box center [307, 52] width 306 height 52
type input "**********"
click at [400, 41] on button "Submit Search" at bounding box center [422, 52] width 45 height 22
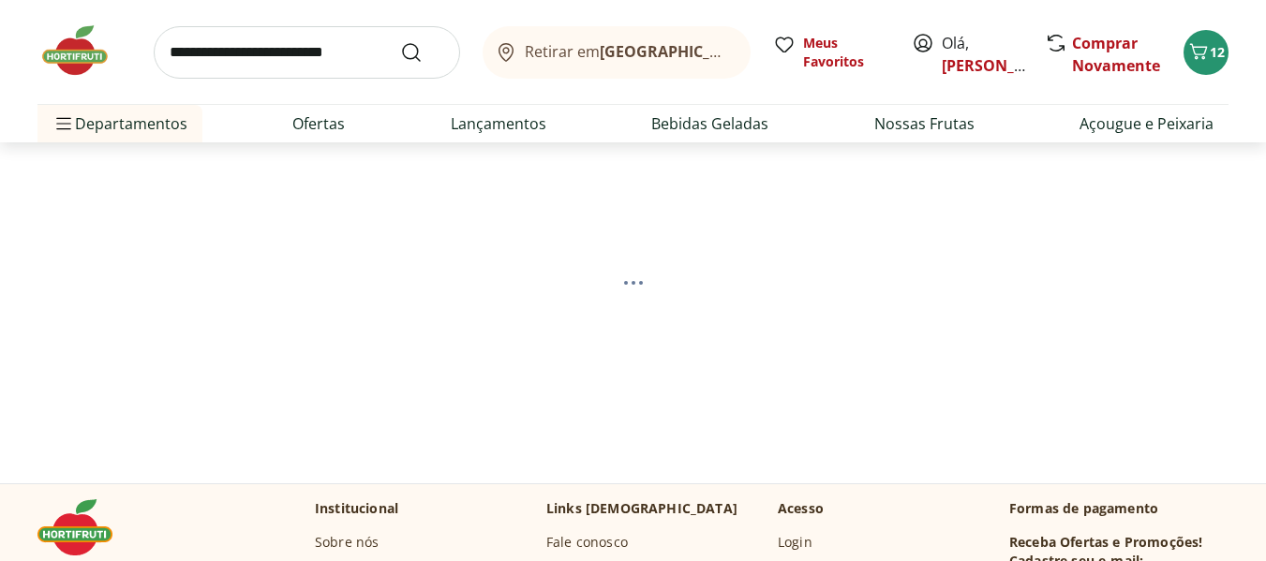
select select "**********"
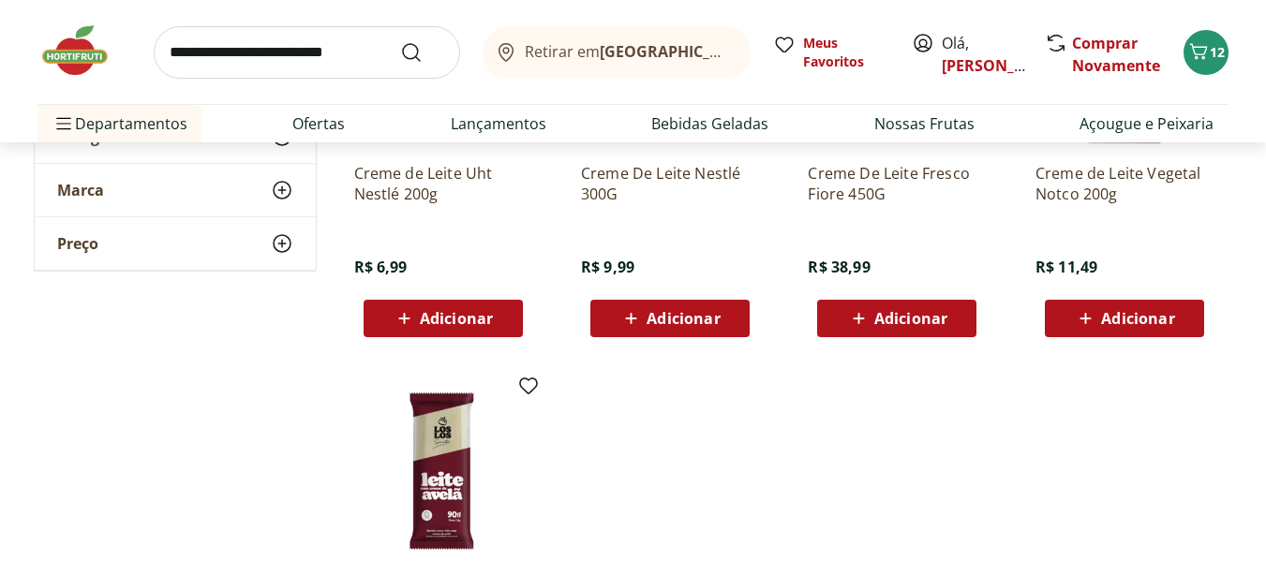
scroll to position [469, 0]
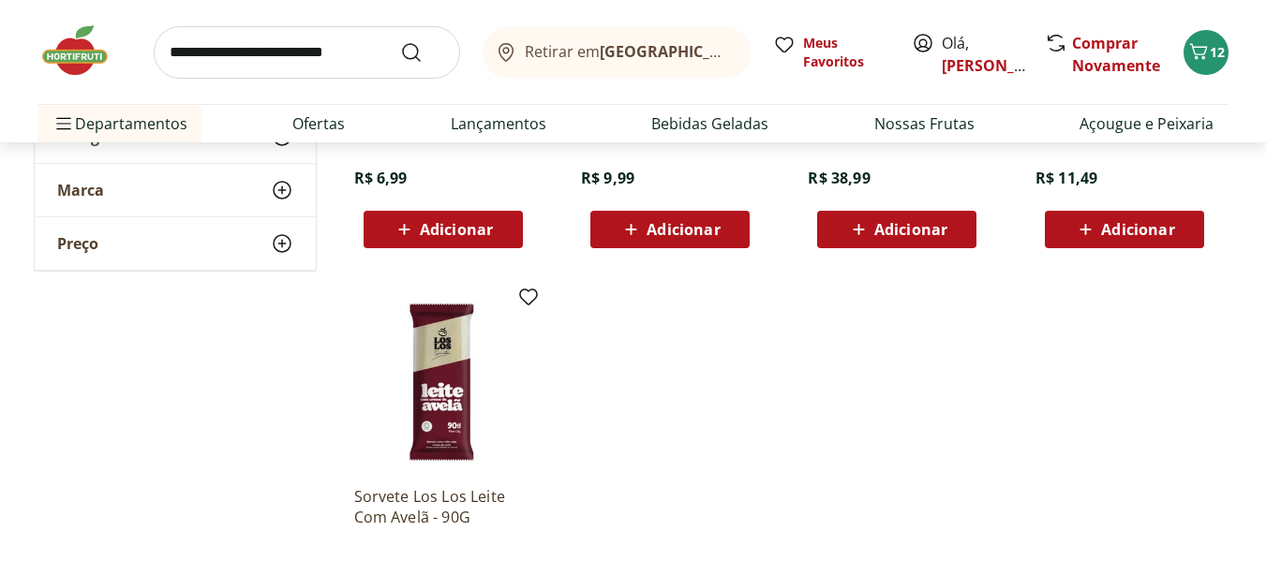
click at [937, 231] on span "Adicionar" at bounding box center [910, 229] width 73 height 15
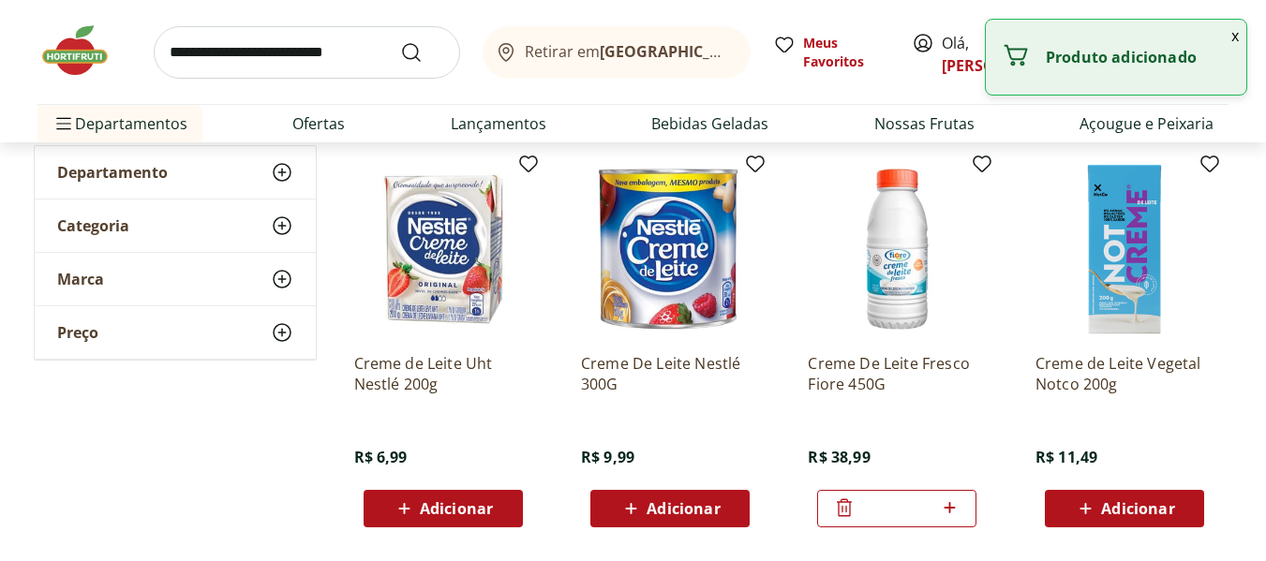
scroll to position [187, 0]
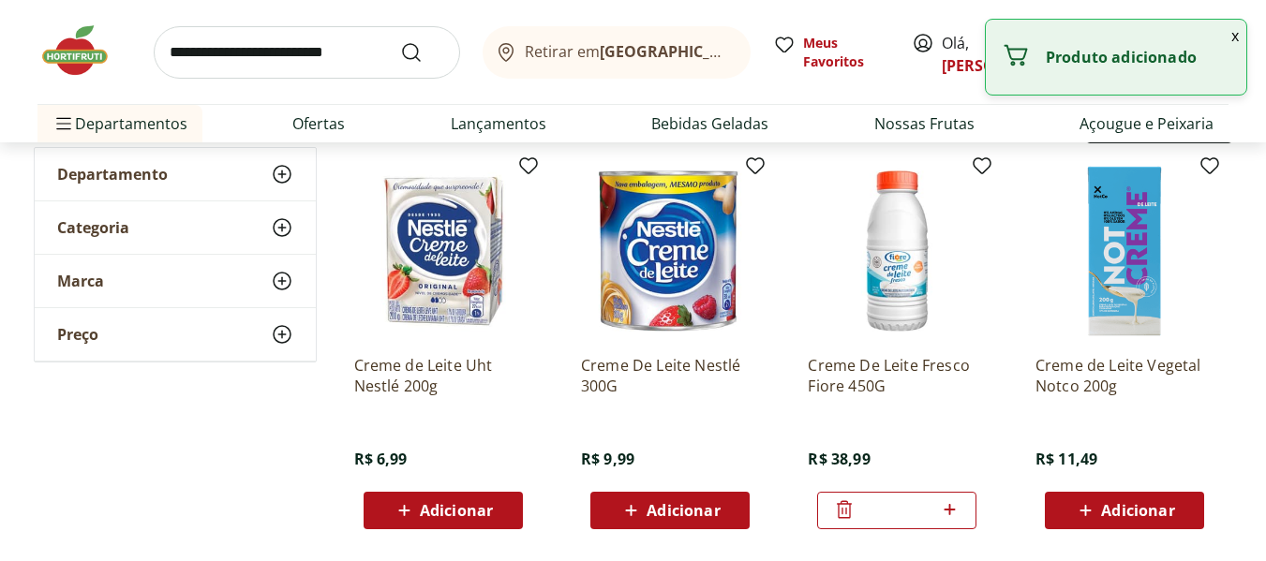
click at [951, 523] on div at bounding box center [949, 510] width 22 height 45
type input "*"
click at [291, 47] on input "search" at bounding box center [307, 52] width 306 height 52
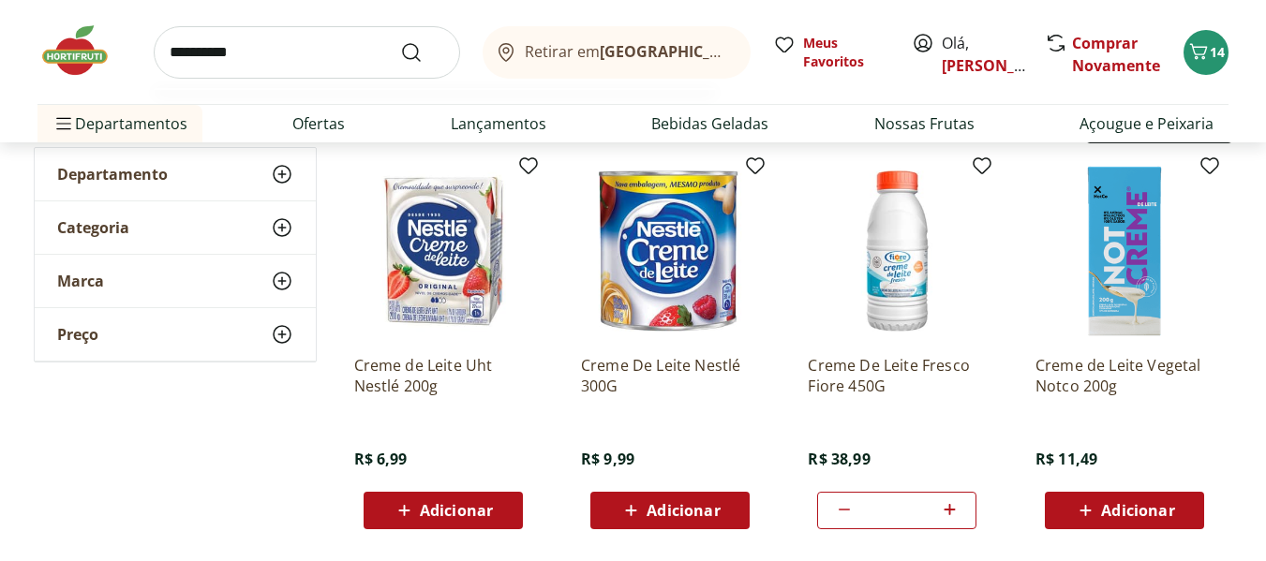
type input "**********"
click at [400, 41] on button "Submit Search" at bounding box center [422, 52] width 45 height 22
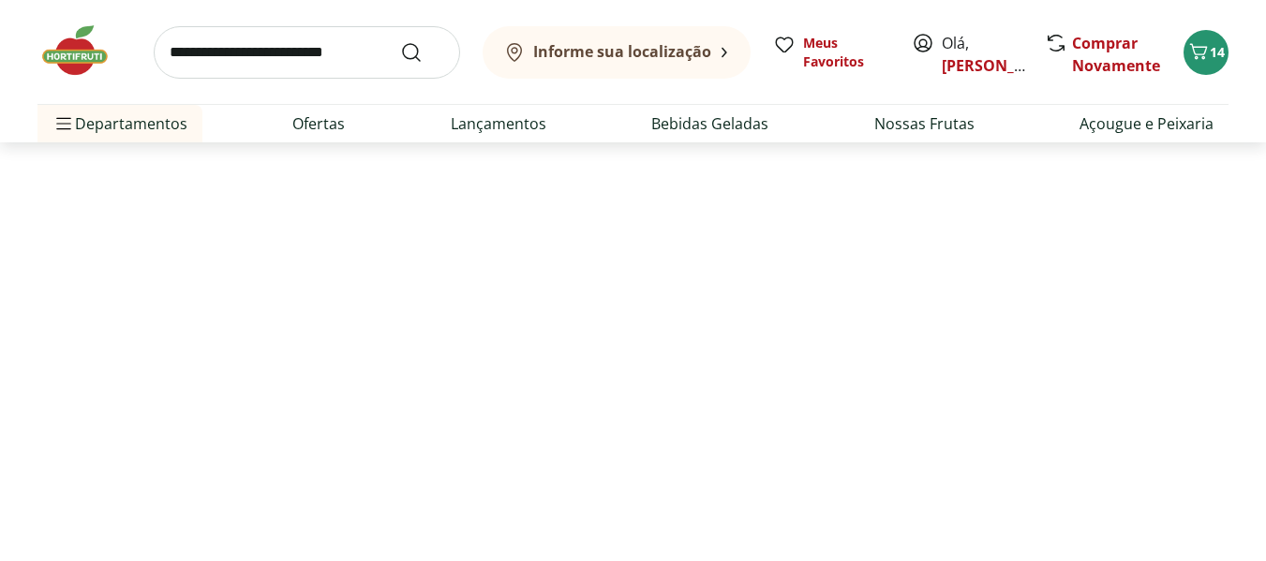
select select "**********"
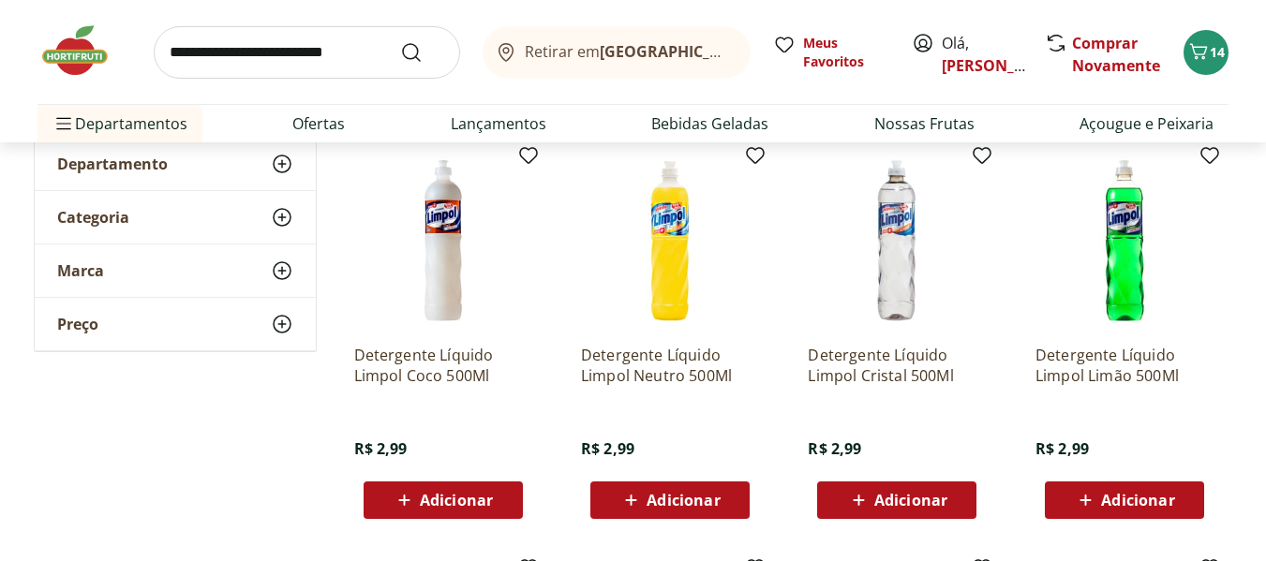
scroll to position [187, 0]
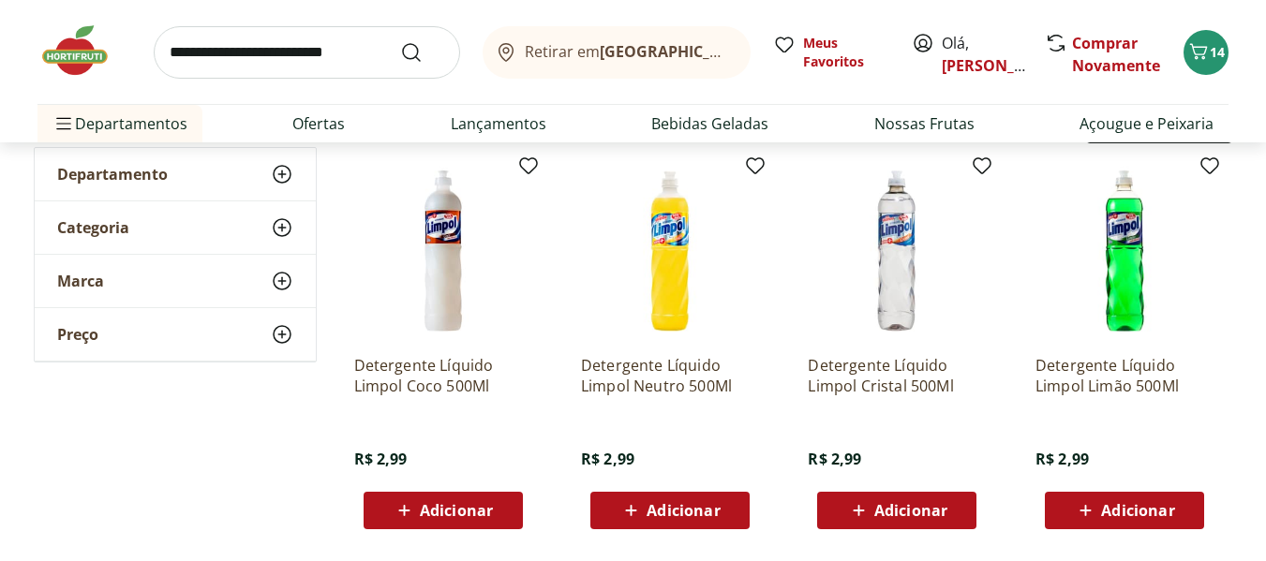
click at [419, 504] on span "Adicionar" at bounding box center [443, 511] width 100 height 22
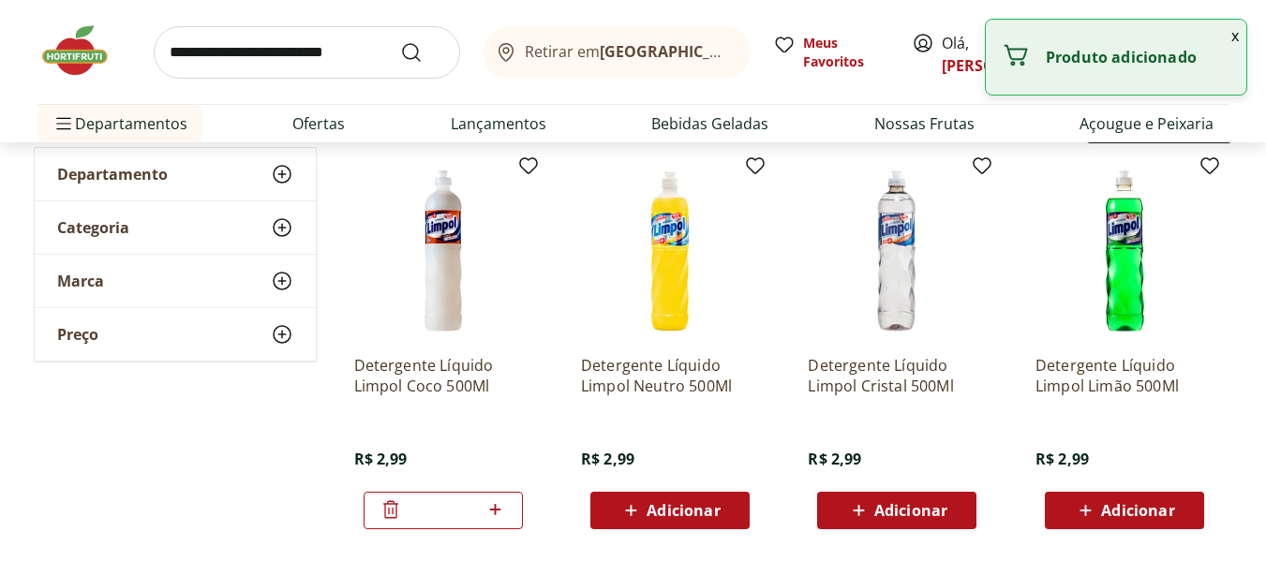
click at [504, 506] on icon at bounding box center [495, 510] width 23 height 22
type input "*"
click at [286, 52] on input "search" at bounding box center [307, 52] width 306 height 52
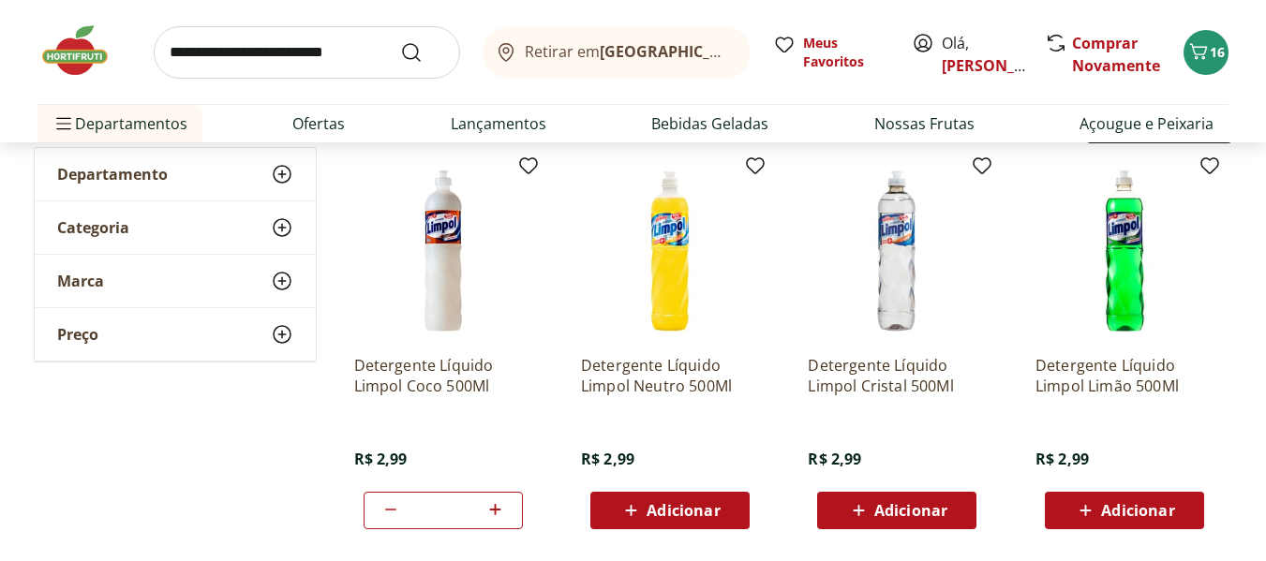
click at [56, 59] on img at bounding box center [84, 50] width 94 height 56
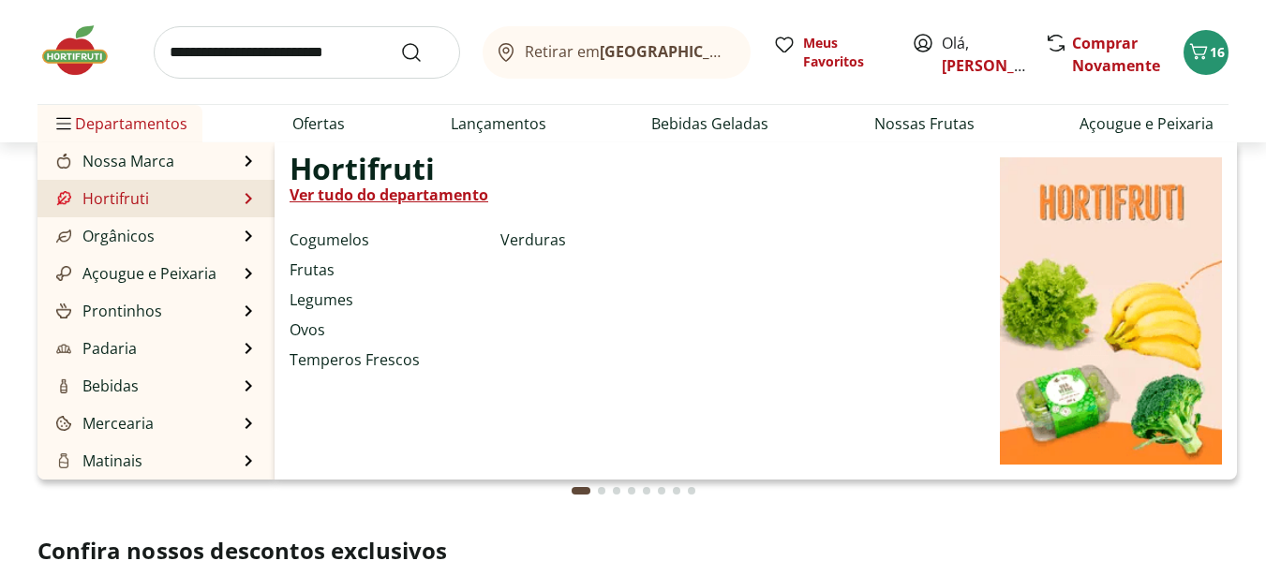
click at [123, 187] on link "Hortifruti" at bounding box center [100, 198] width 97 height 22
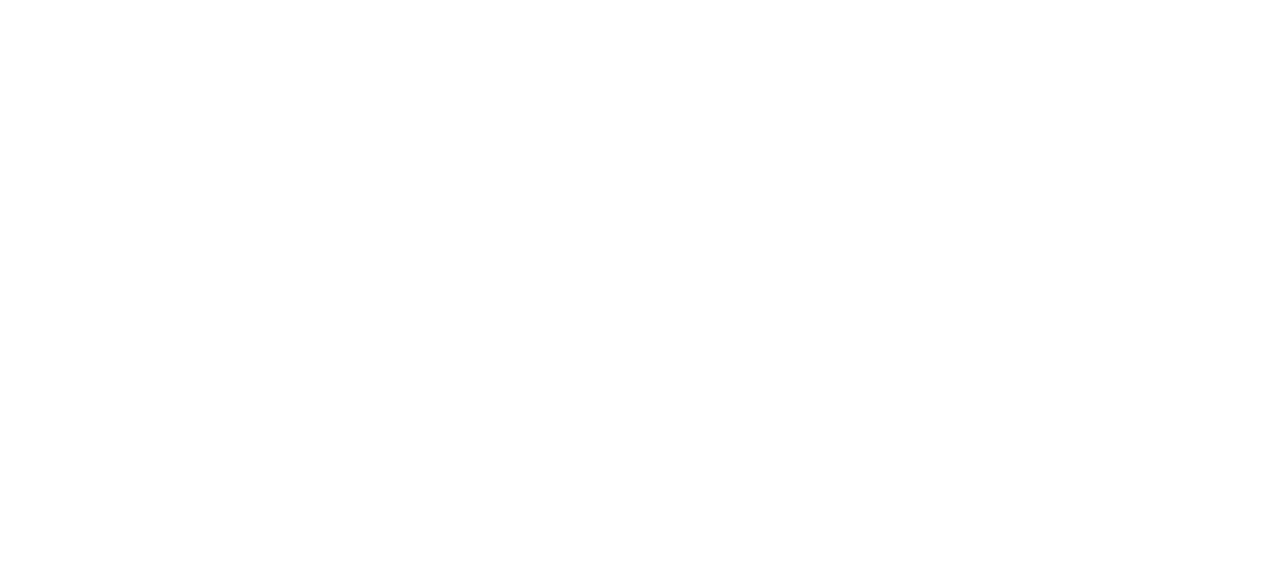
select select "**********"
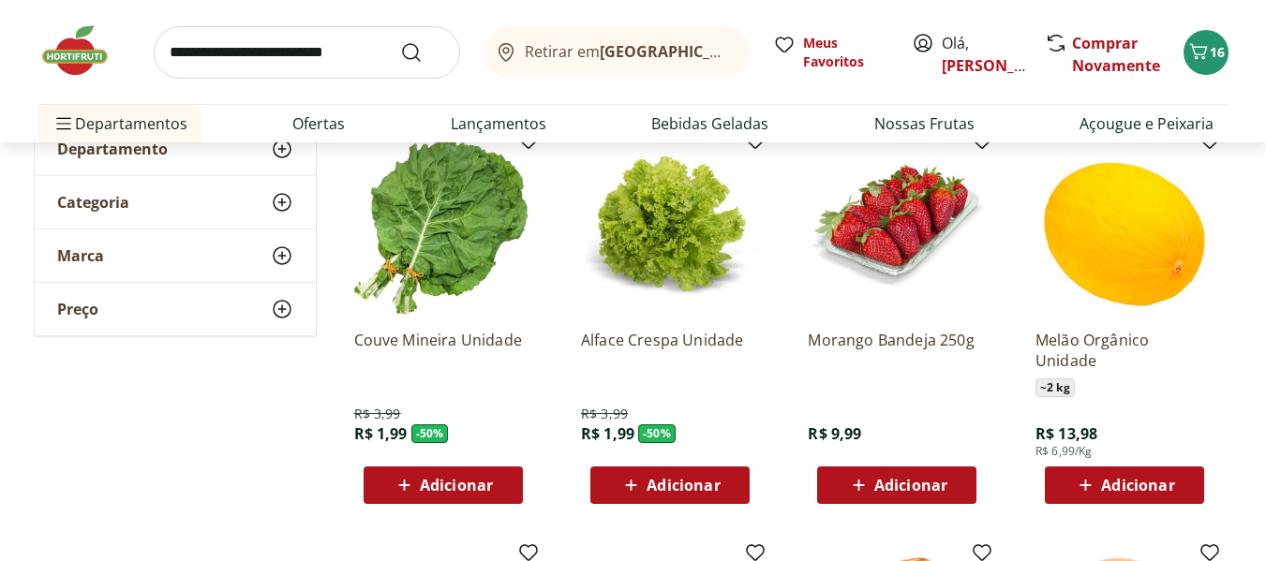
scroll to position [187, 0]
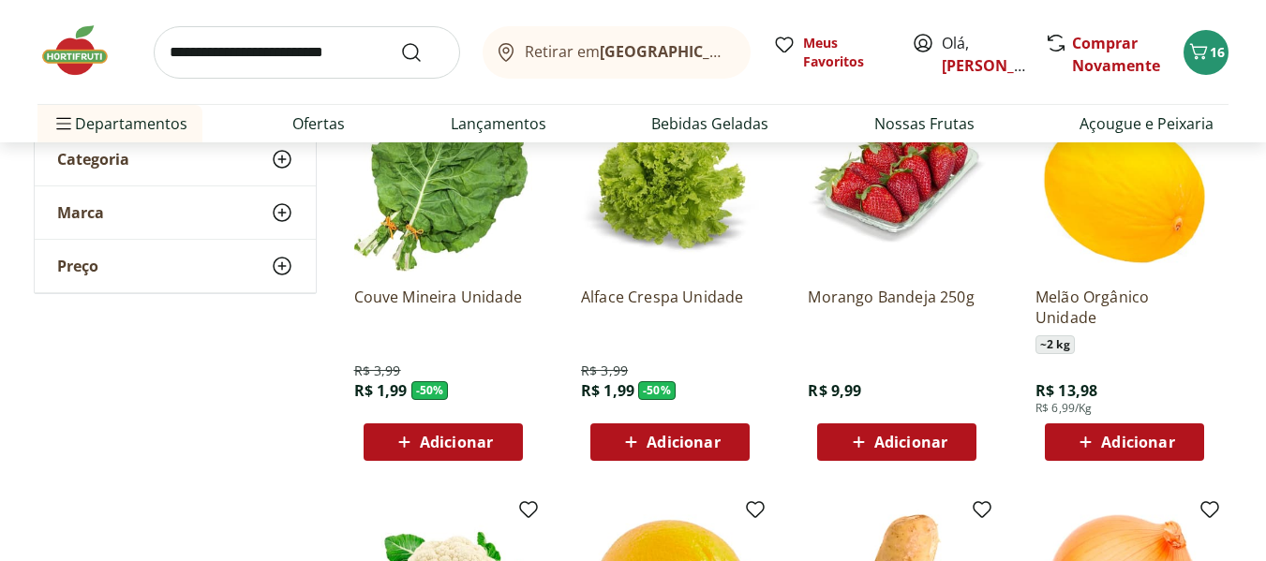
click at [456, 437] on span "Adicionar" at bounding box center [456, 442] width 73 height 15
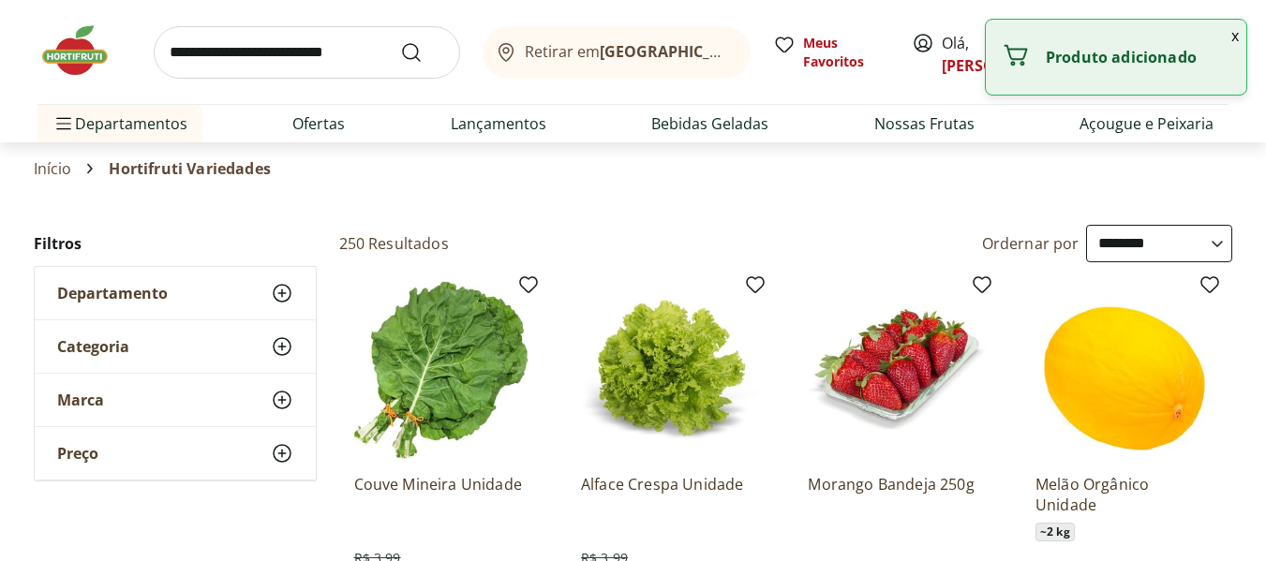
select select "**********"
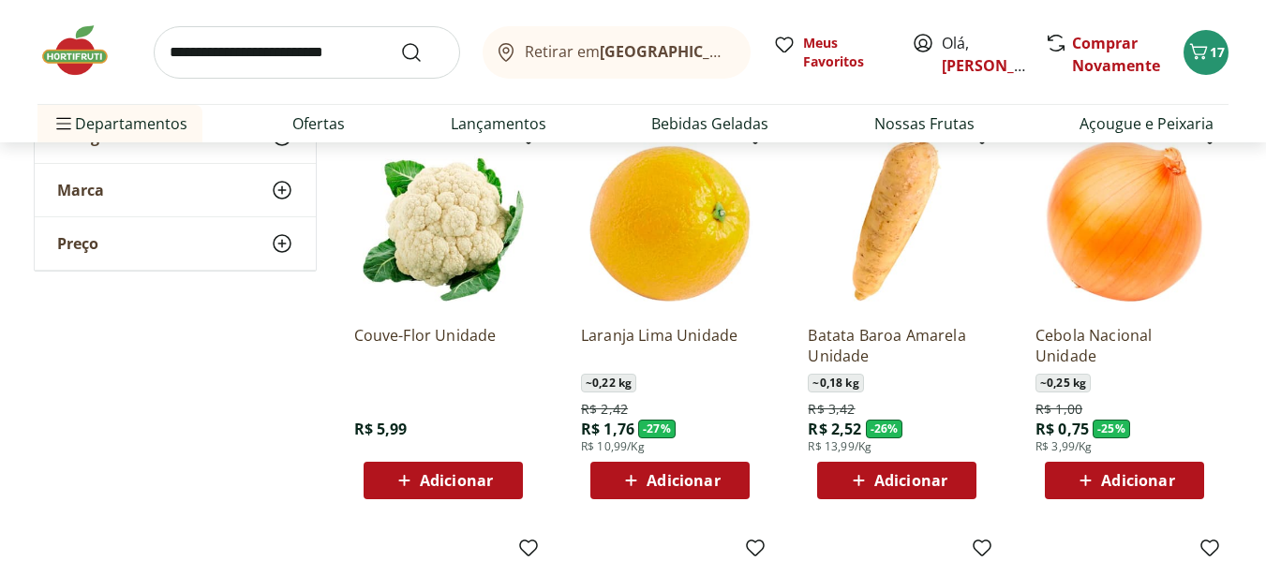
scroll to position [562, 0]
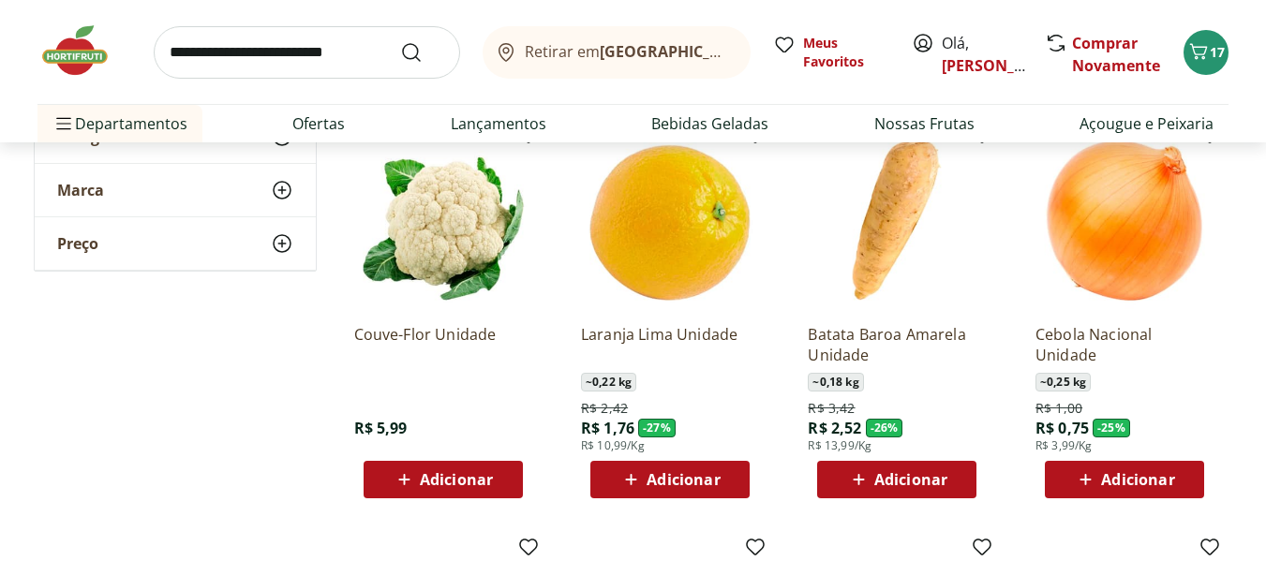
click at [449, 473] on span "Adicionar" at bounding box center [456, 479] width 73 height 15
click at [926, 487] on span "Adicionar" at bounding box center [910, 479] width 73 height 15
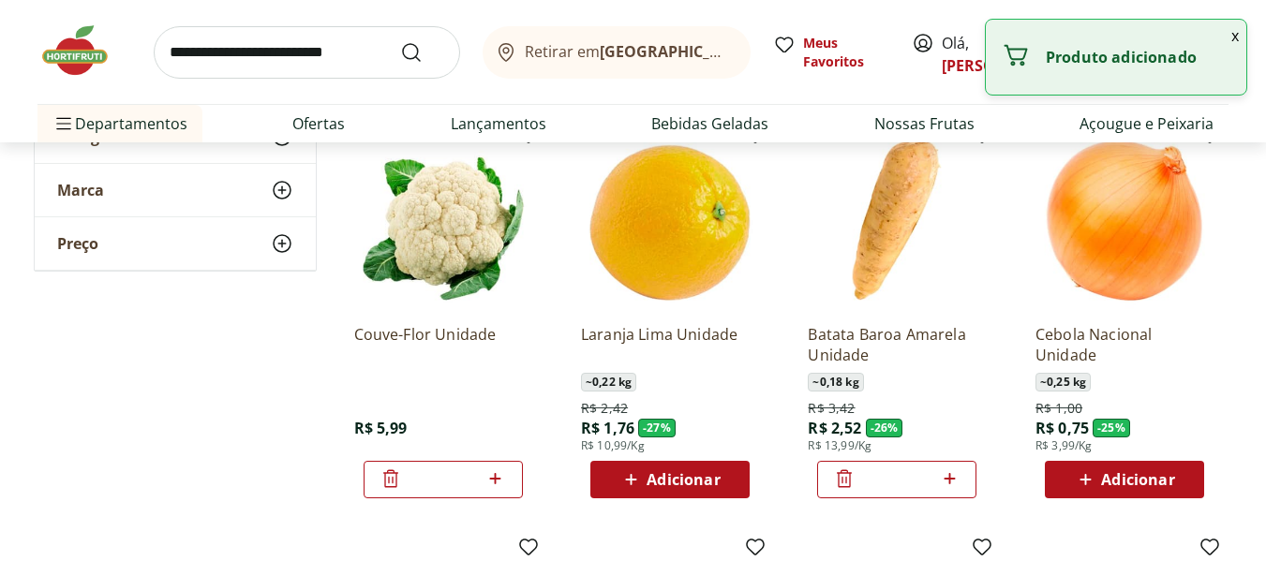
drag, startPoint x: 934, startPoint y: 477, endPoint x: 942, endPoint y: 470, distance: 10.0
click at [938, 473] on div "*" at bounding box center [896, 479] width 159 height 37
click at [955, 470] on icon at bounding box center [949, 479] width 23 height 22
click at [956, 470] on icon at bounding box center [949, 479] width 23 height 22
type input "*"
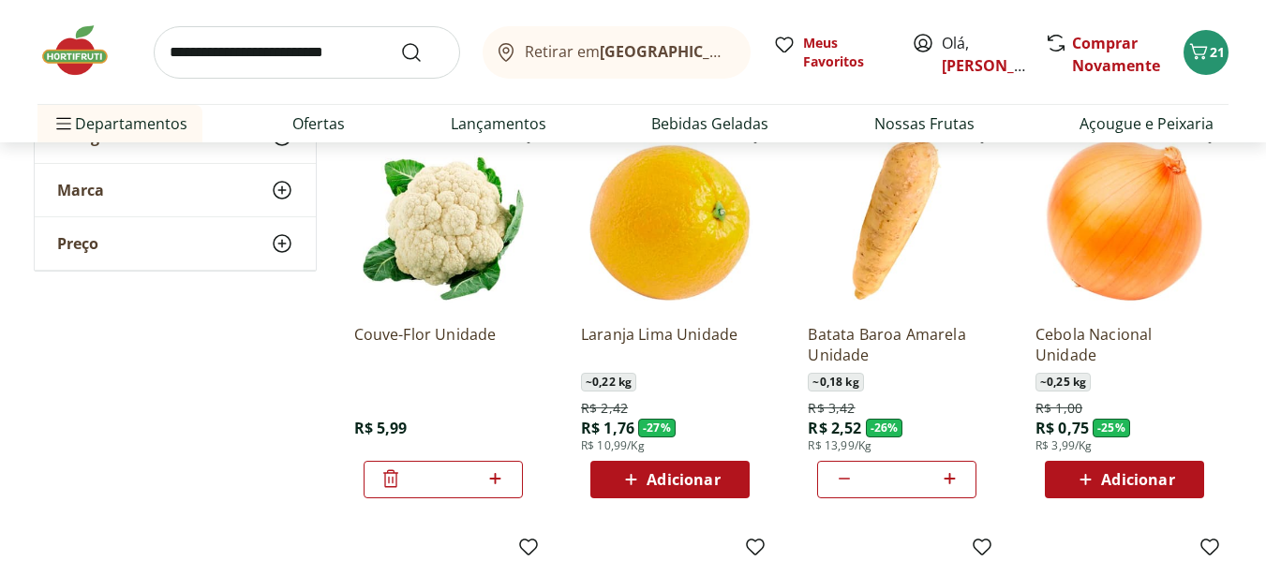
click at [1121, 472] on span "Adicionar" at bounding box center [1137, 479] width 73 height 15
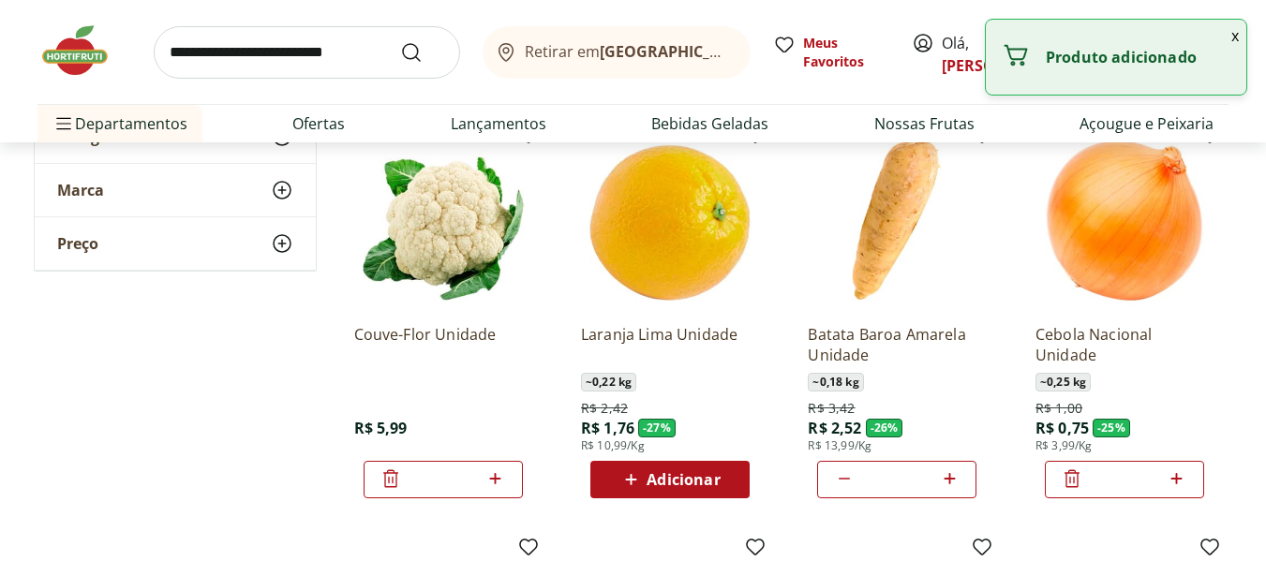
click at [1182, 468] on icon at bounding box center [1176, 479] width 23 height 22
click at [1183, 469] on icon at bounding box center [1176, 479] width 23 height 22
click at [1183, 470] on icon at bounding box center [1176, 479] width 23 height 22
click at [1061, 479] on icon at bounding box center [1072, 479] width 22 height 22
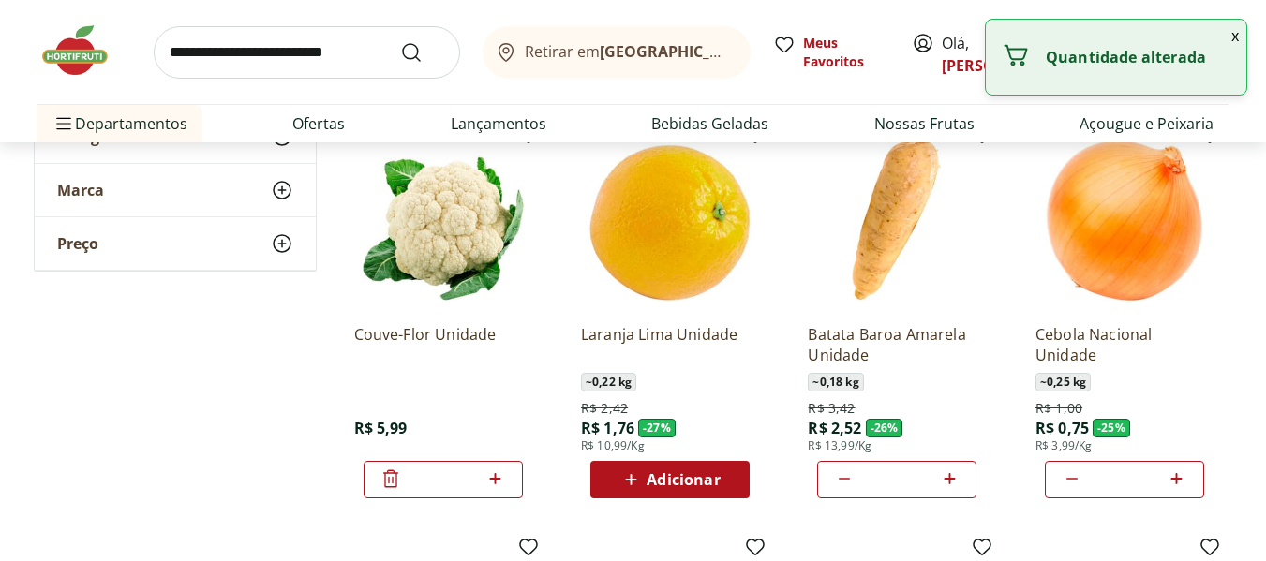
type input "*"
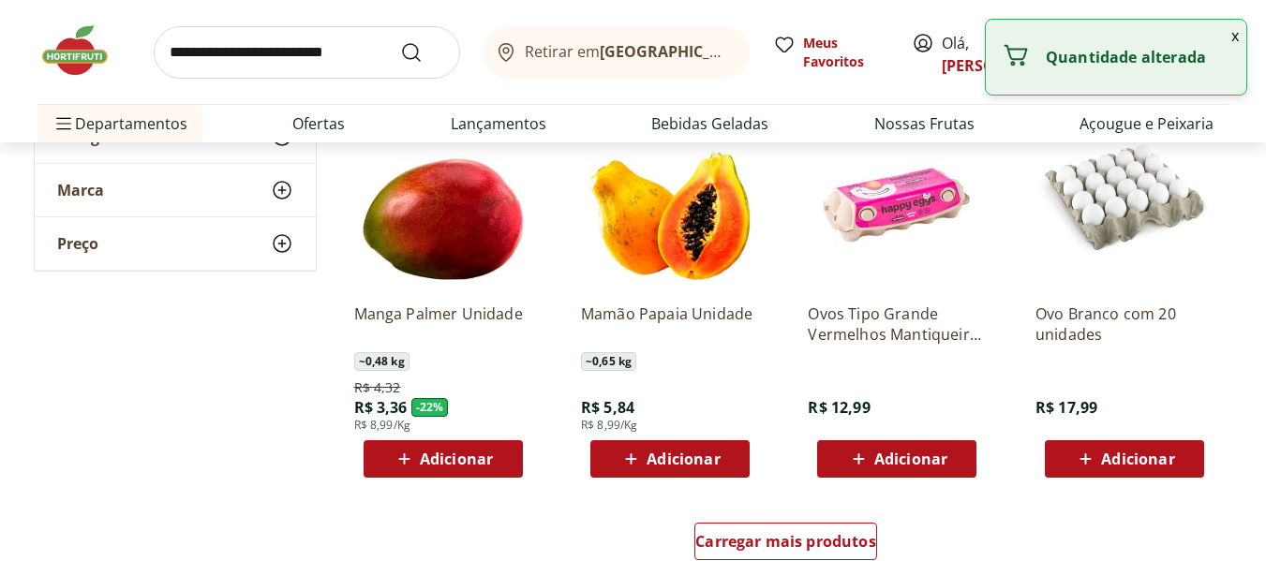
scroll to position [1031, 0]
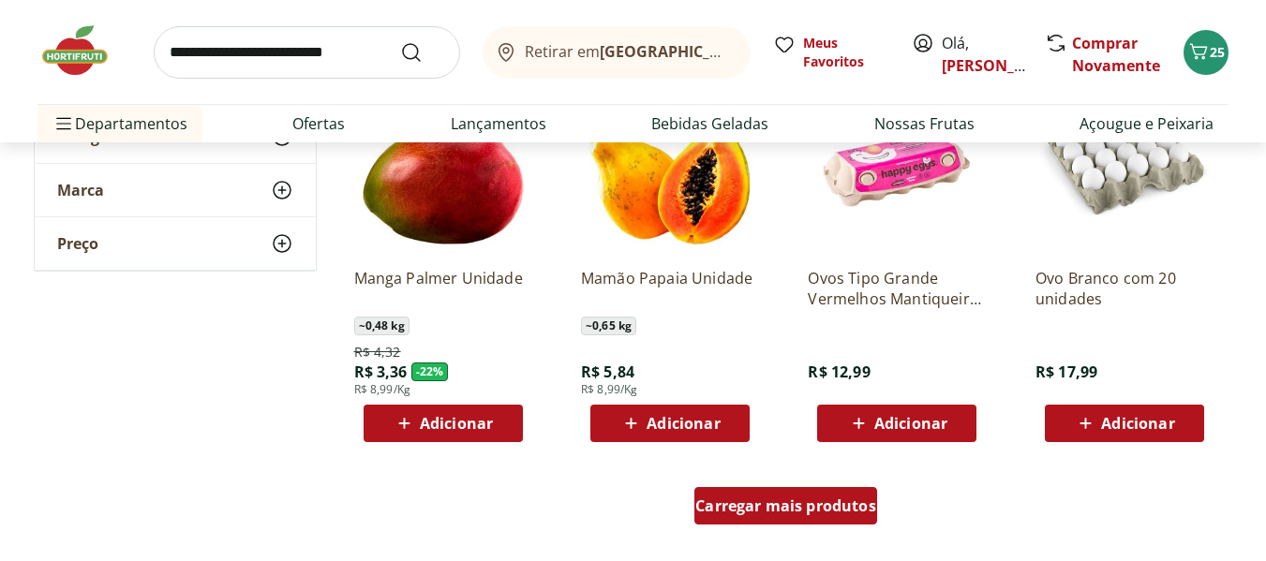
click at [755, 514] on span "Carregar mais produtos" at bounding box center [785, 506] width 181 height 15
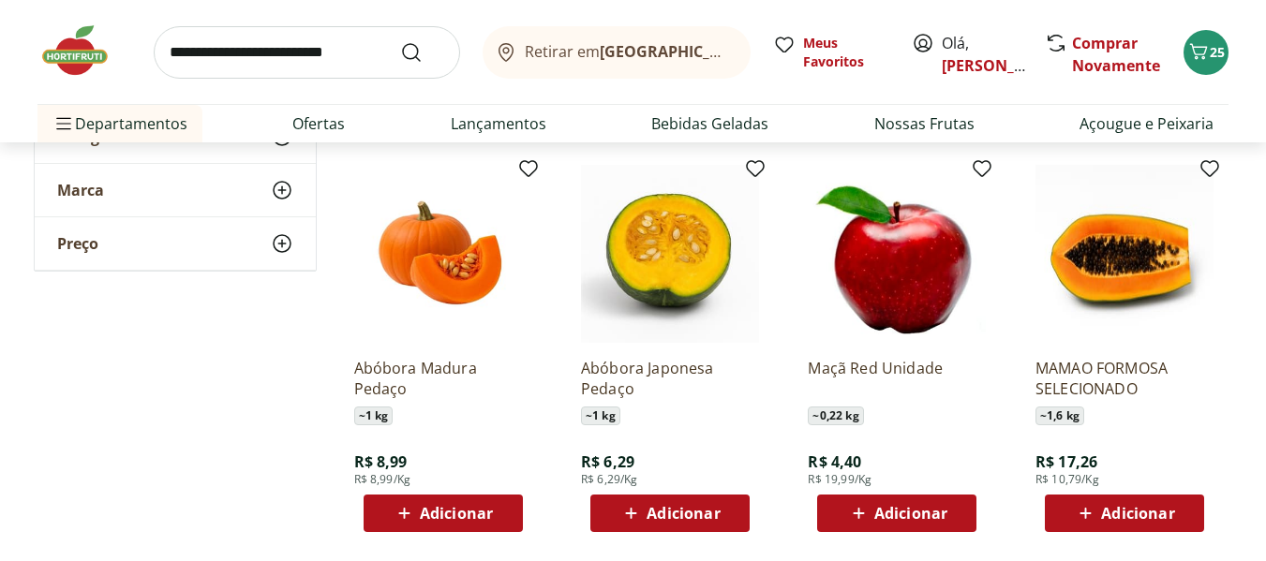
scroll to position [1406, 0]
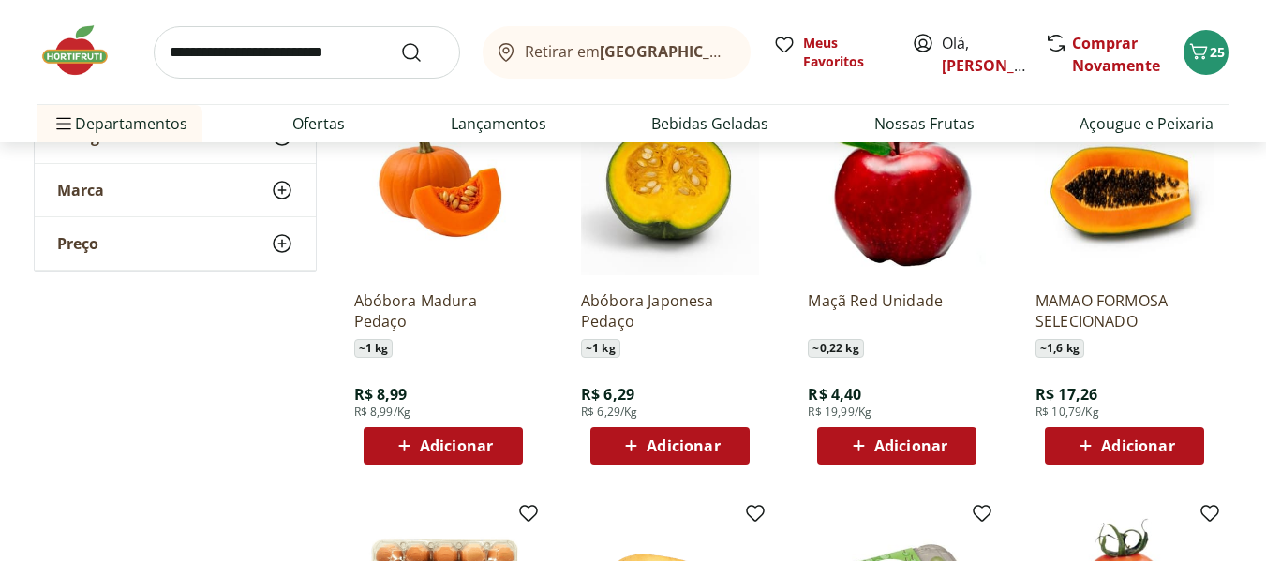
click at [717, 451] on span "Adicionar" at bounding box center [683, 446] width 73 height 15
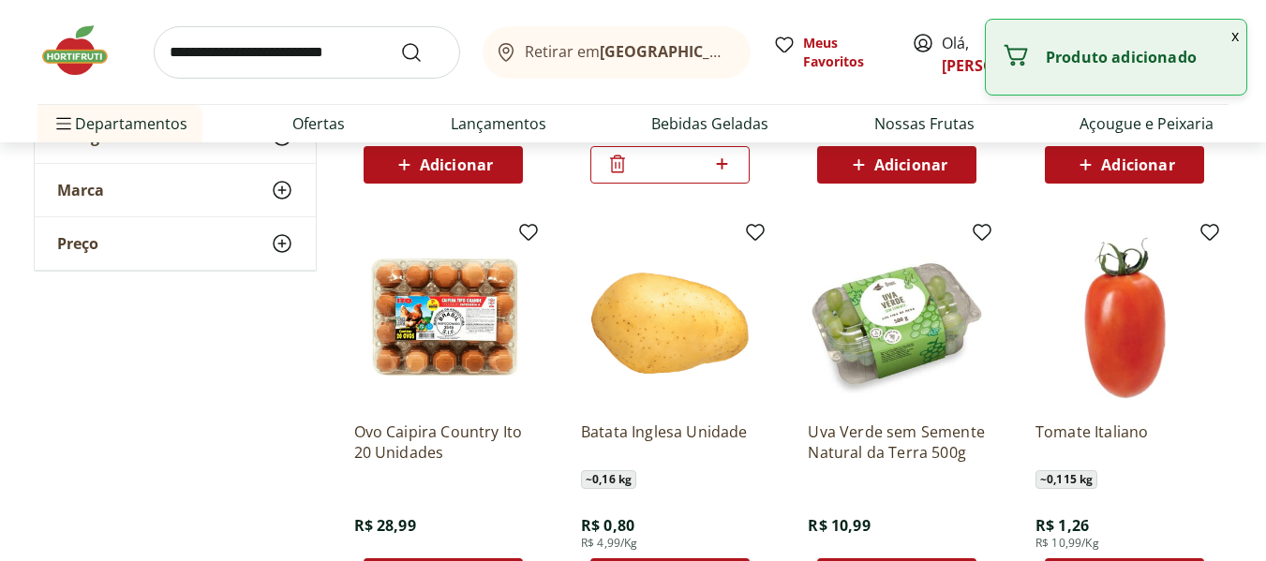
scroll to position [1781, 0]
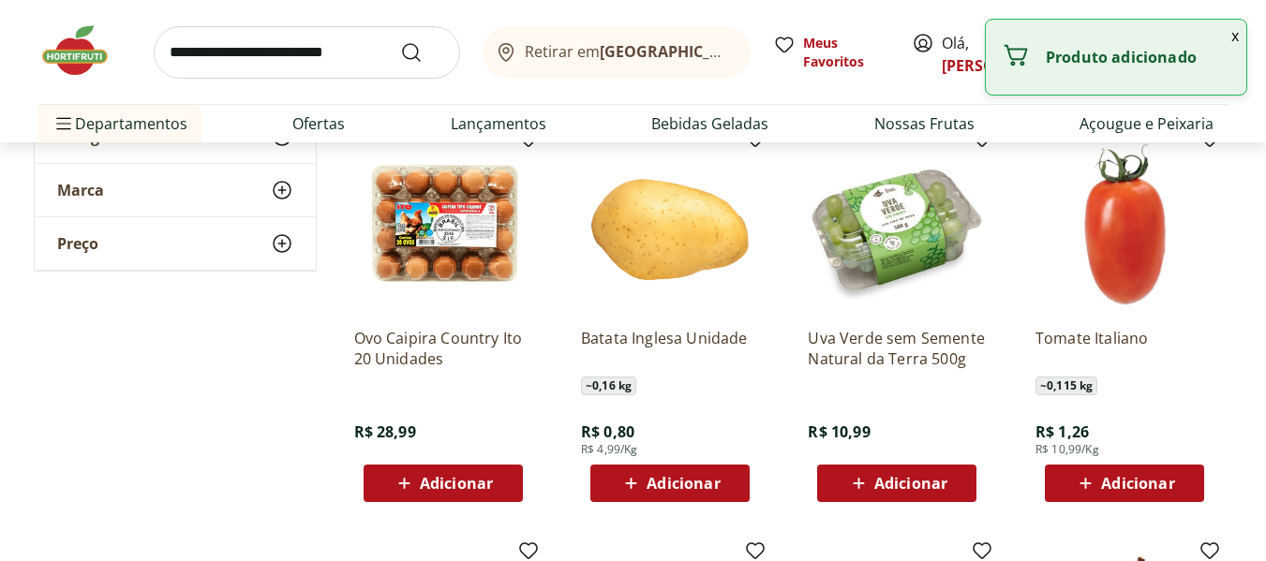
click at [408, 487] on icon at bounding box center [404, 483] width 23 height 22
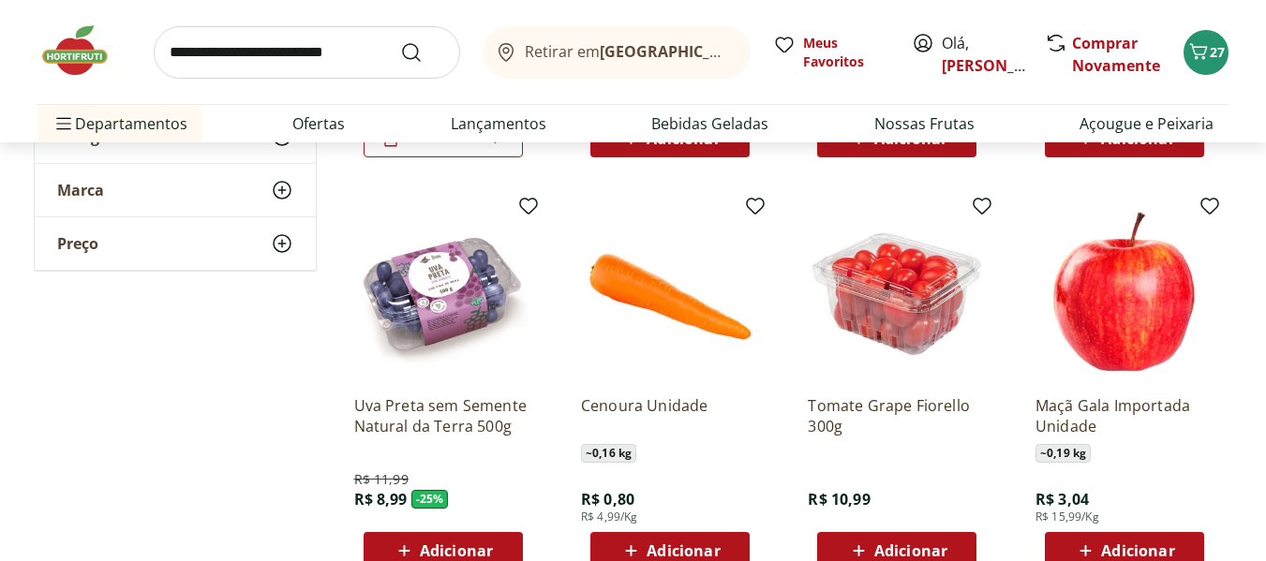
scroll to position [2155, 0]
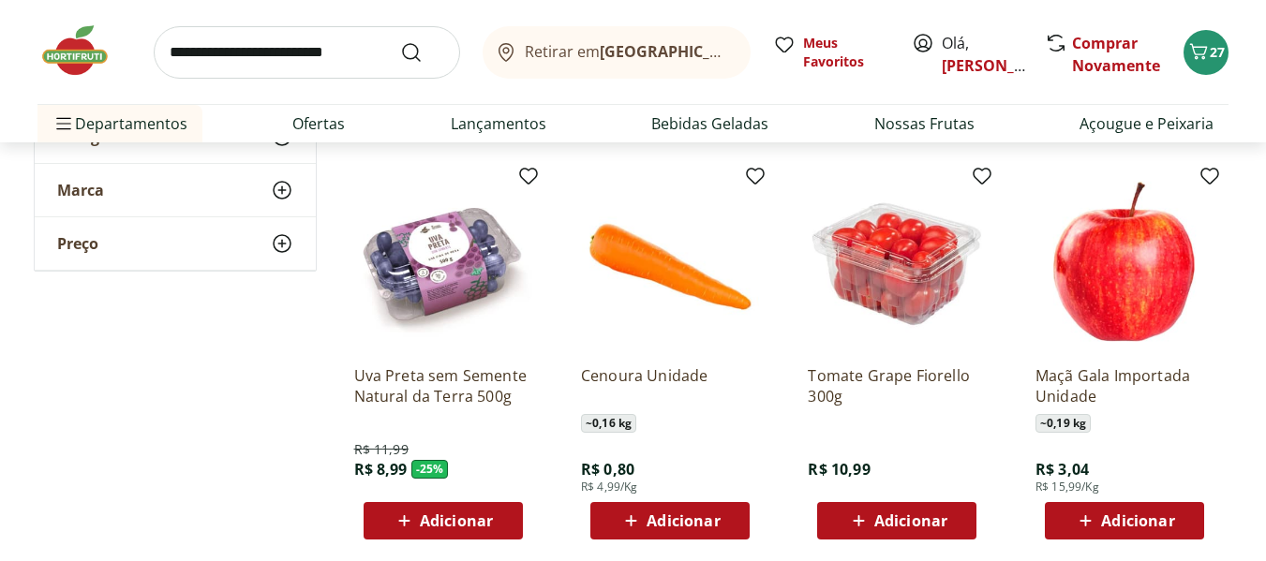
click at [679, 528] on span "Adicionar" at bounding box center [683, 521] width 73 height 15
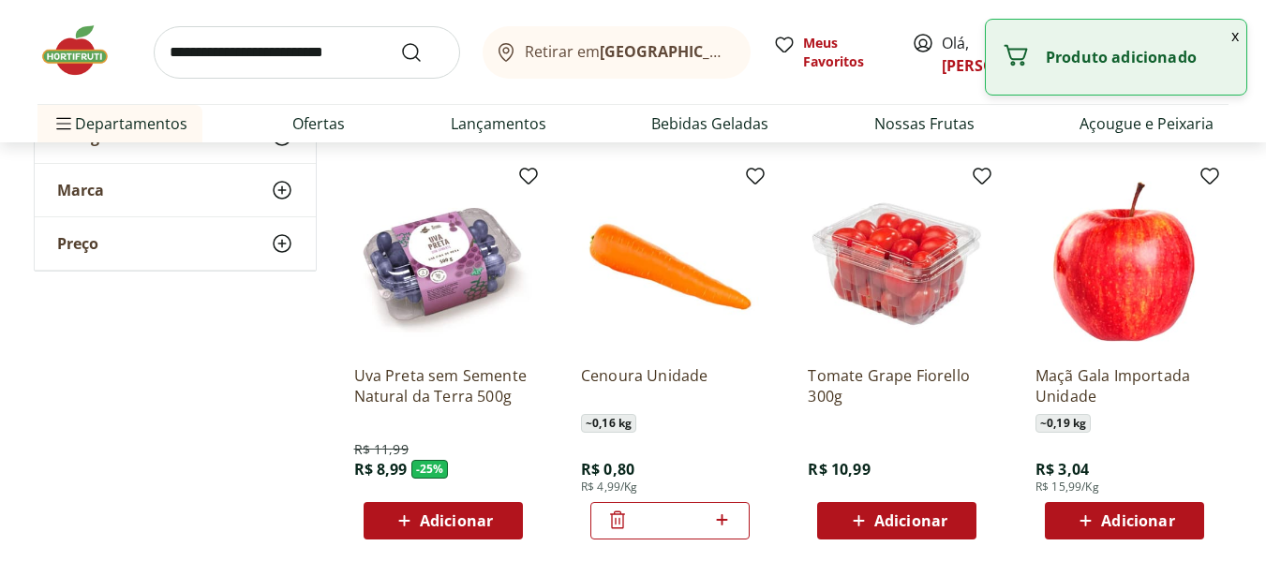
click at [721, 526] on icon at bounding box center [721, 520] width 23 height 22
type input "*"
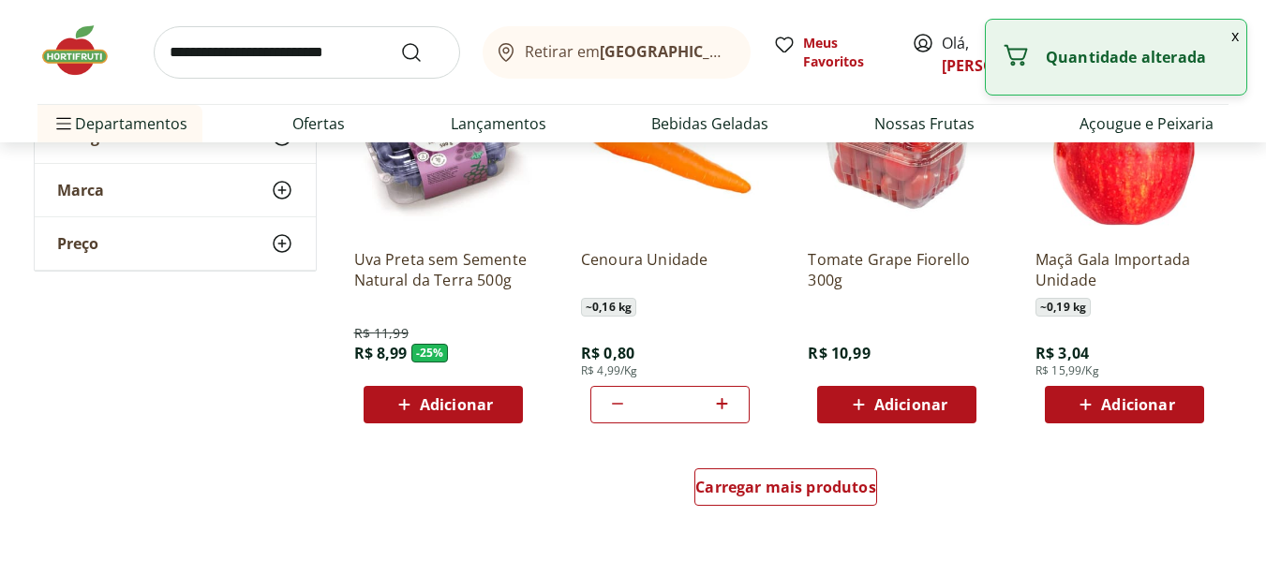
scroll to position [2437, 0]
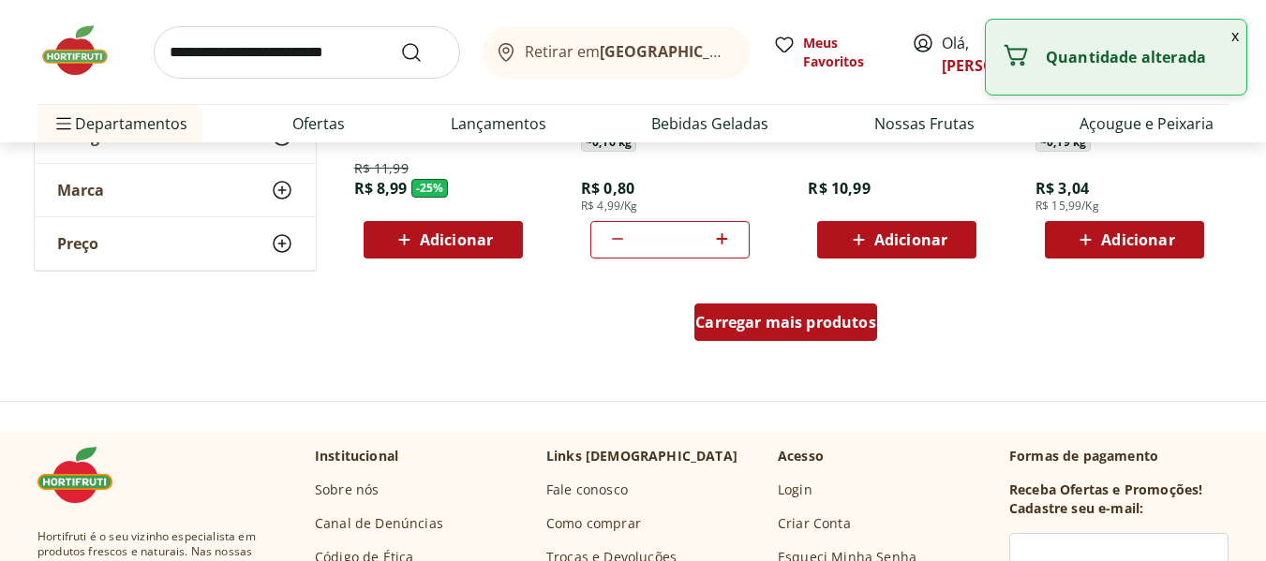
click at [705, 320] on span "Carregar mais produtos" at bounding box center [785, 322] width 181 height 15
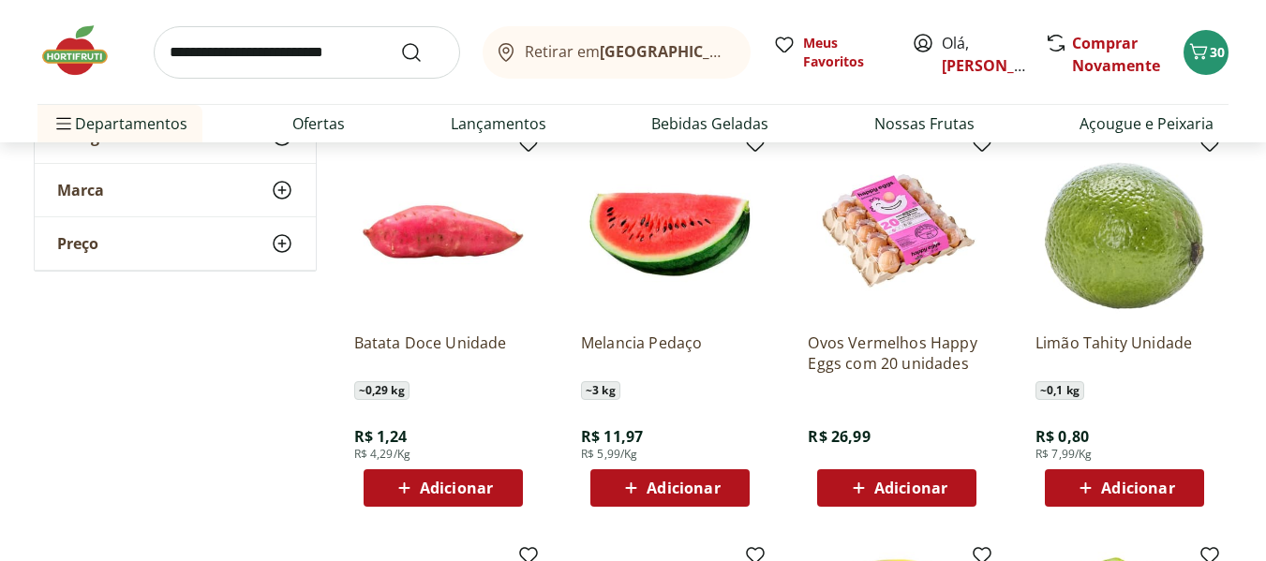
scroll to position [2999, 0]
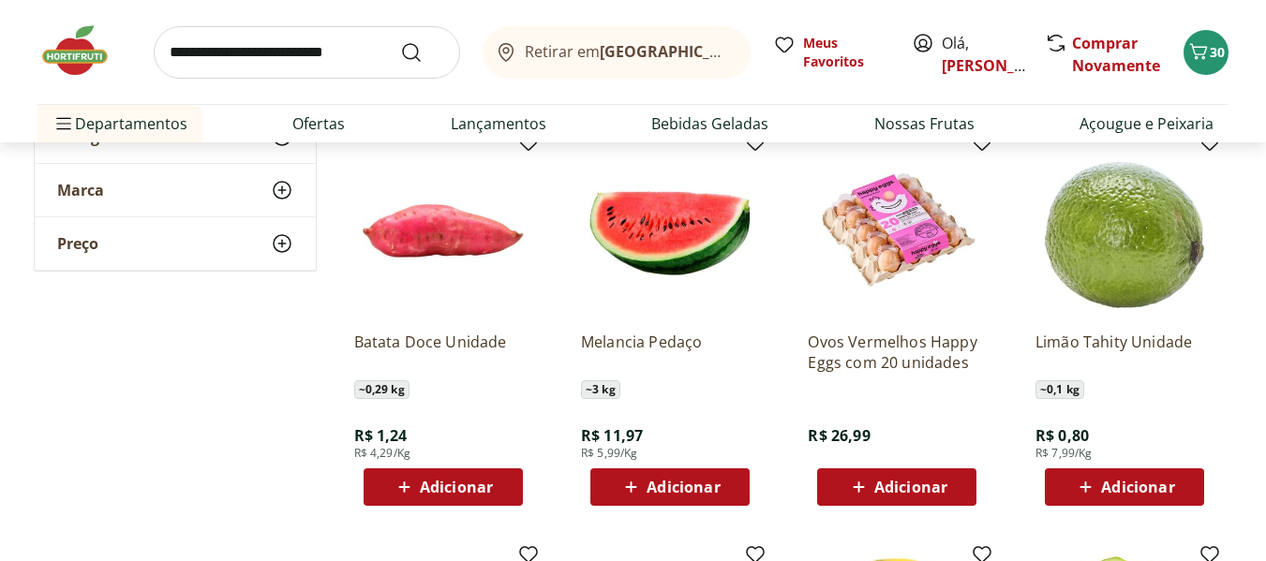
click at [887, 480] on span "Adicionar" at bounding box center [910, 487] width 73 height 15
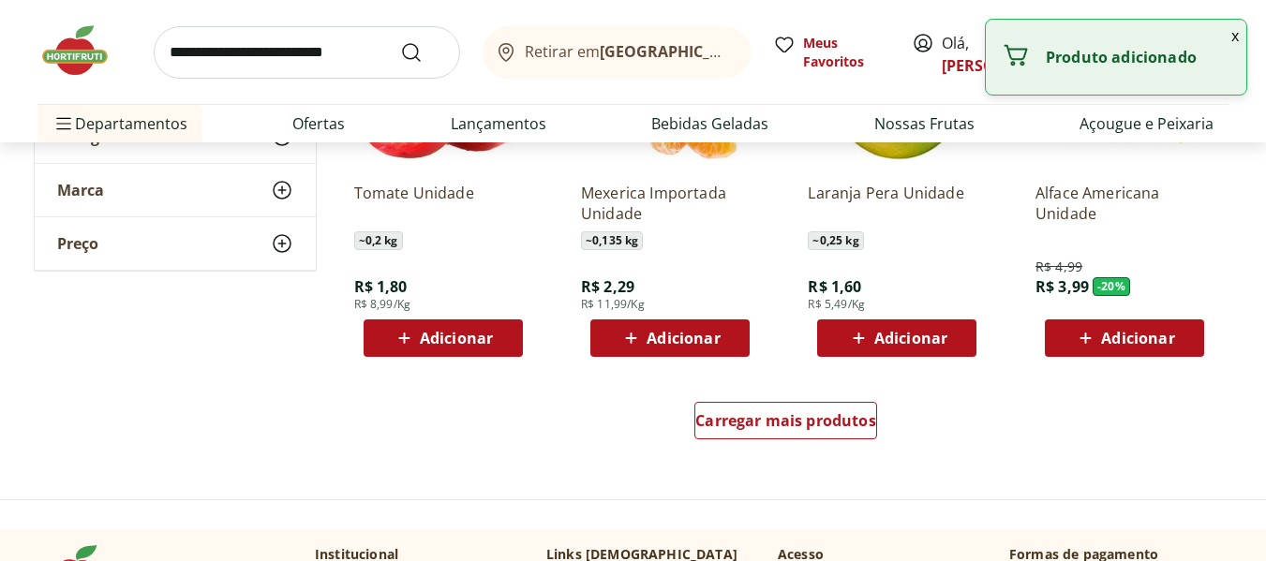
scroll to position [3561, 0]
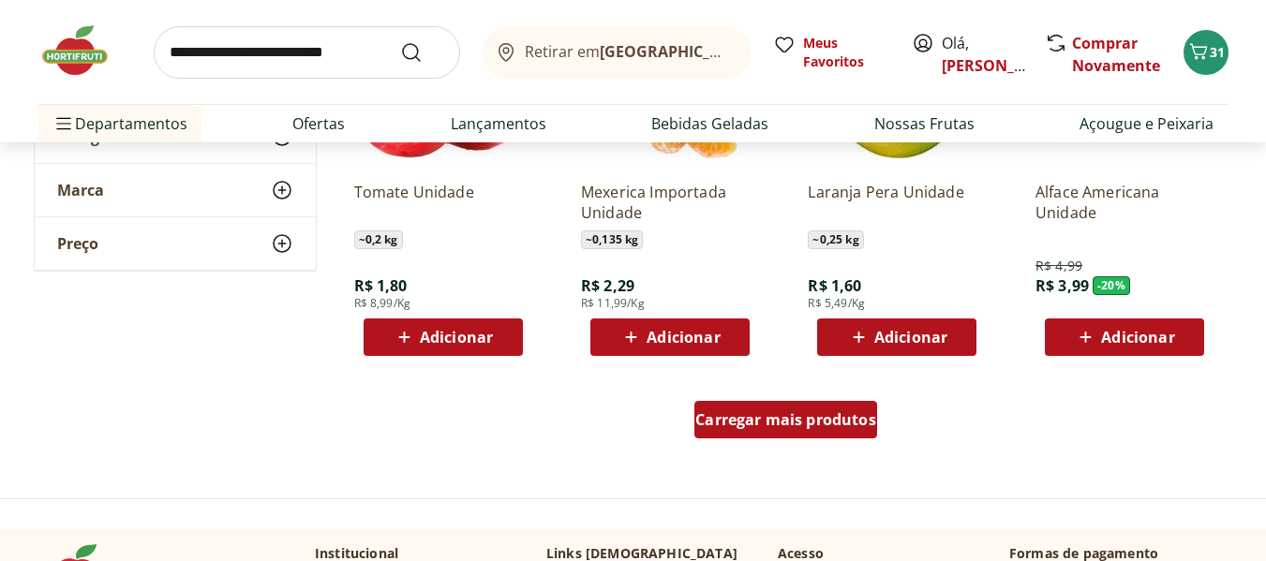
click at [702, 419] on span "Carregar mais produtos" at bounding box center [785, 419] width 181 height 15
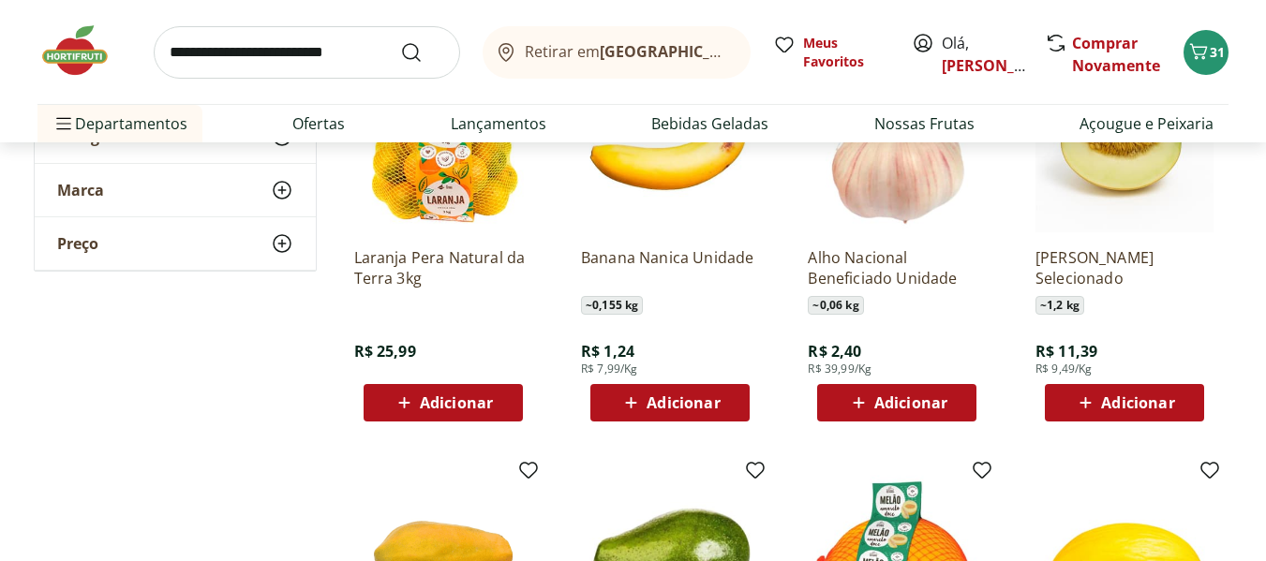
scroll to position [3936, 0]
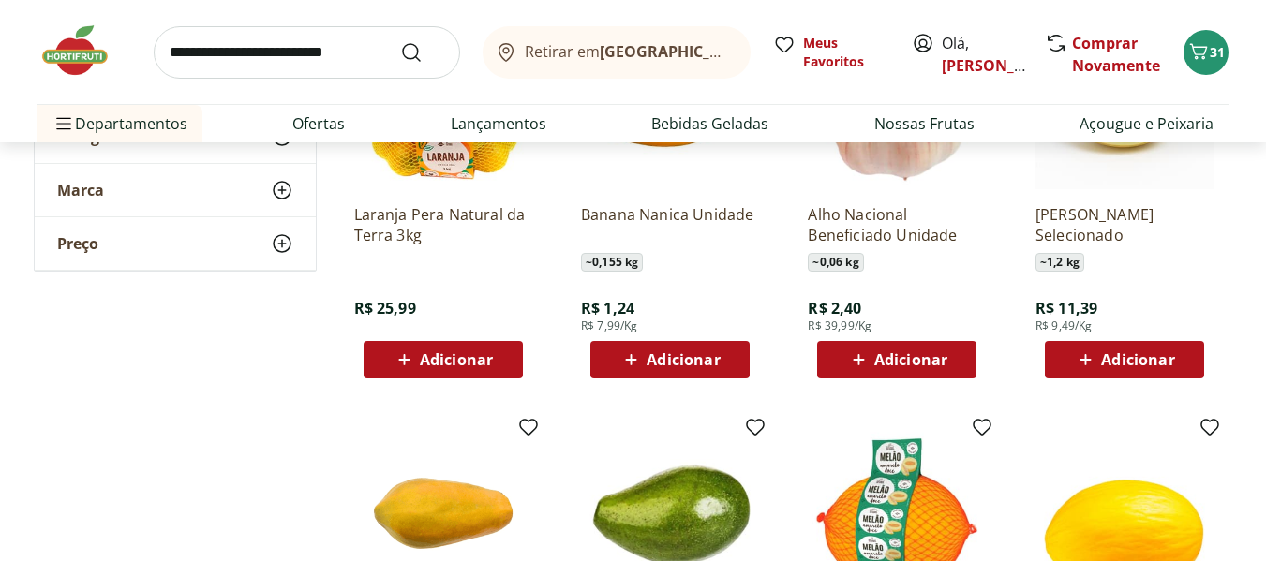
click at [666, 342] on button "Adicionar" at bounding box center [669, 359] width 159 height 37
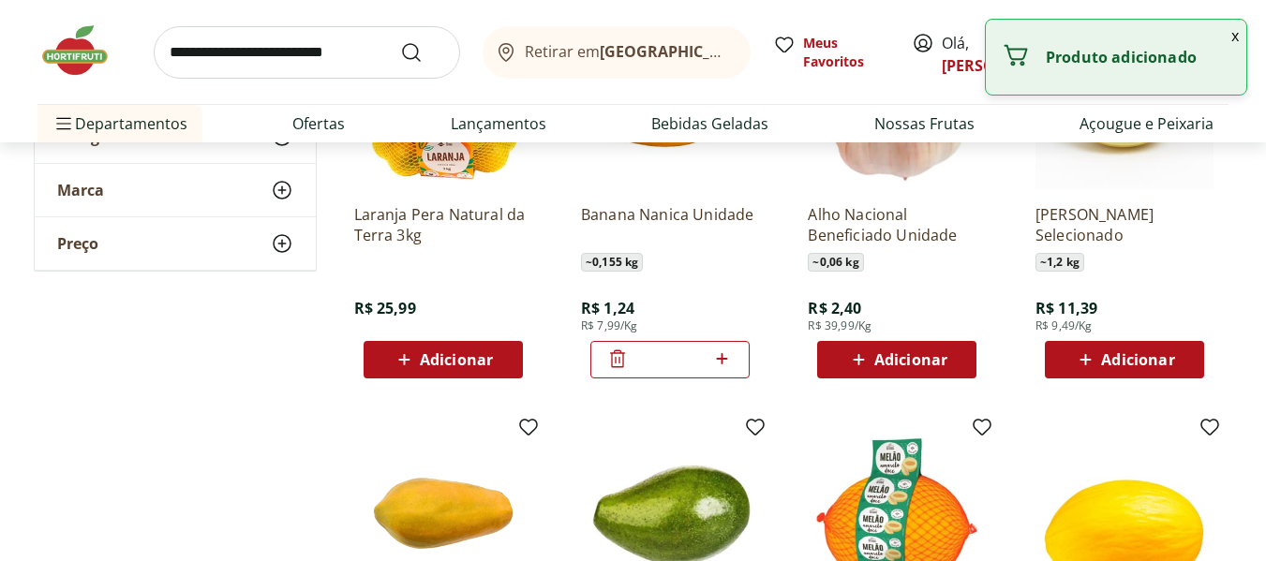
click at [720, 359] on icon at bounding box center [722, 358] width 11 height 11
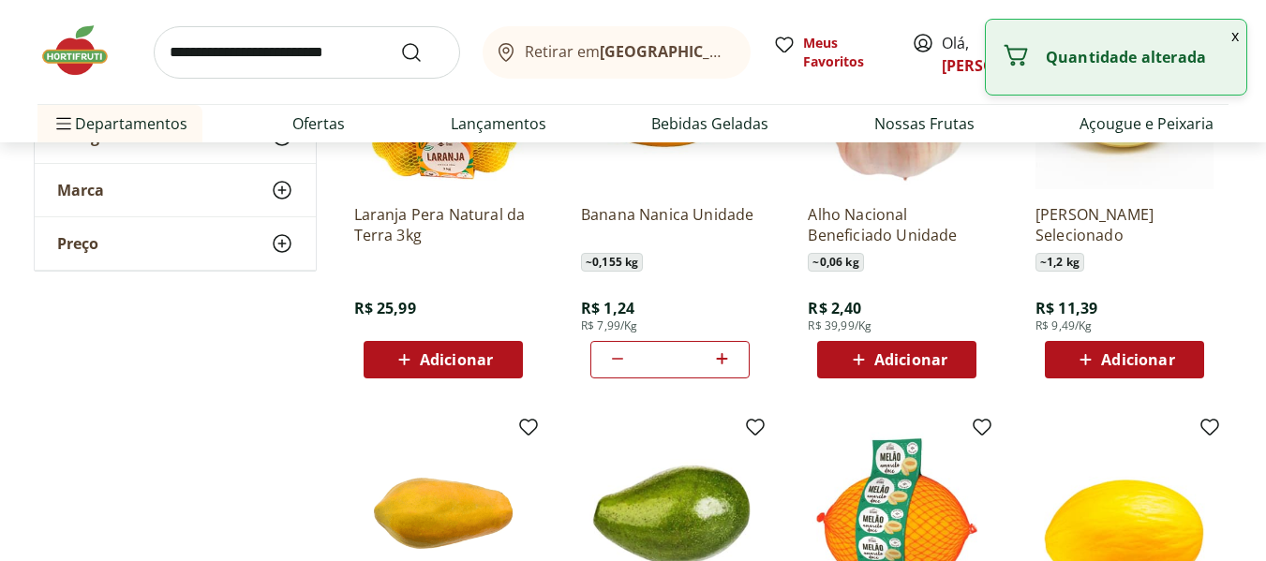
type input "*"
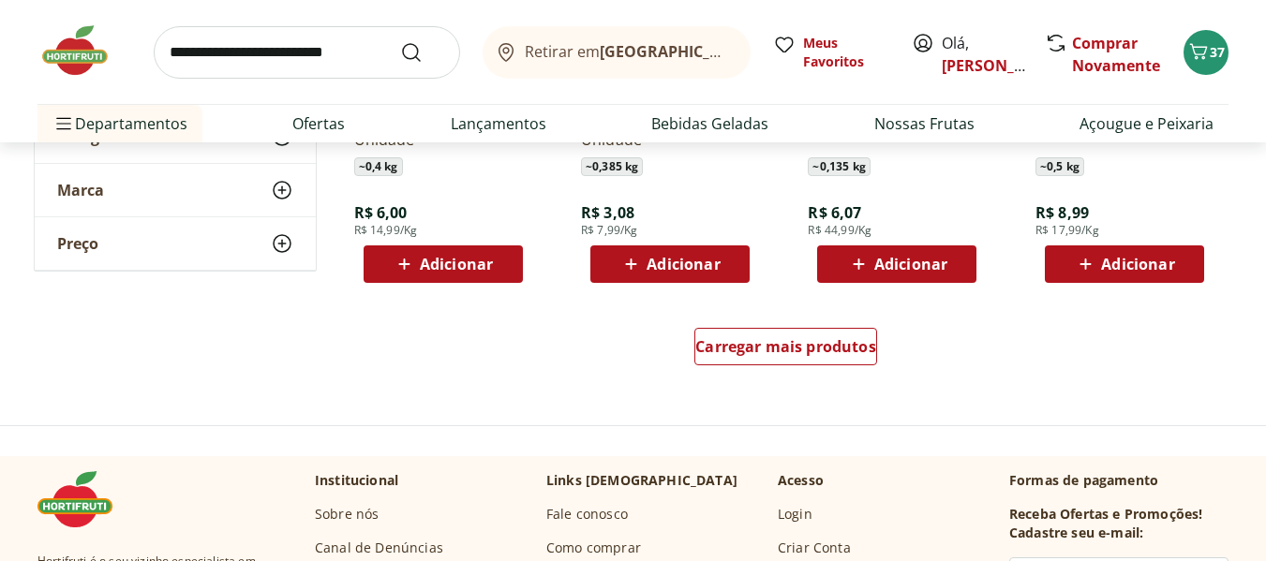
scroll to position [4873, 0]
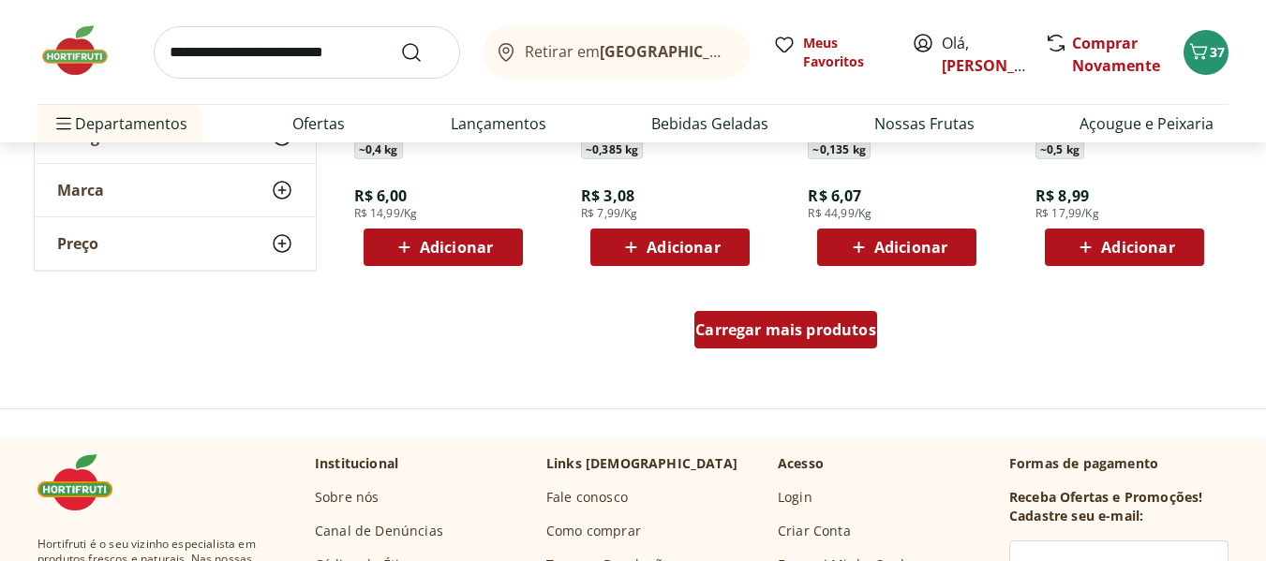
click at [728, 322] on span "Carregar mais produtos" at bounding box center [785, 329] width 181 height 15
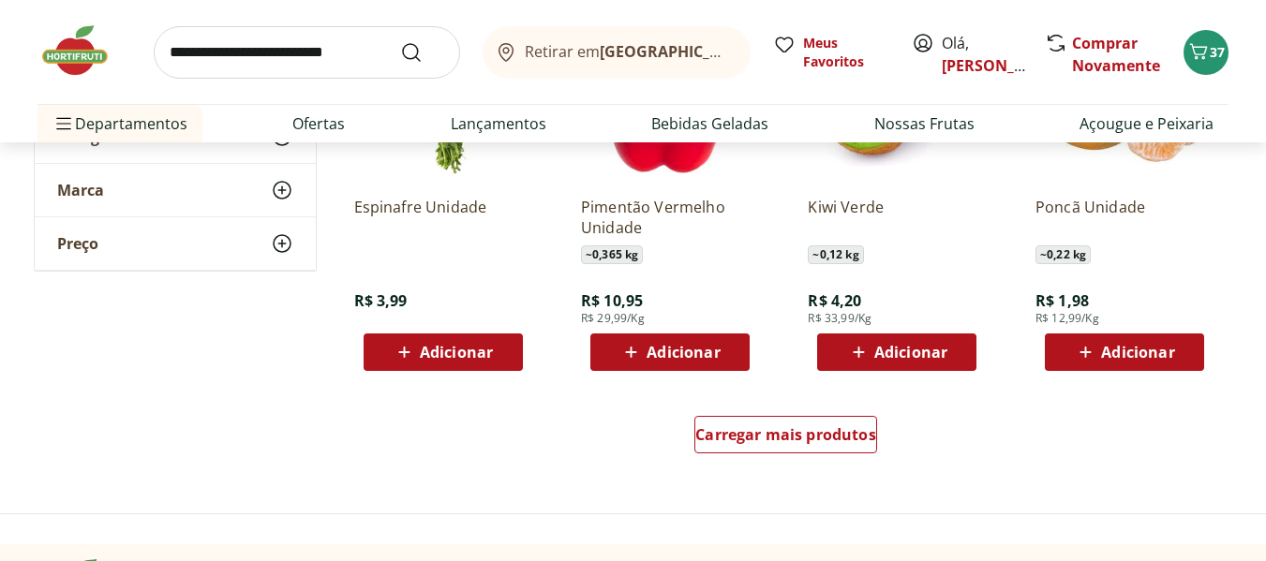
scroll to position [6092, 0]
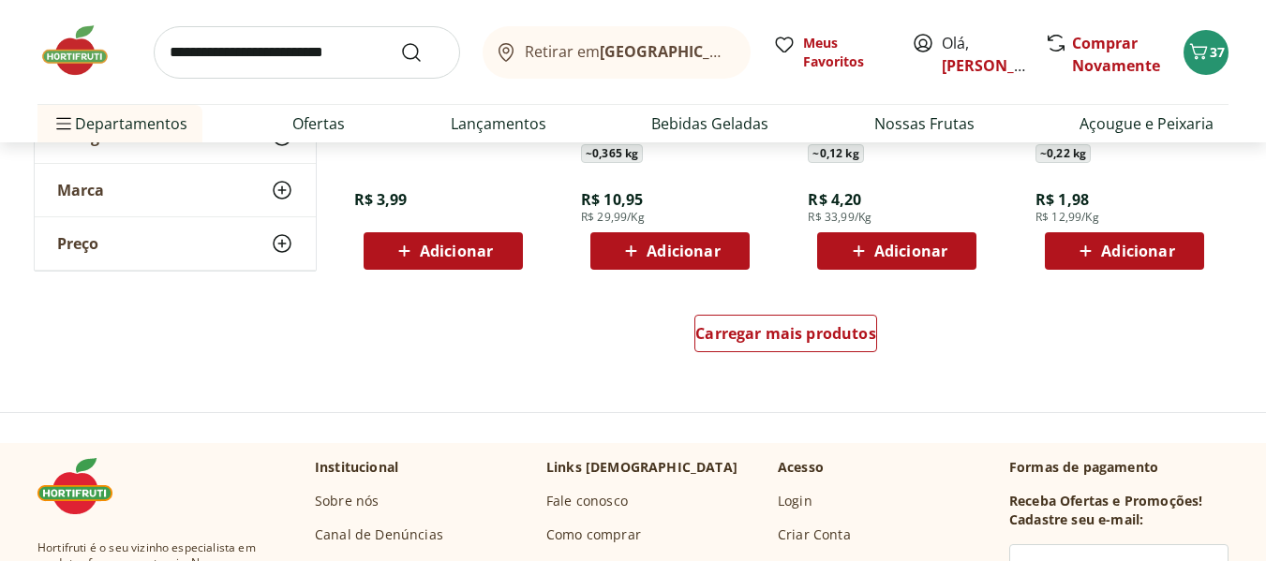
click at [927, 353] on div "Carregar mais produtos" at bounding box center [786, 337] width 909 height 90
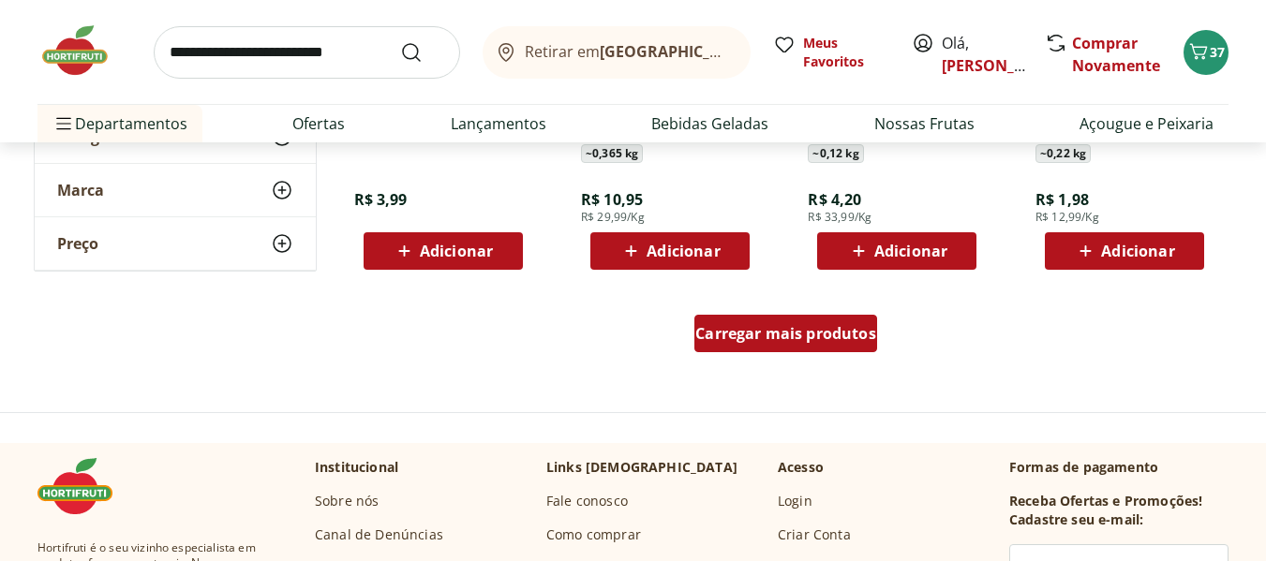
click at [786, 320] on div "Carregar mais produtos" at bounding box center [785, 333] width 183 height 37
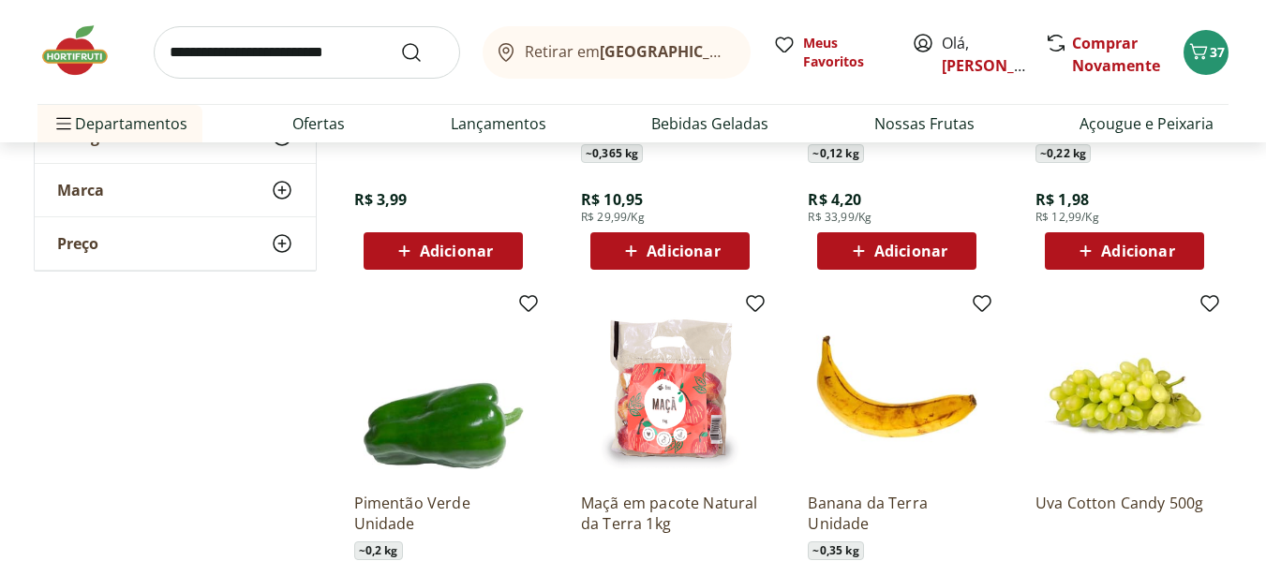
click at [336, 48] on input "search" at bounding box center [307, 52] width 306 height 52
type input "******"
click at [400, 41] on button "Submit Search" at bounding box center [422, 52] width 45 height 22
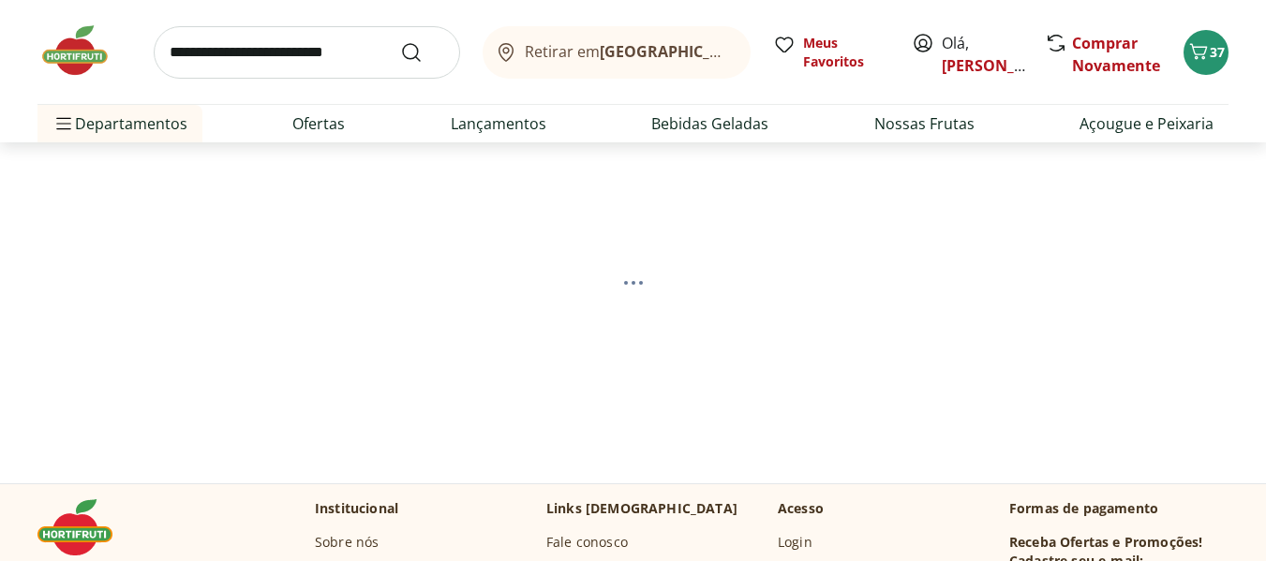
select select "**********"
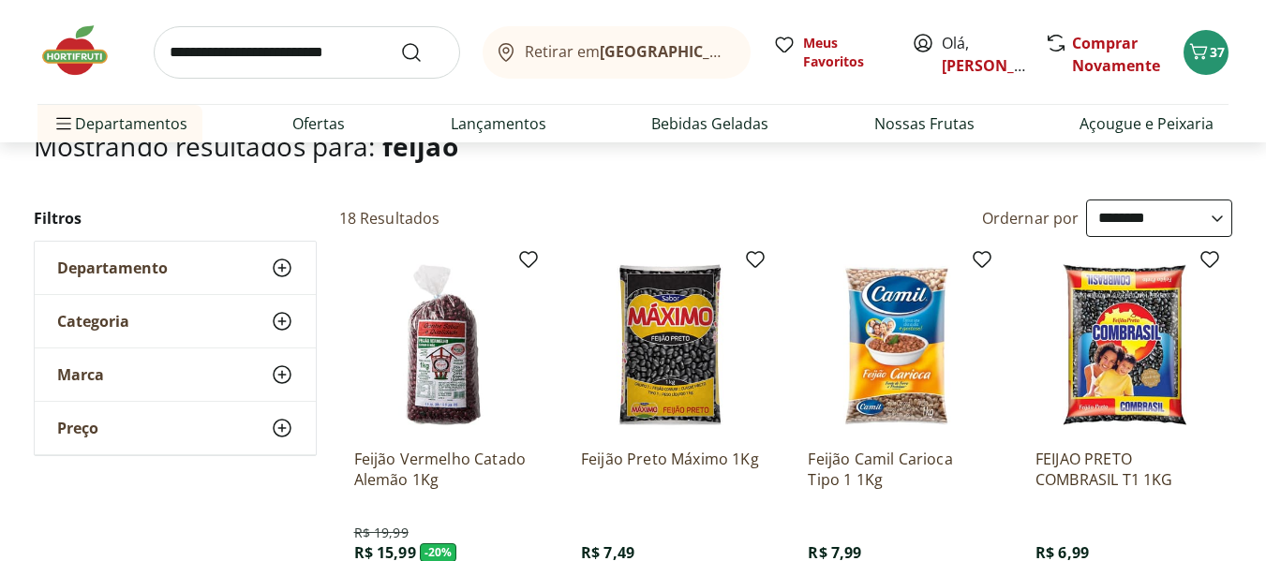
scroll to position [281, 0]
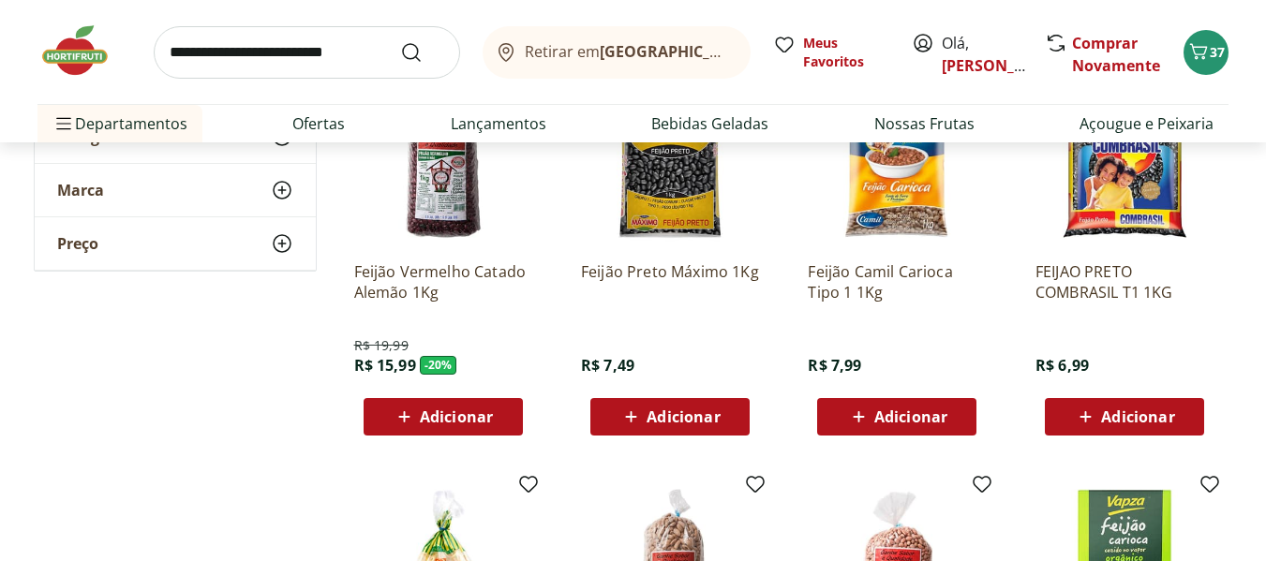
click at [1190, 418] on button "Adicionar" at bounding box center [1124, 416] width 159 height 37
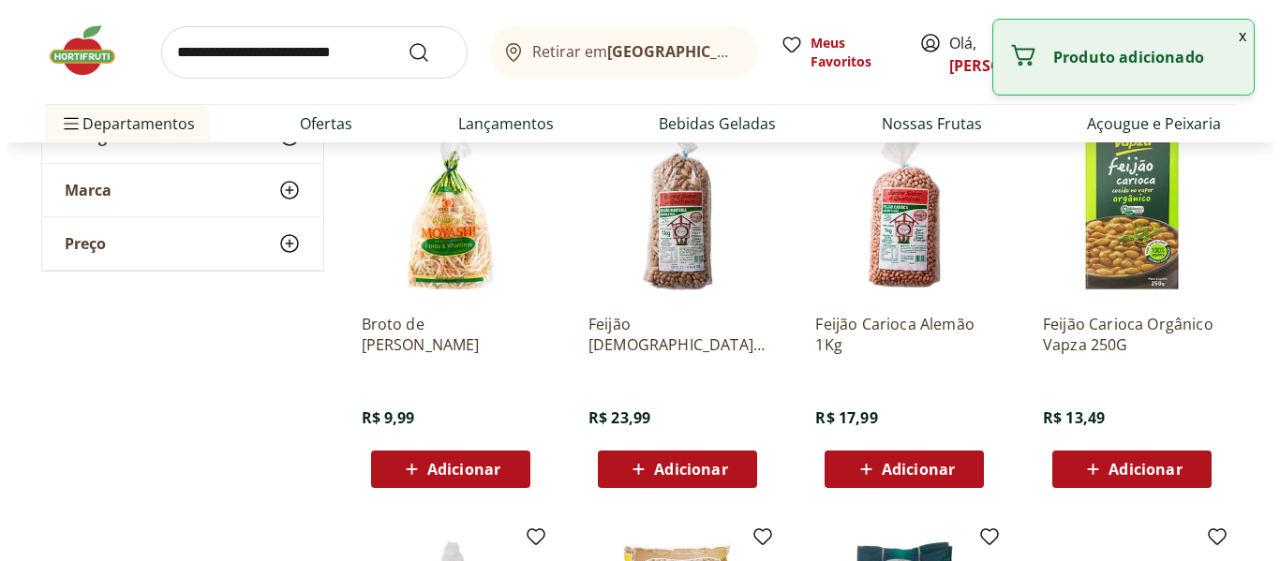
scroll to position [656, 0]
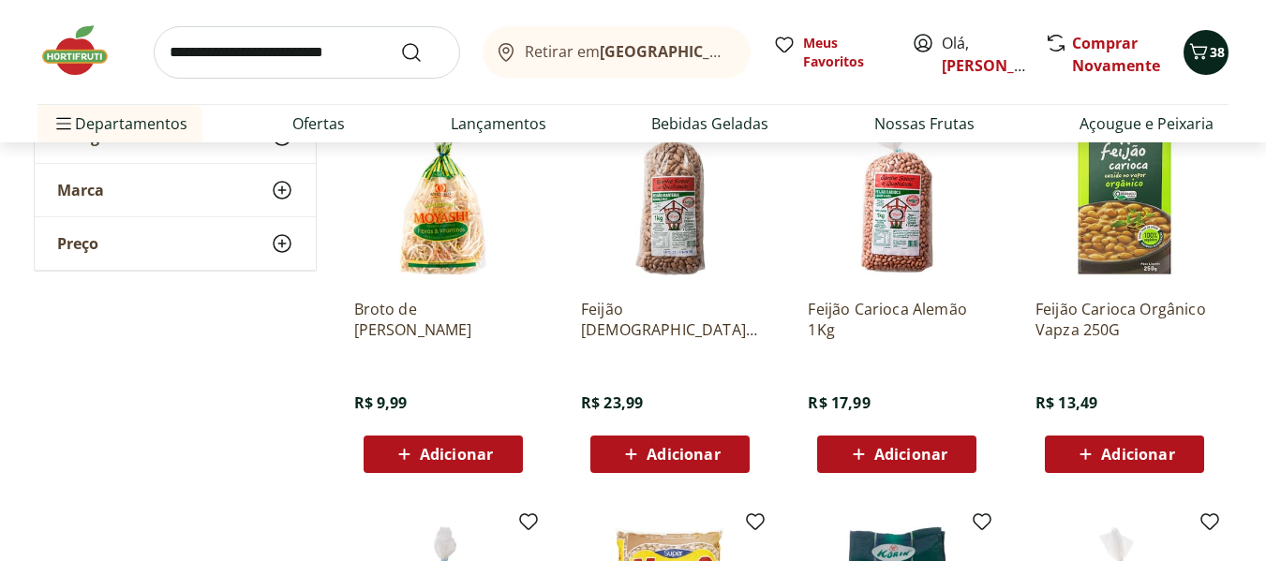
click at [1196, 54] on icon "Carrinho" at bounding box center [1199, 51] width 18 height 16
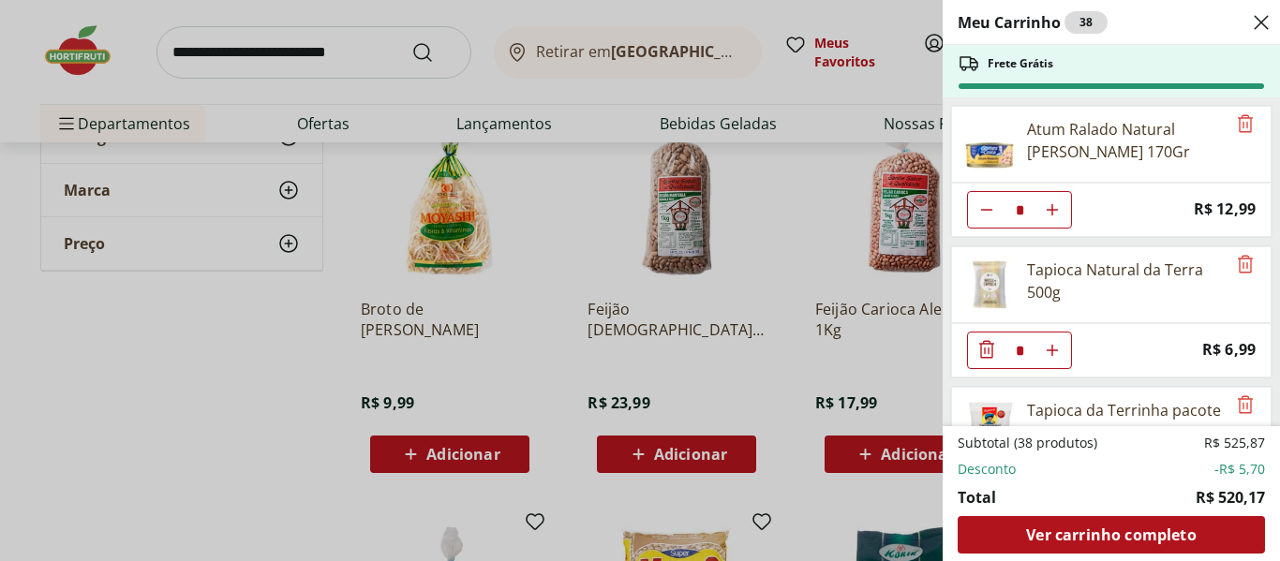
scroll to position [94, 0]
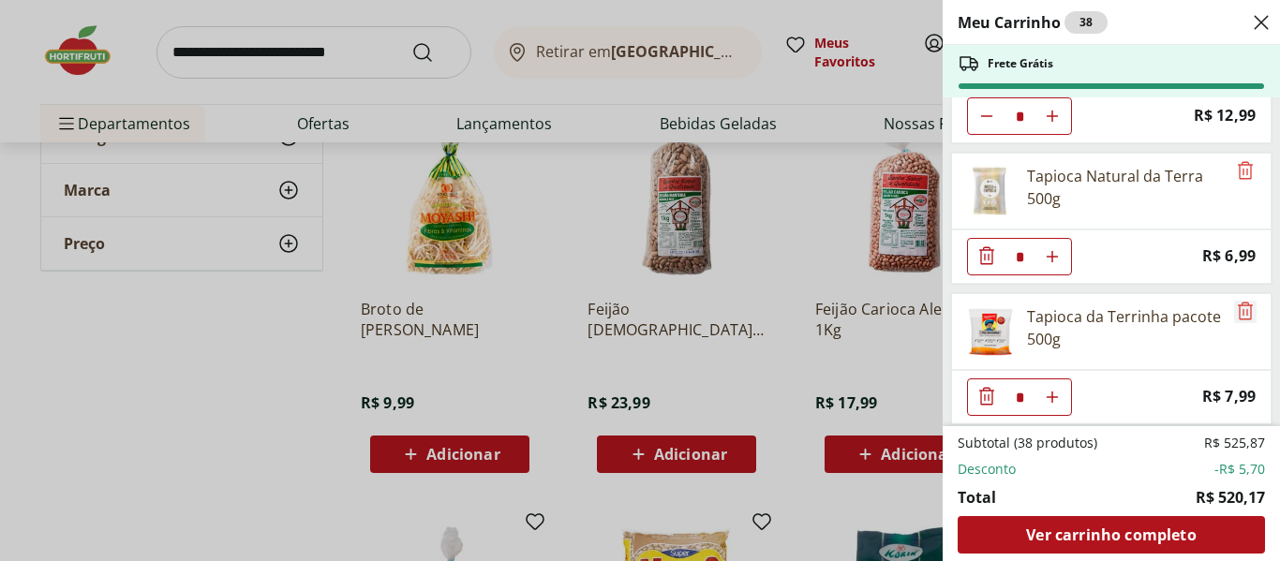
click at [1241, 317] on icon "Remove" at bounding box center [1245, 311] width 22 height 22
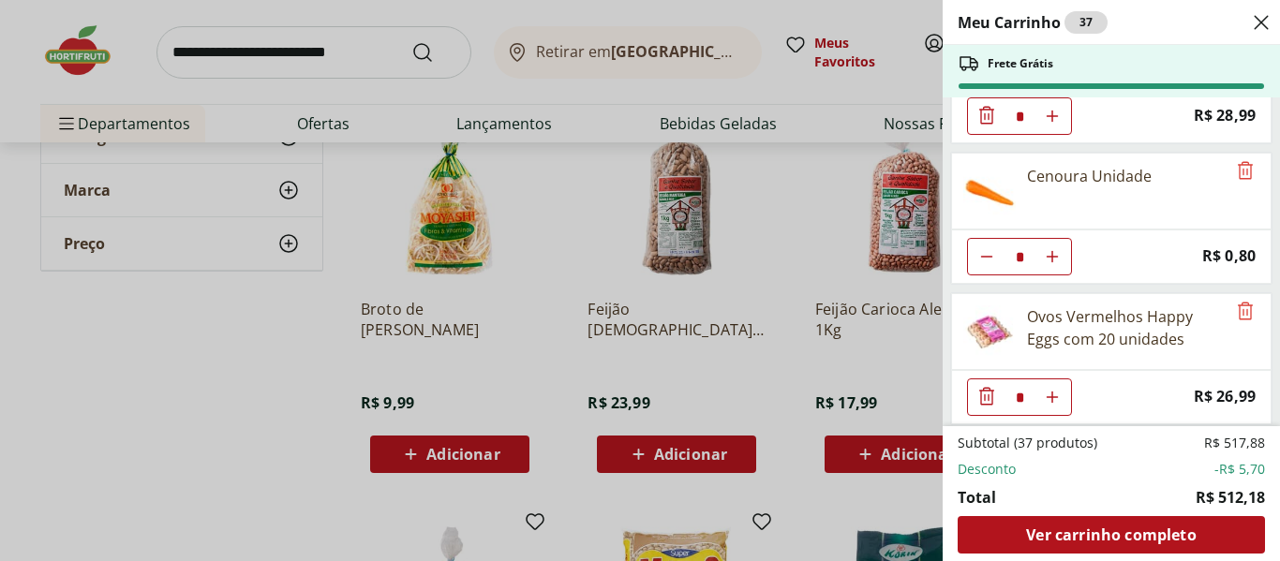
scroll to position [2249, 0]
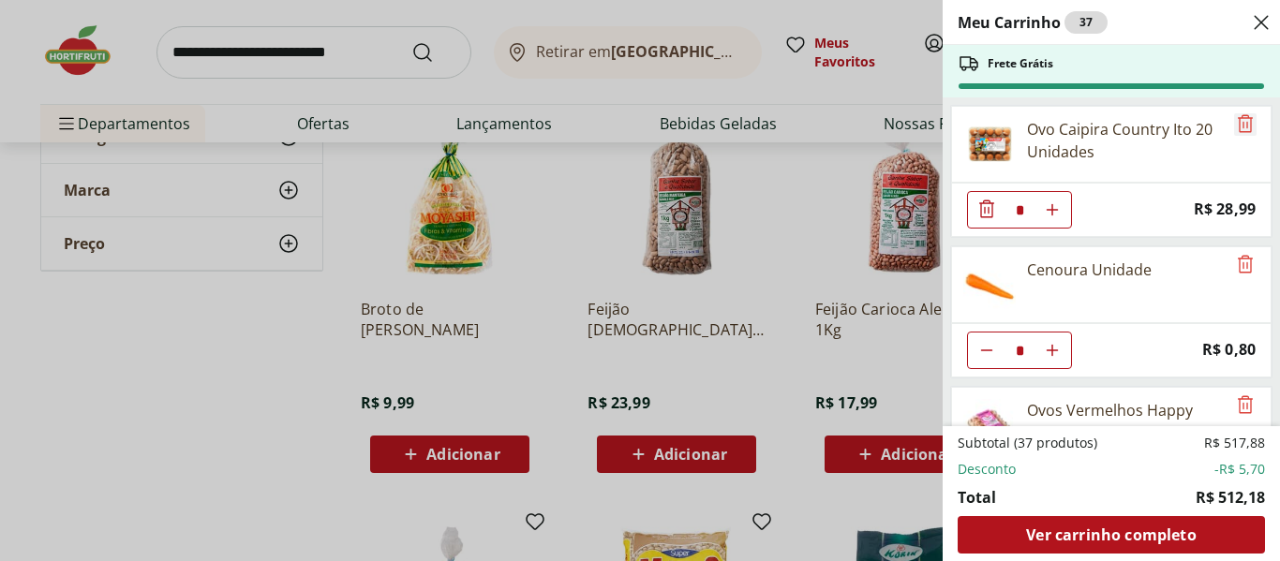
click at [1238, 129] on icon "Remove" at bounding box center [1245, 123] width 22 height 22
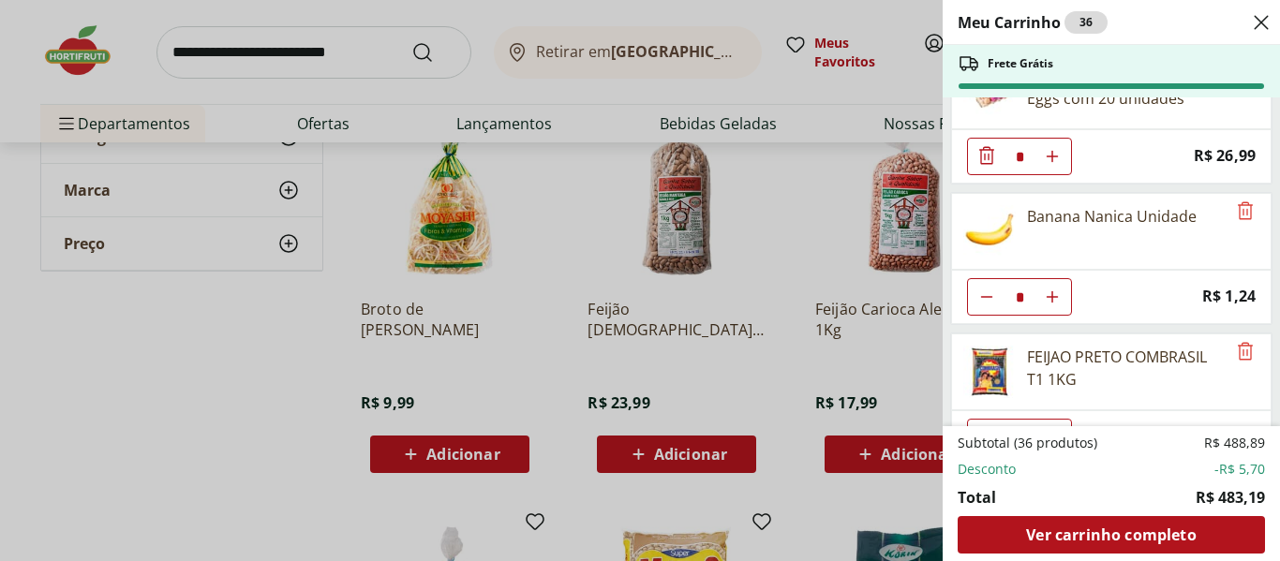
scroll to position [2483, 0]
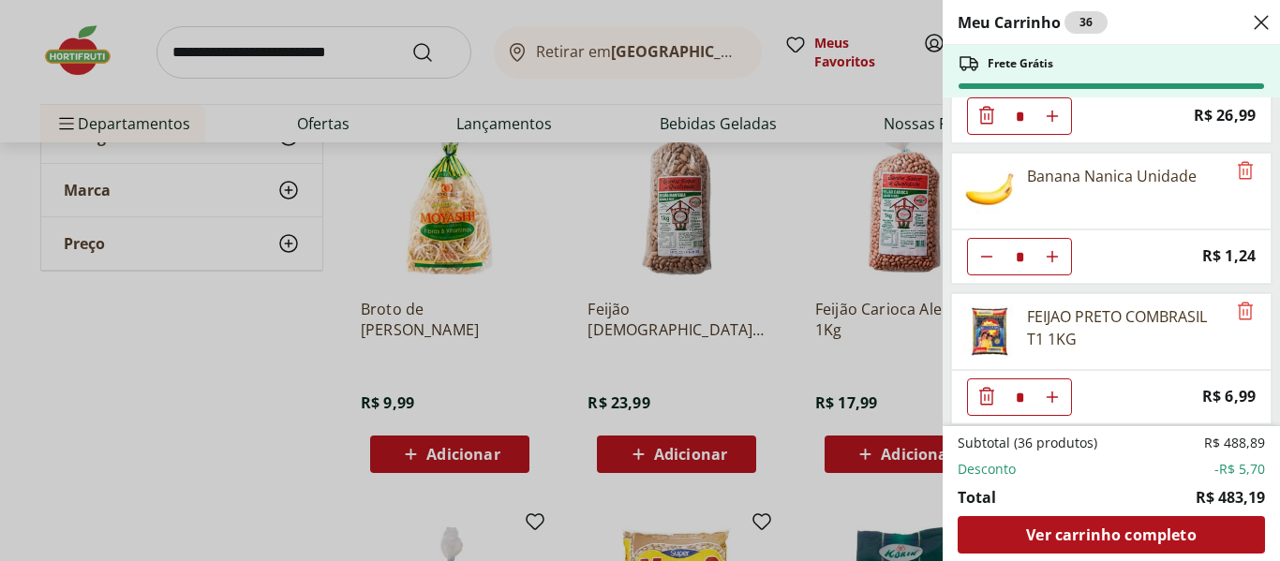
click at [1133, 266] on div "* Price: R$ 1,24" at bounding box center [1111, 257] width 321 height 54
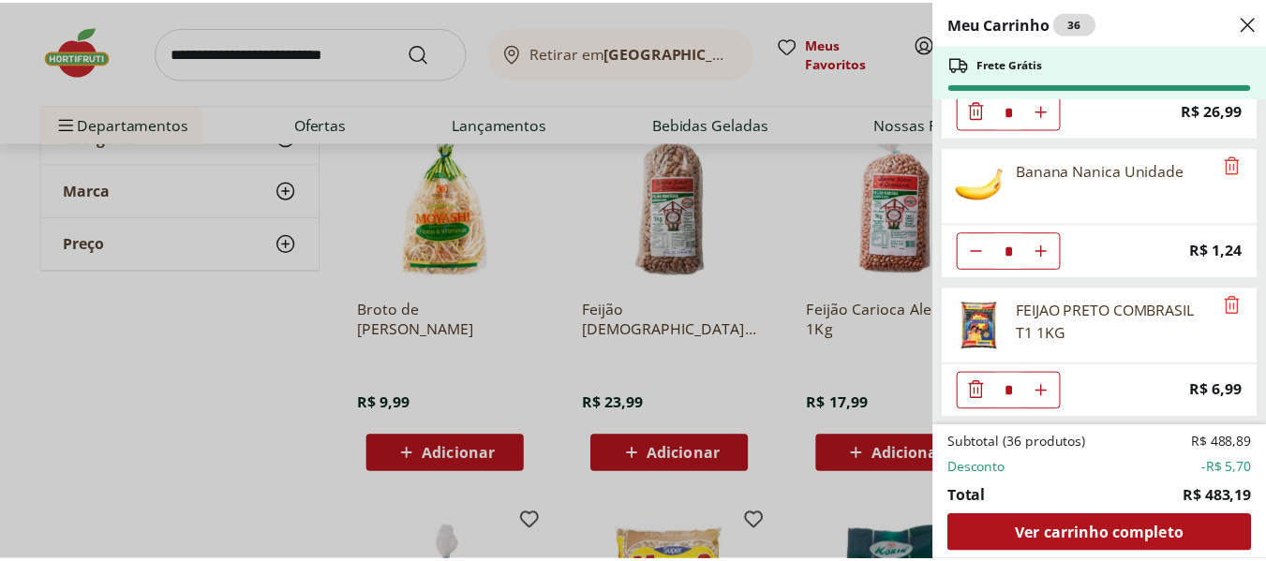
scroll to position [2490, 0]
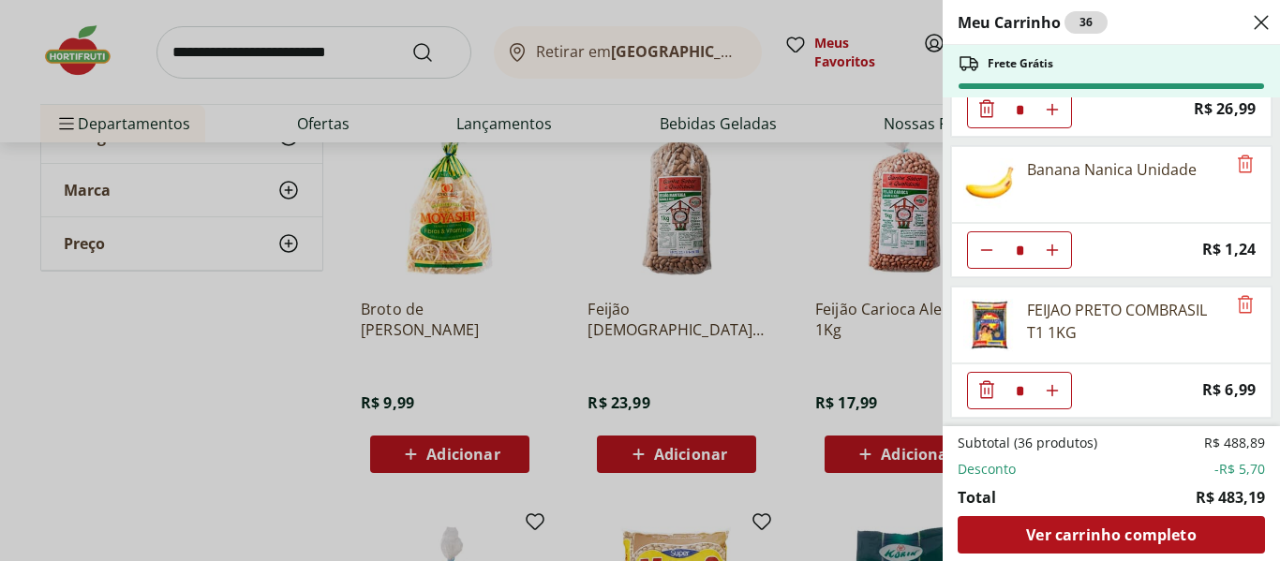
click at [780, 223] on div "Meu Carrinho 36 Frete Grátis Atum Ralado Natural Gomes Da Costa 170Gr * Price: …" at bounding box center [640, 280] width 1280 height 561
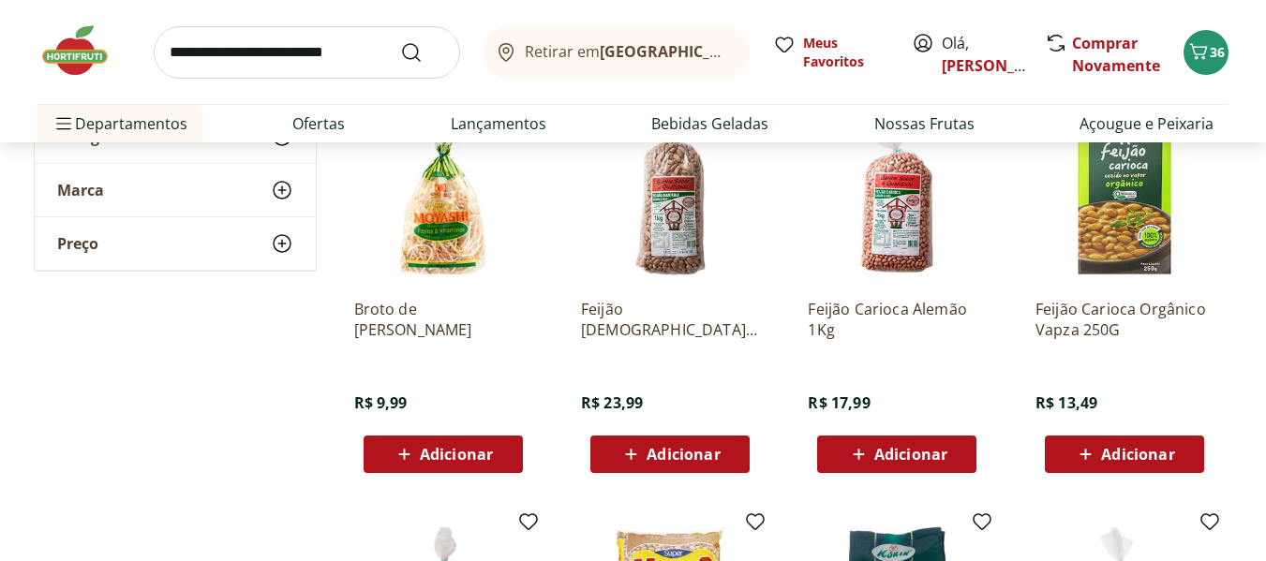
click at [71, 65] on img at bounding box center [84, 50] width 94 height 56
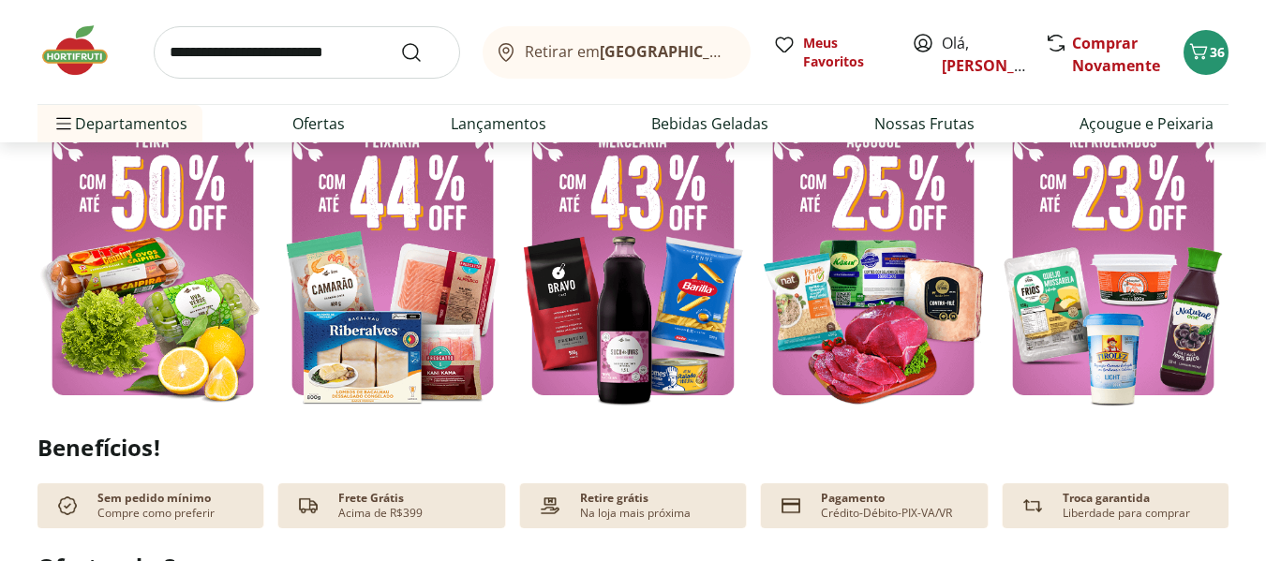
scroll to position [469, 0]
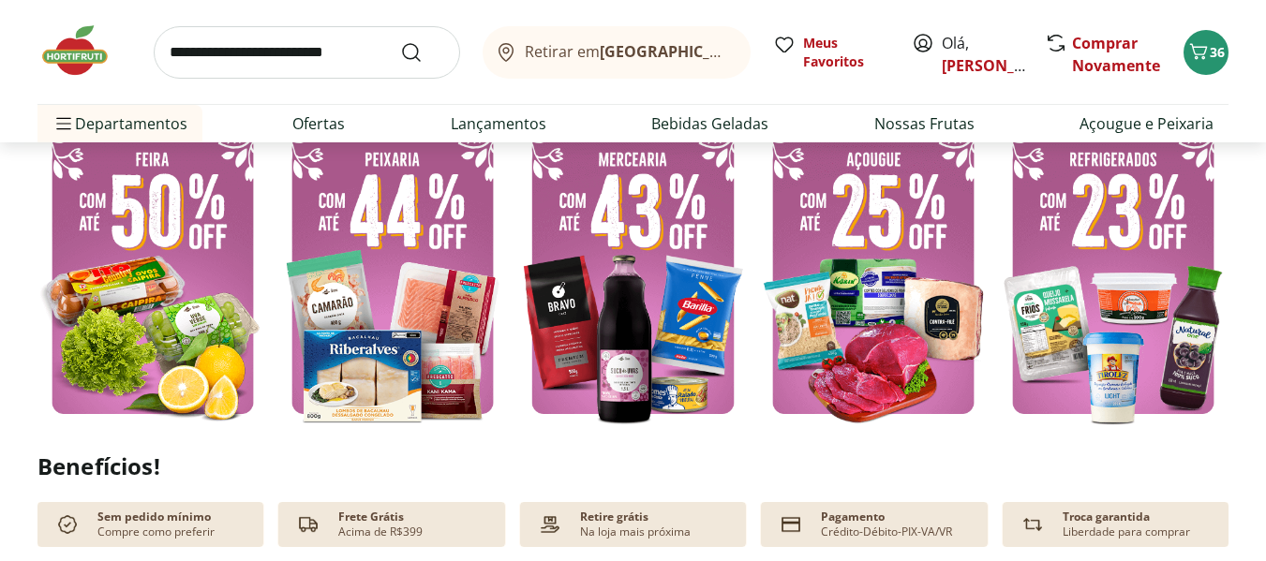
click at [1160, 271] on img at bounding box center [1113, 274] width 231 height 308
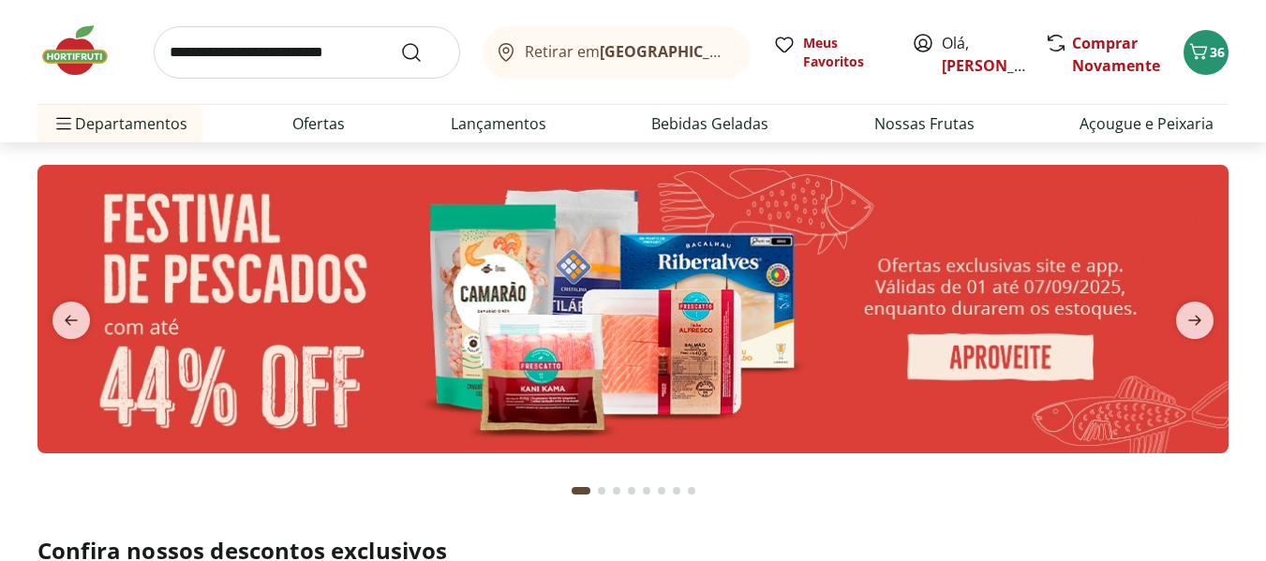
select select "**********"
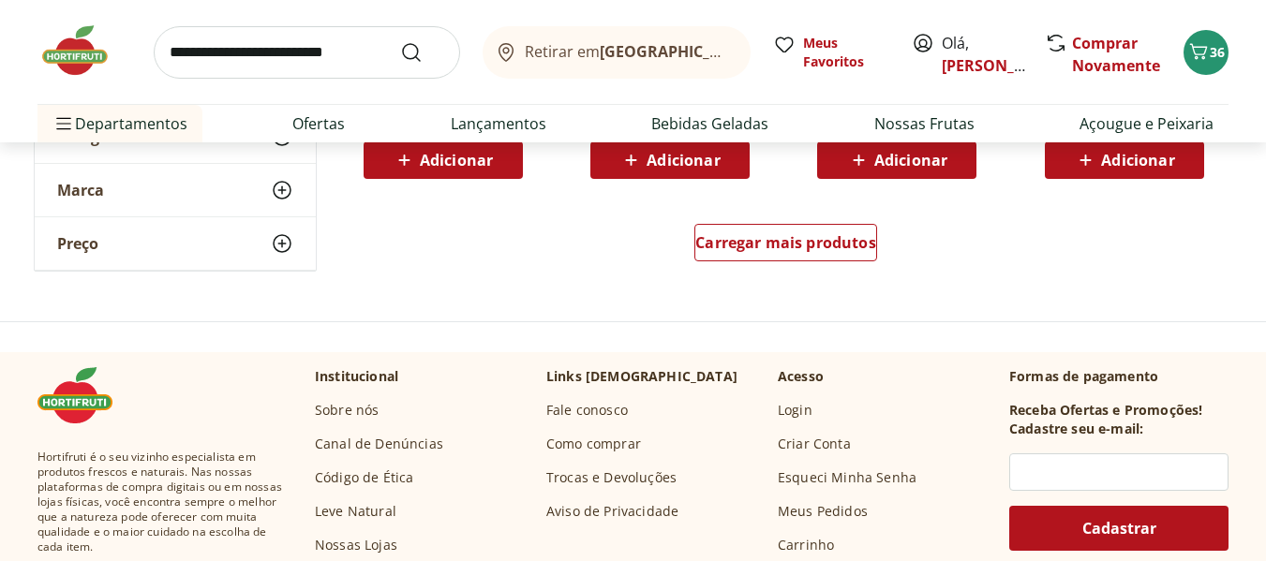
scroll to position [1312, 0]
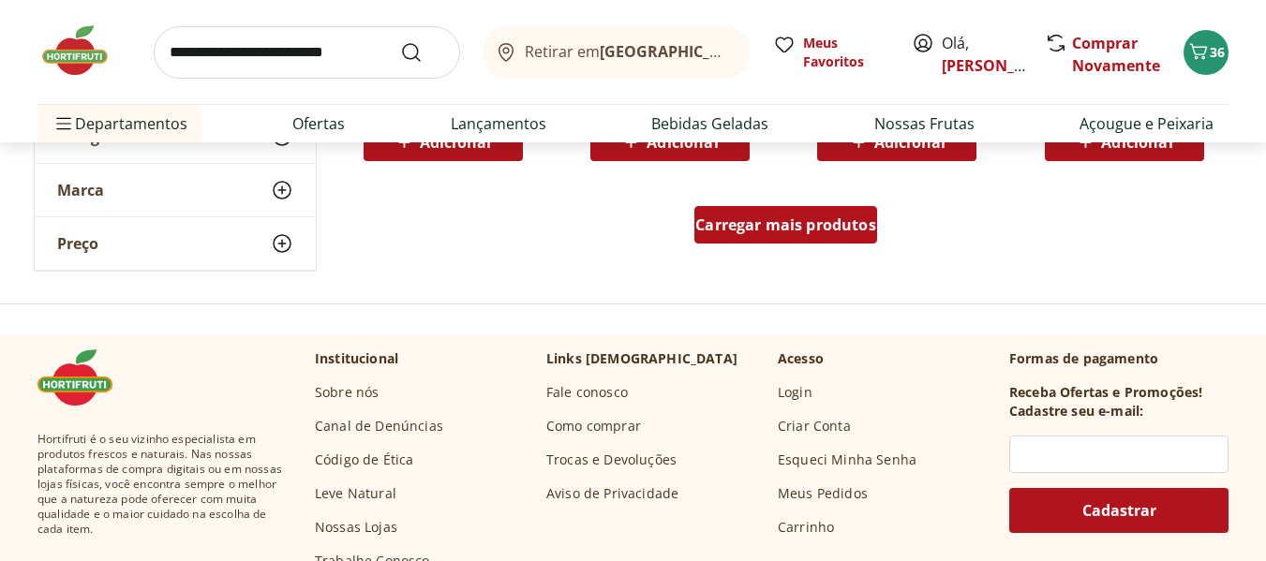
click at [819, 228] on span "Carregar mais produtos" at bounding box center [785, 224] width 181 height 15
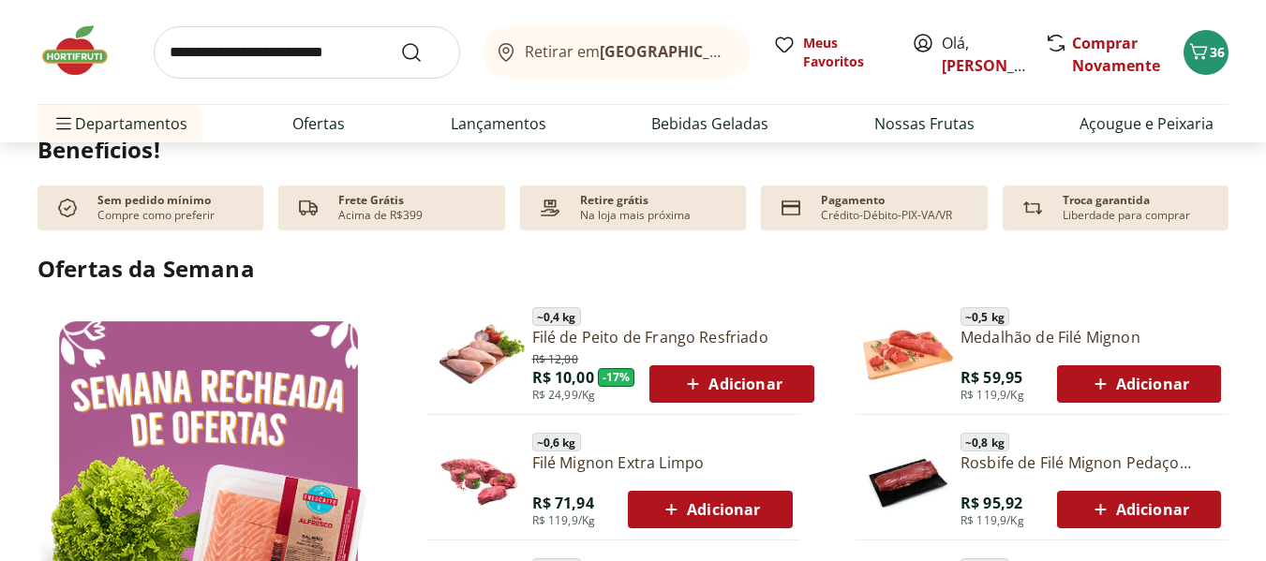
scroll to position [750, 0]
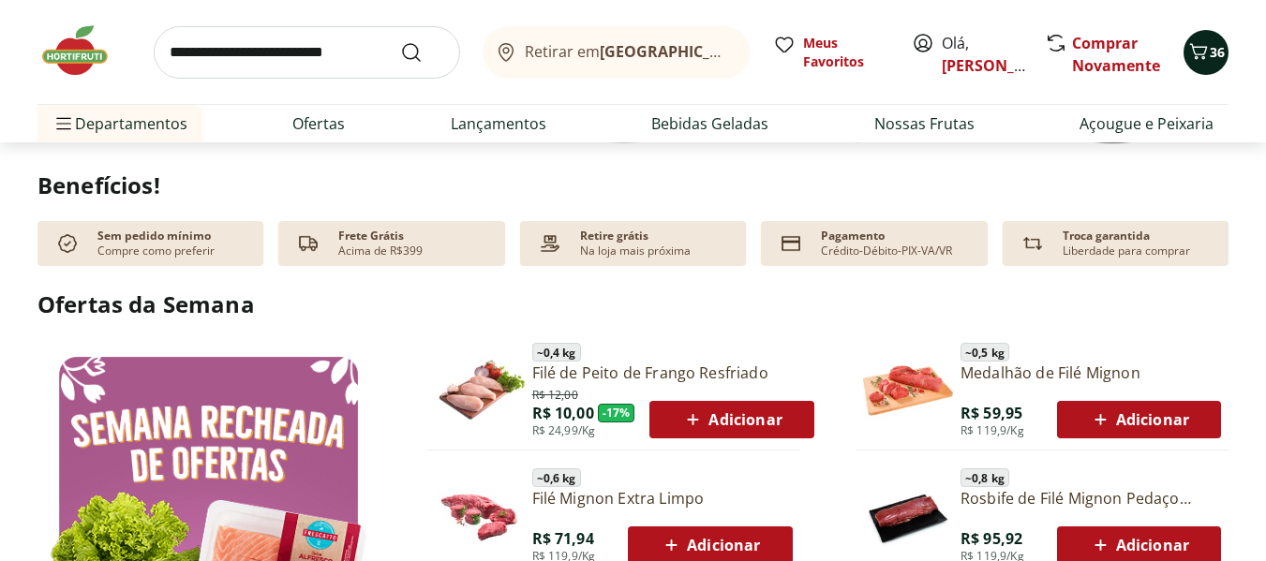
click at [1198, 40] on icon "Carrinho" at bounding box center [1198, 51] width 22 height 22
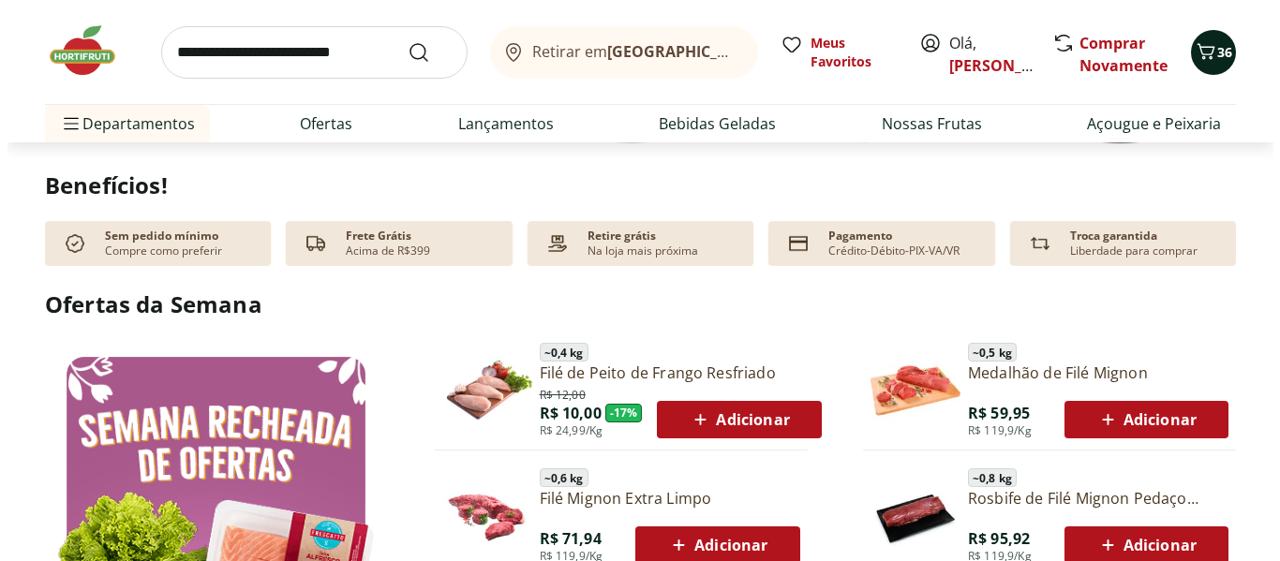
scroll to position [752, 0]
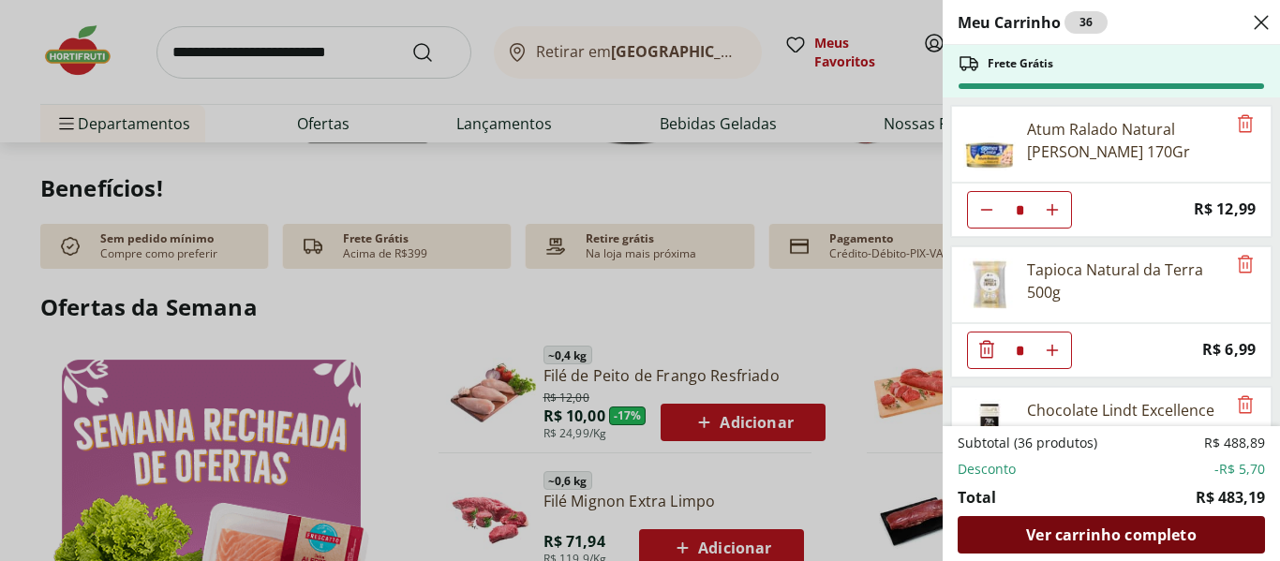
click at [1125, 528] on span "Ver carrinho completo" at bounding box center [1111, 535] width 170 height 15
